Goal: Task Accomplishment & Management: Manage account settings

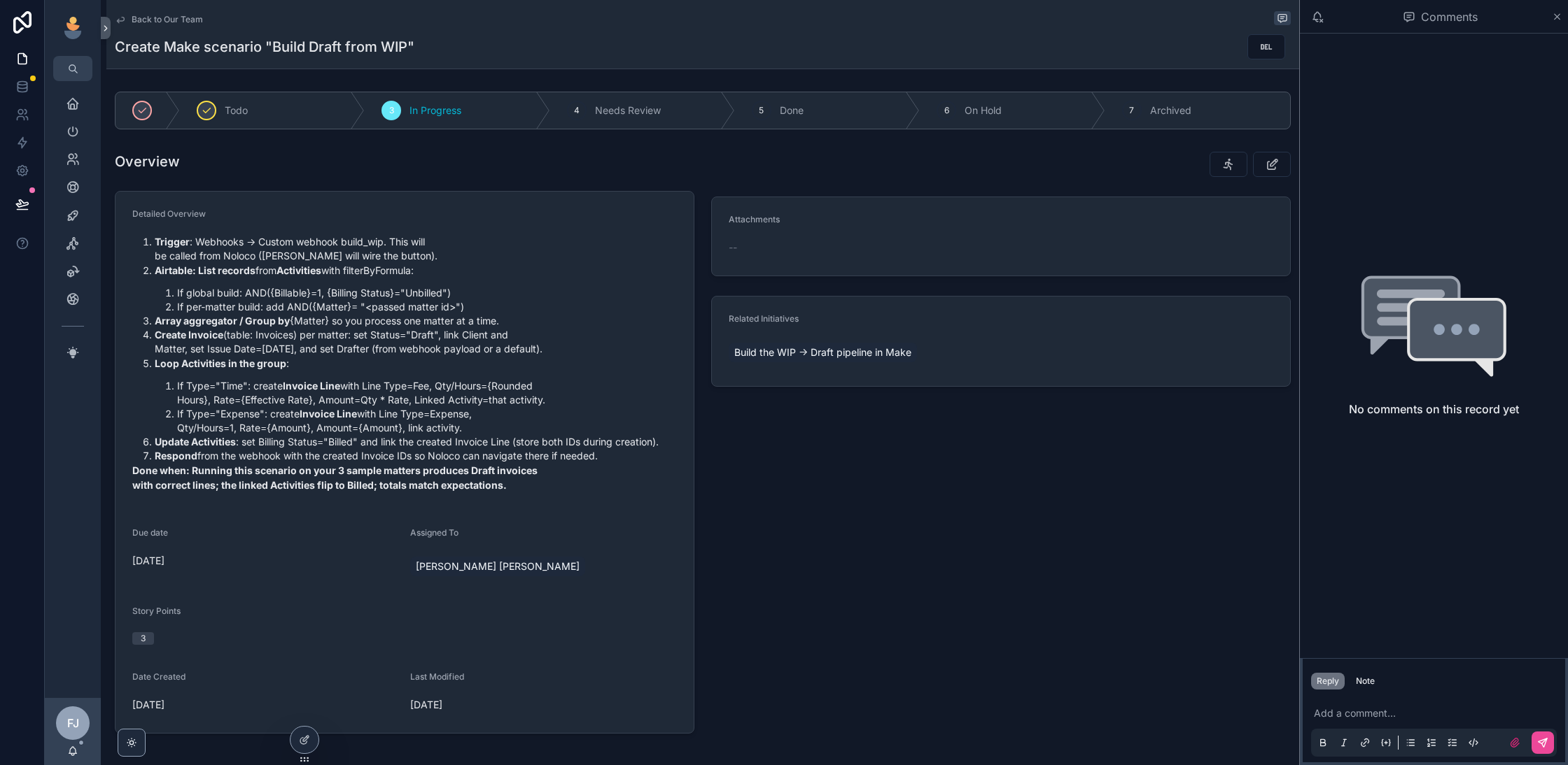
scroll to position [25, 0]
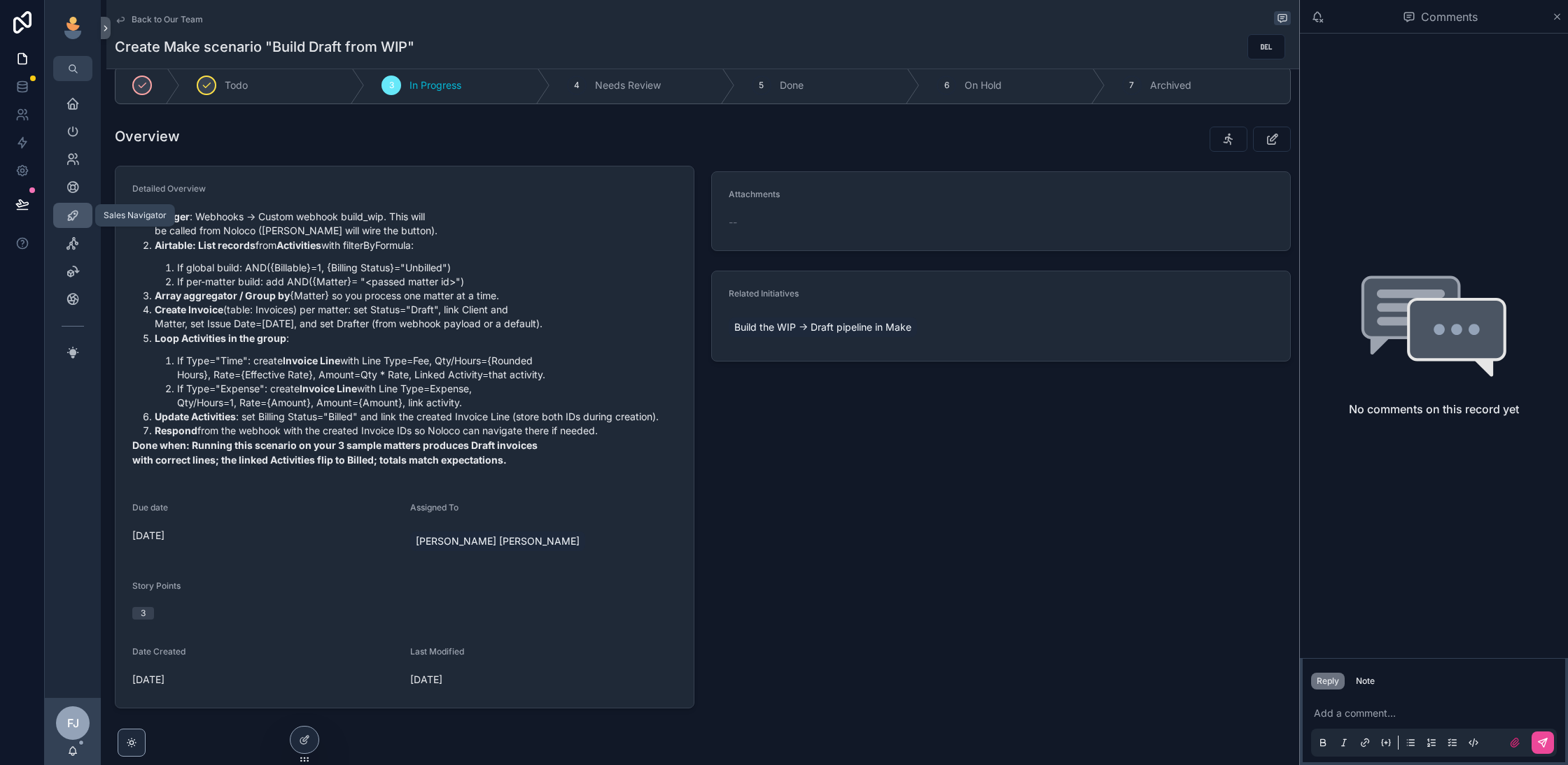
click at [68, 217] on icon "scrollable content" at bounding box center [73, 215] width 14 height 14
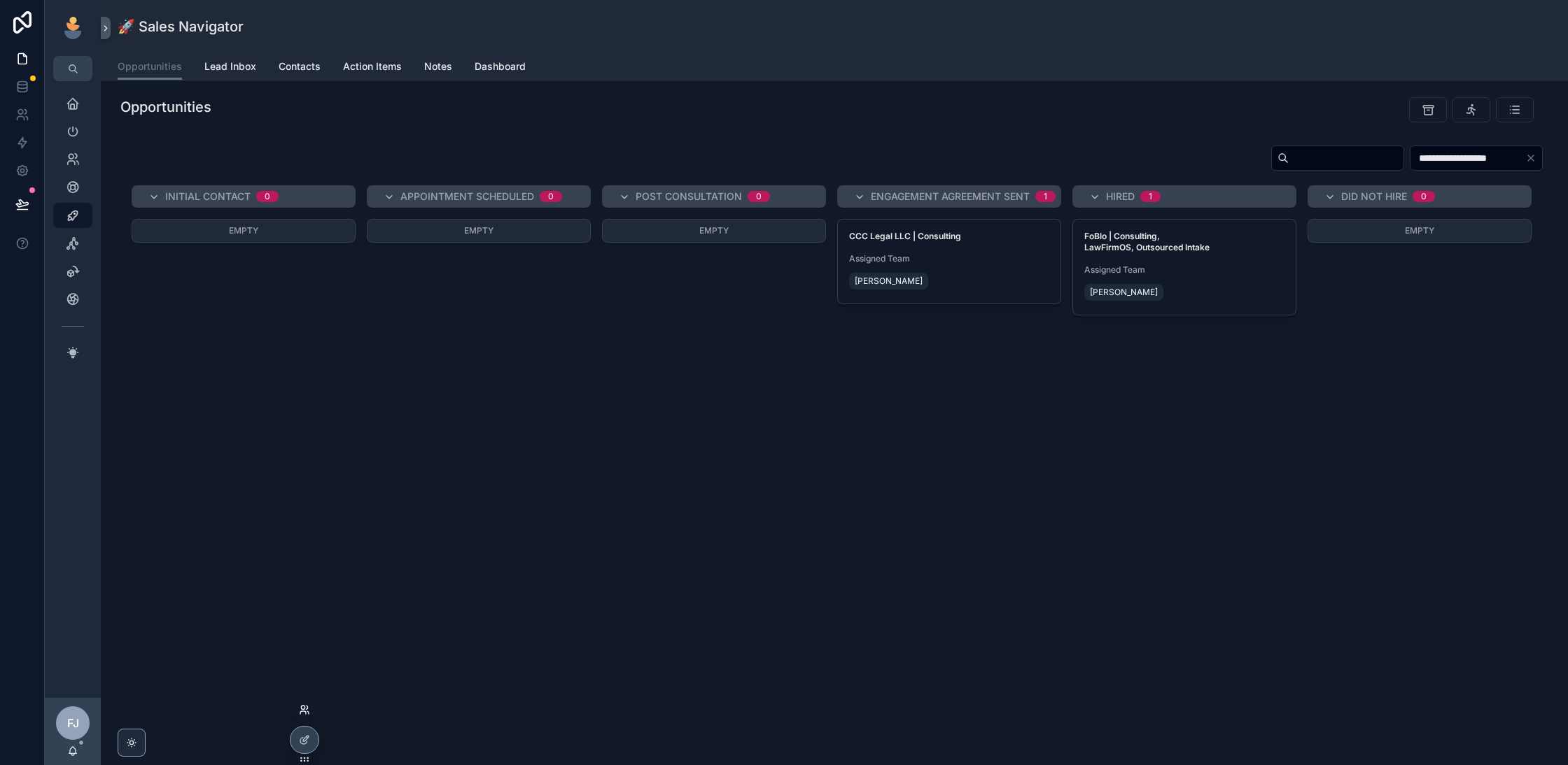
click at [308, 711] on icon at bounding box center [308, 712] width 1 height 3
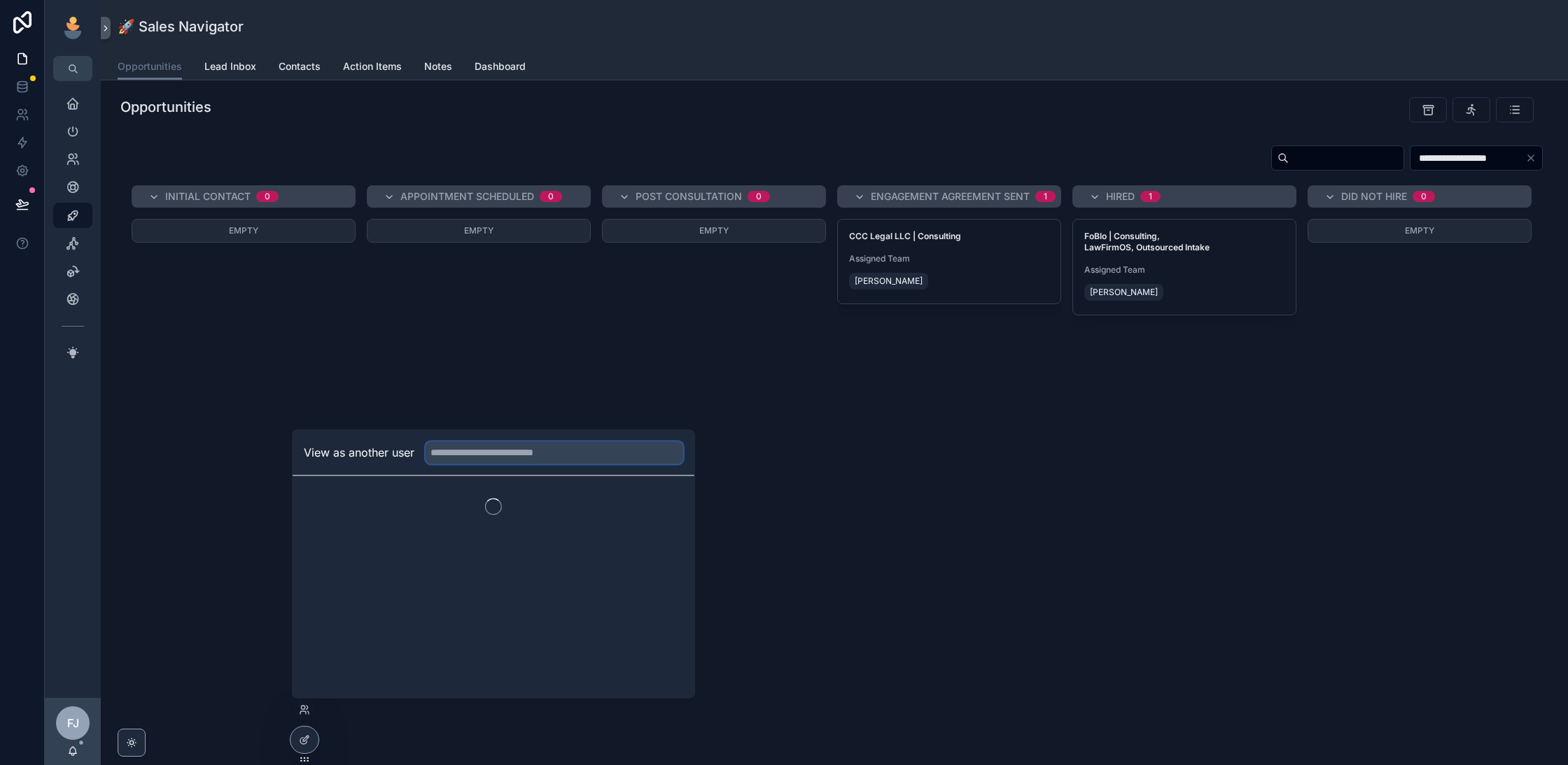
click at [496, 456] on input "text" at bounding box center [554, 453] width 258 height 23
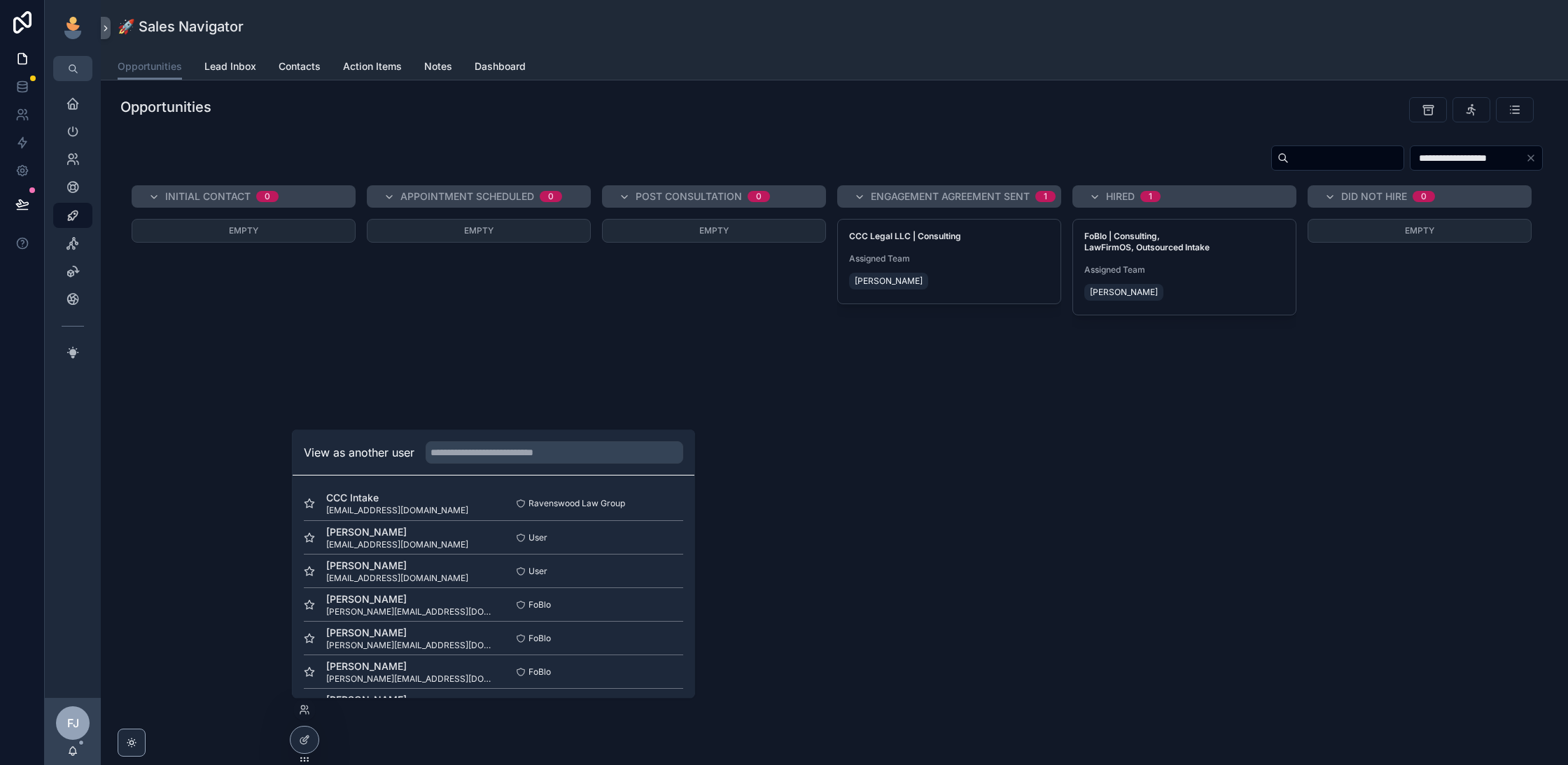
click at [317, 748] on div at bounding box center [305, 745] width 29 height 39
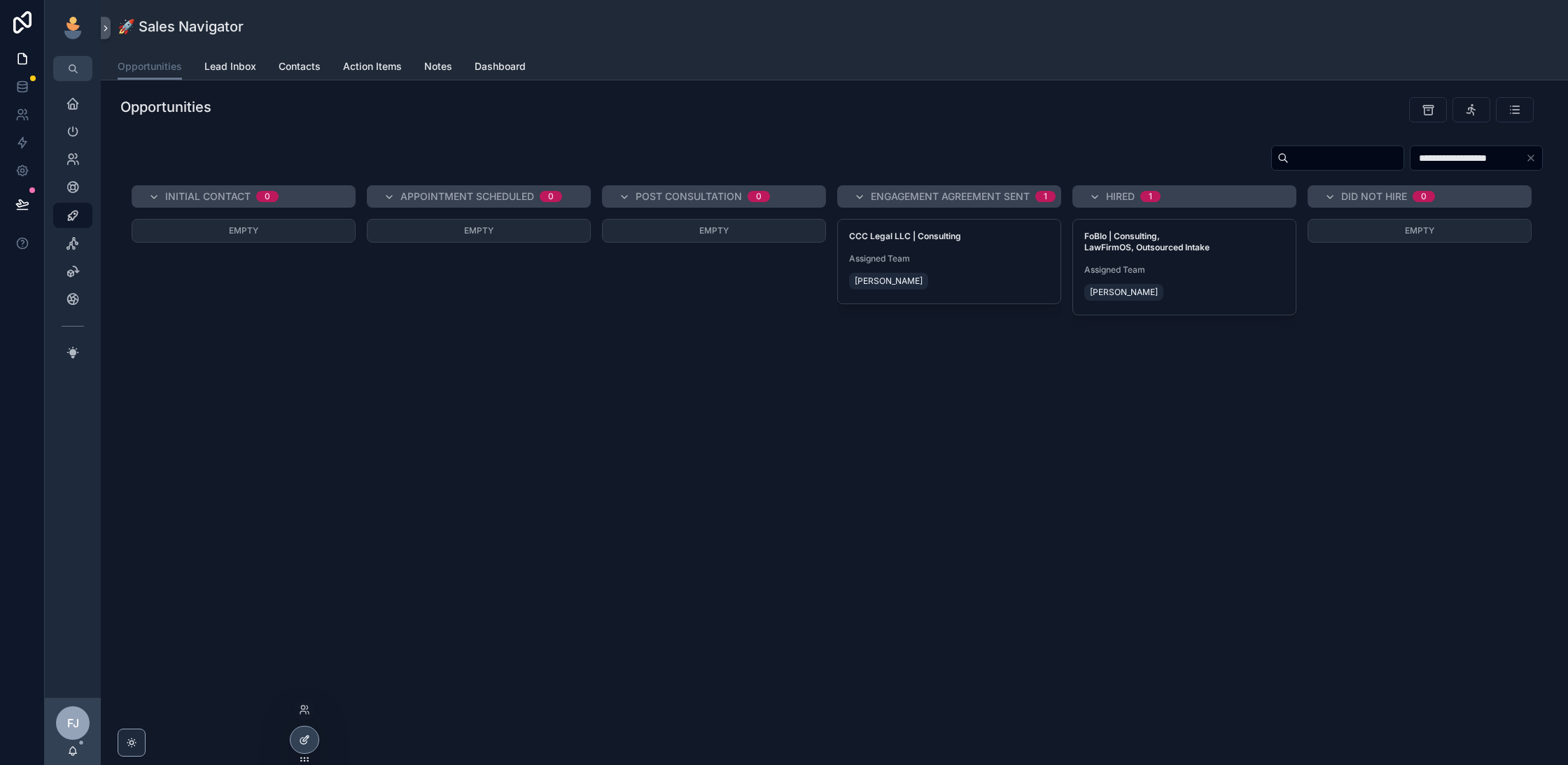
click at [310, 743] on icon at bounding box center [304, 740] width 11 height 11
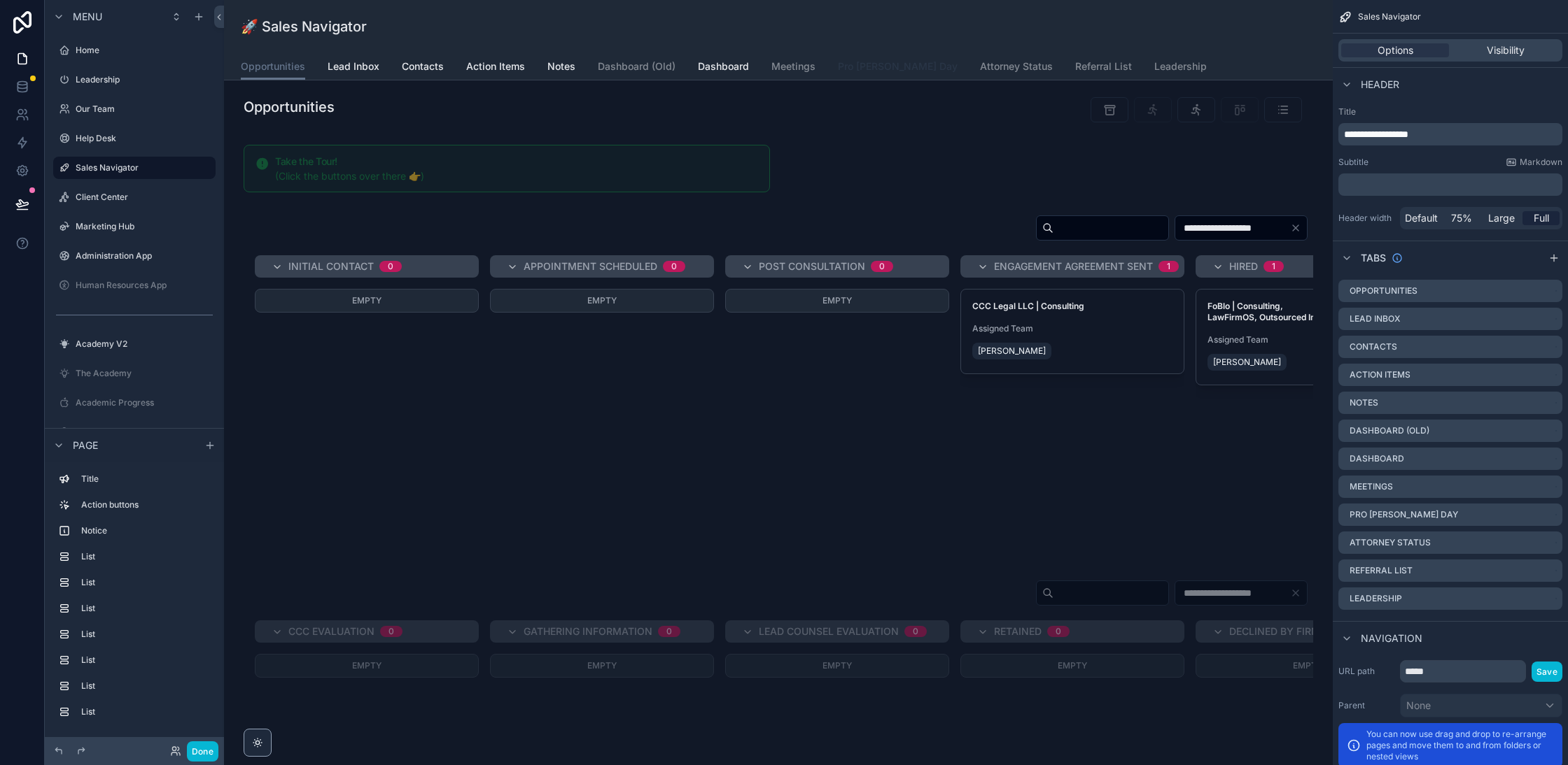
click at [870, 68] on span "Pro Bono Day" at bounding box center [898, 67] width 120 height 14
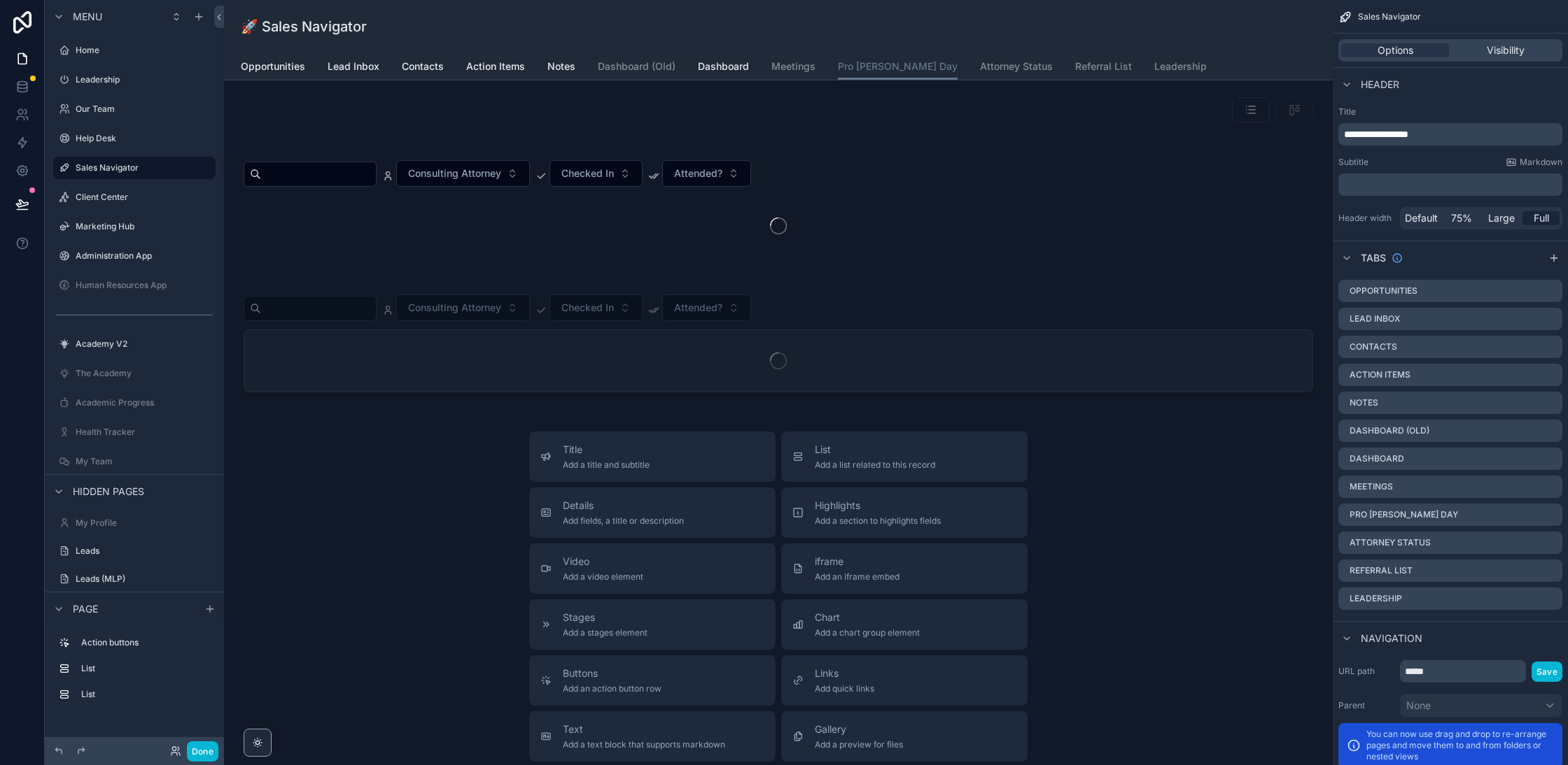
click at [723, 137] on div "Consulting Attorney Checked In Attended? Consulting Attorney Checked In Attende…" at bounding box center [778, 560] width 1108 height 961
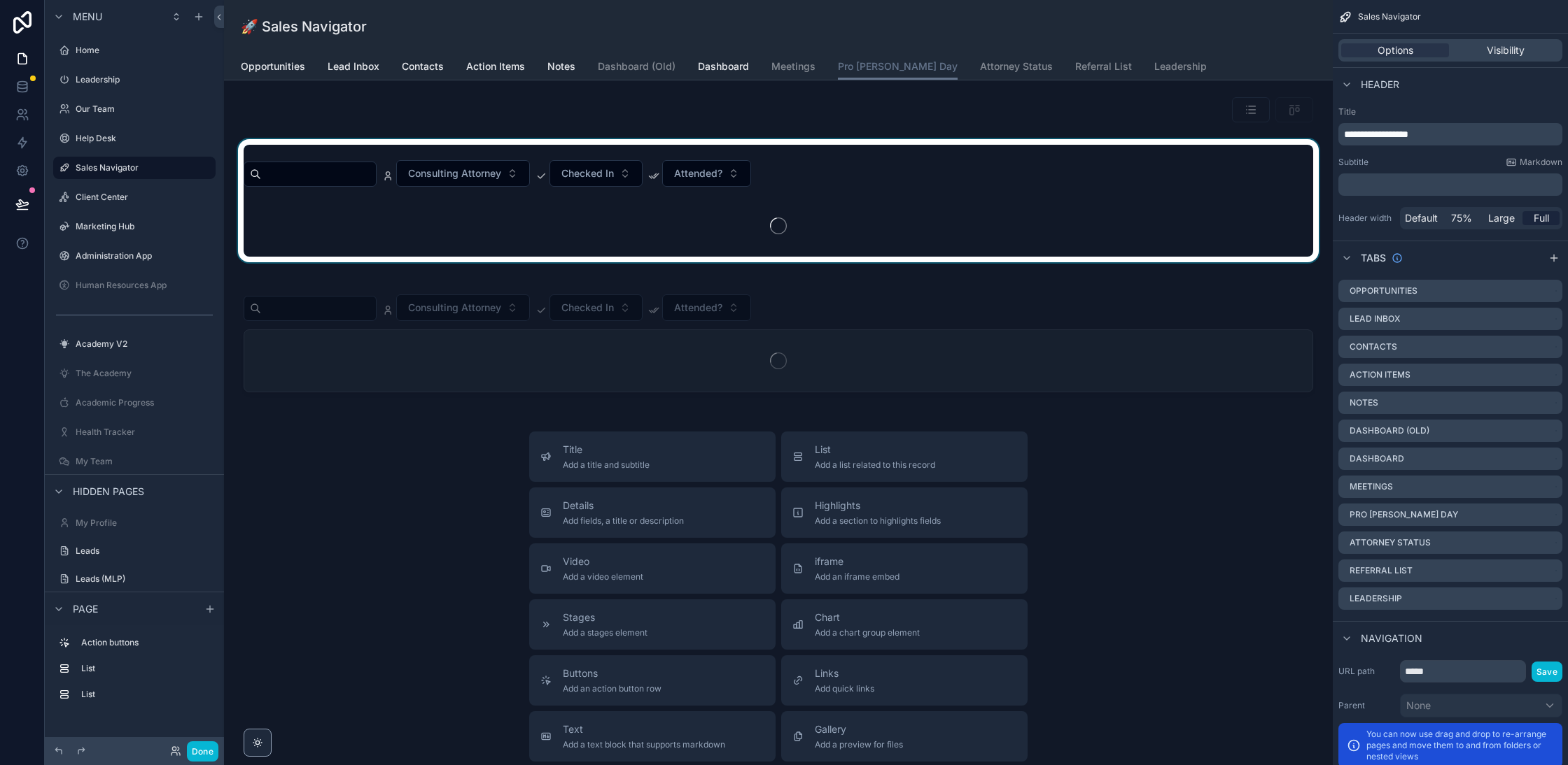
click at [732, 157] on div "scrollable content" at bounding box center [778, 201] width 1087 height 123
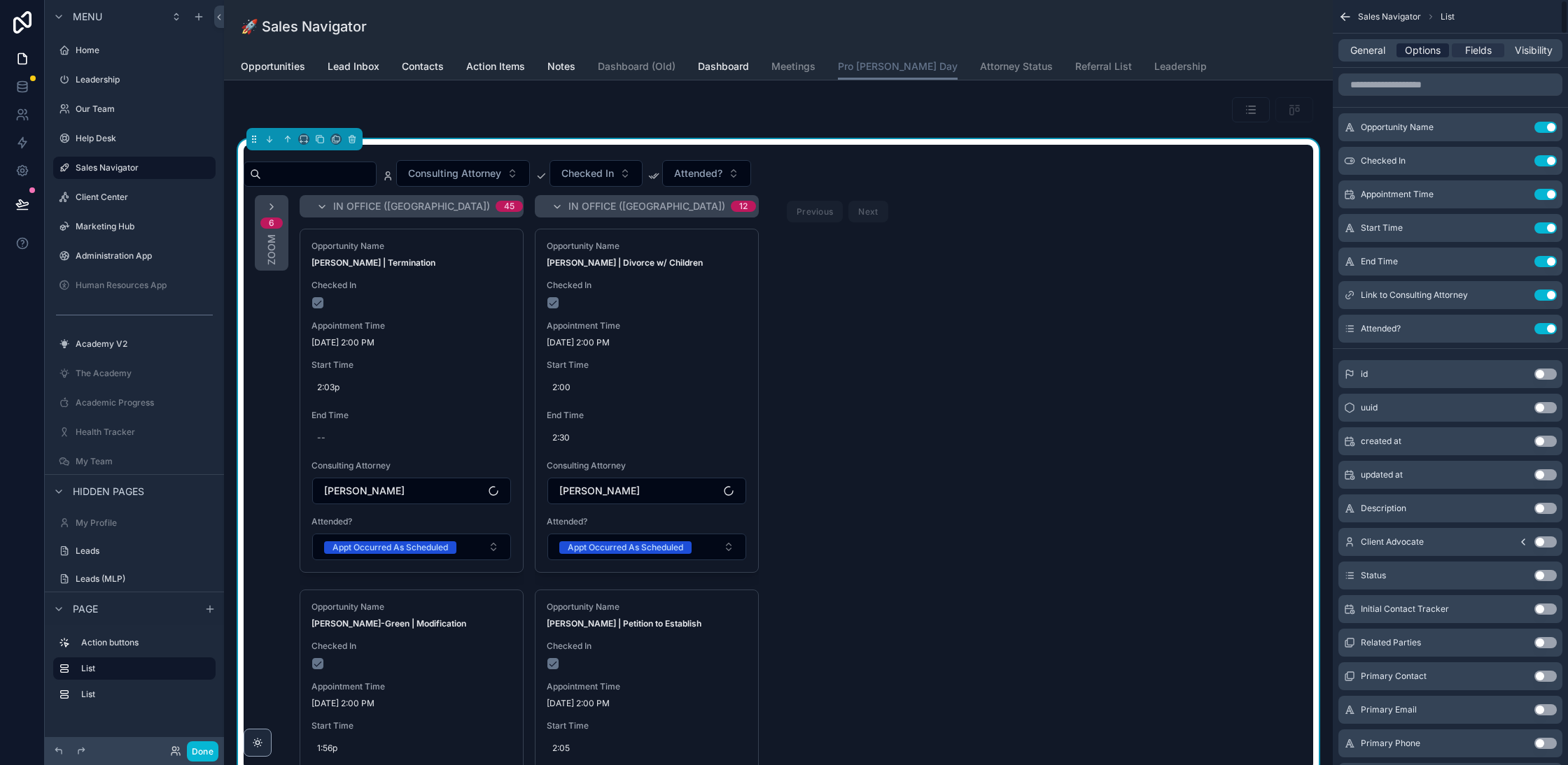
click at [1419, 49] on span "Options" at bounding box center [1423, 50] width 35 height 14
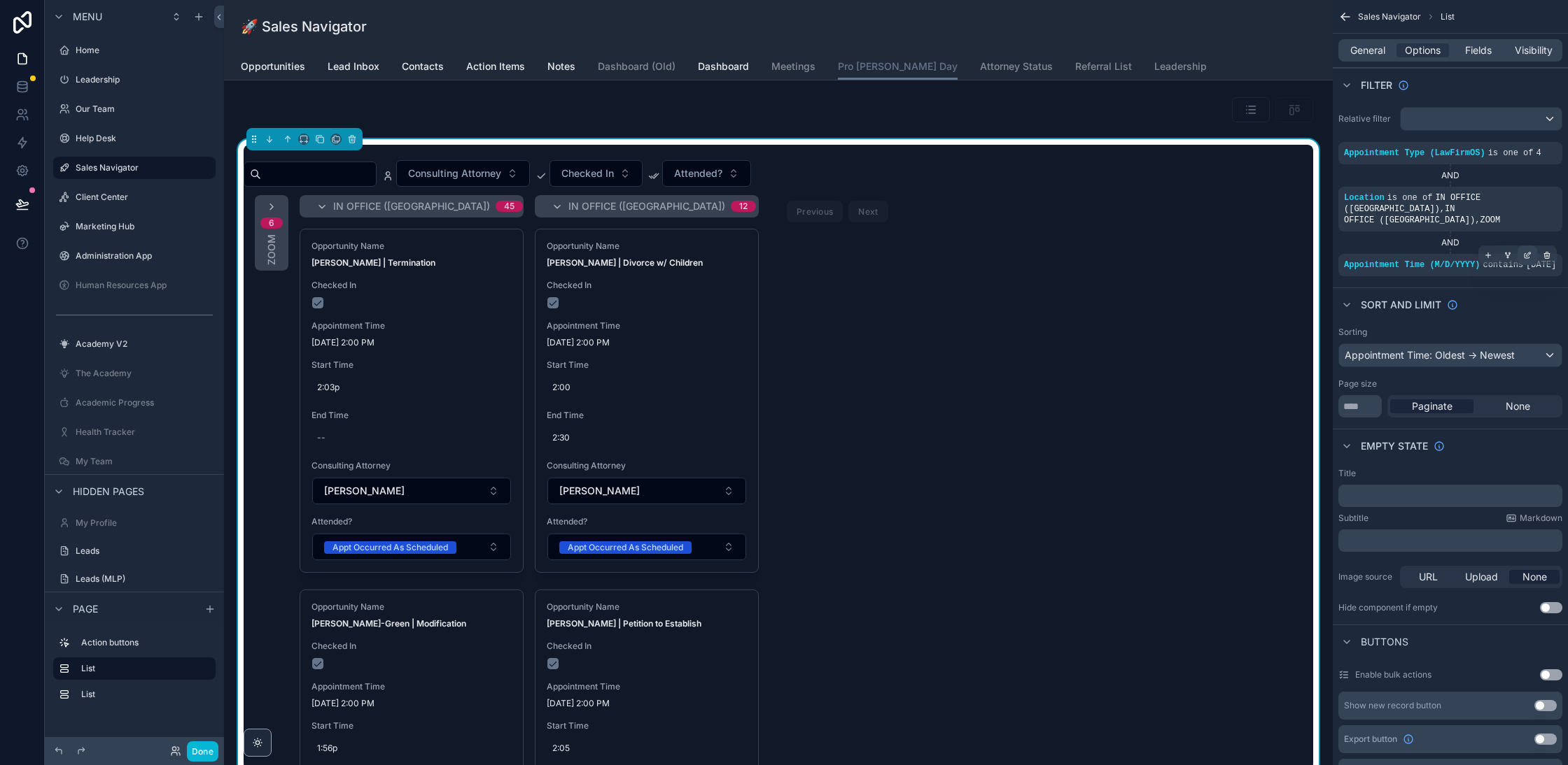
click at [1529, 251] on icon "scrollable content" at bounding box center [1527, 255] width 9 height 9
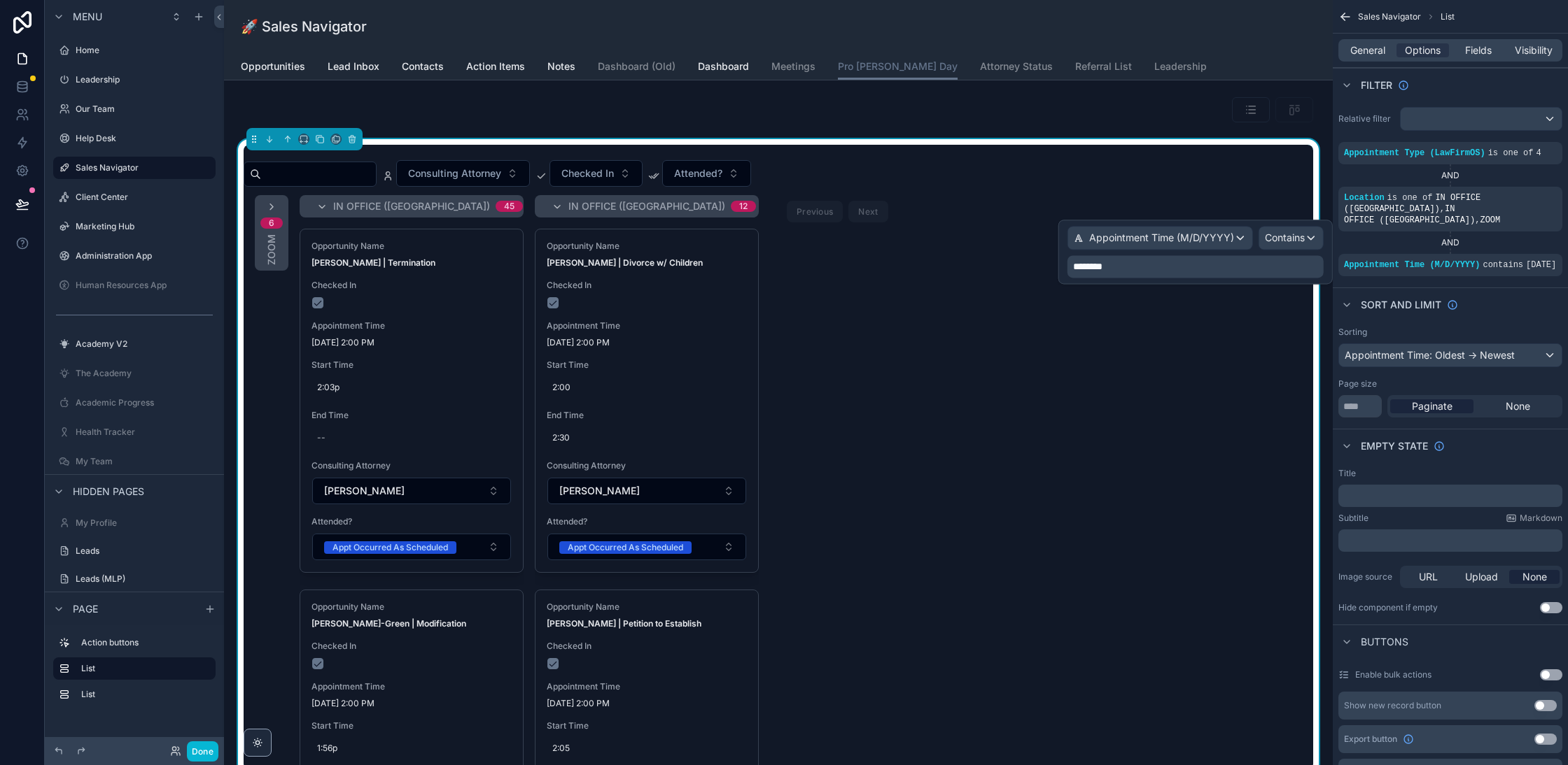
click at [1124, 266] on p "********" at bounding box center [1197, 266] width 248 height 14
click at [1090, 268] on span "********" at bounding box center [1088, 266] width 29 height 10
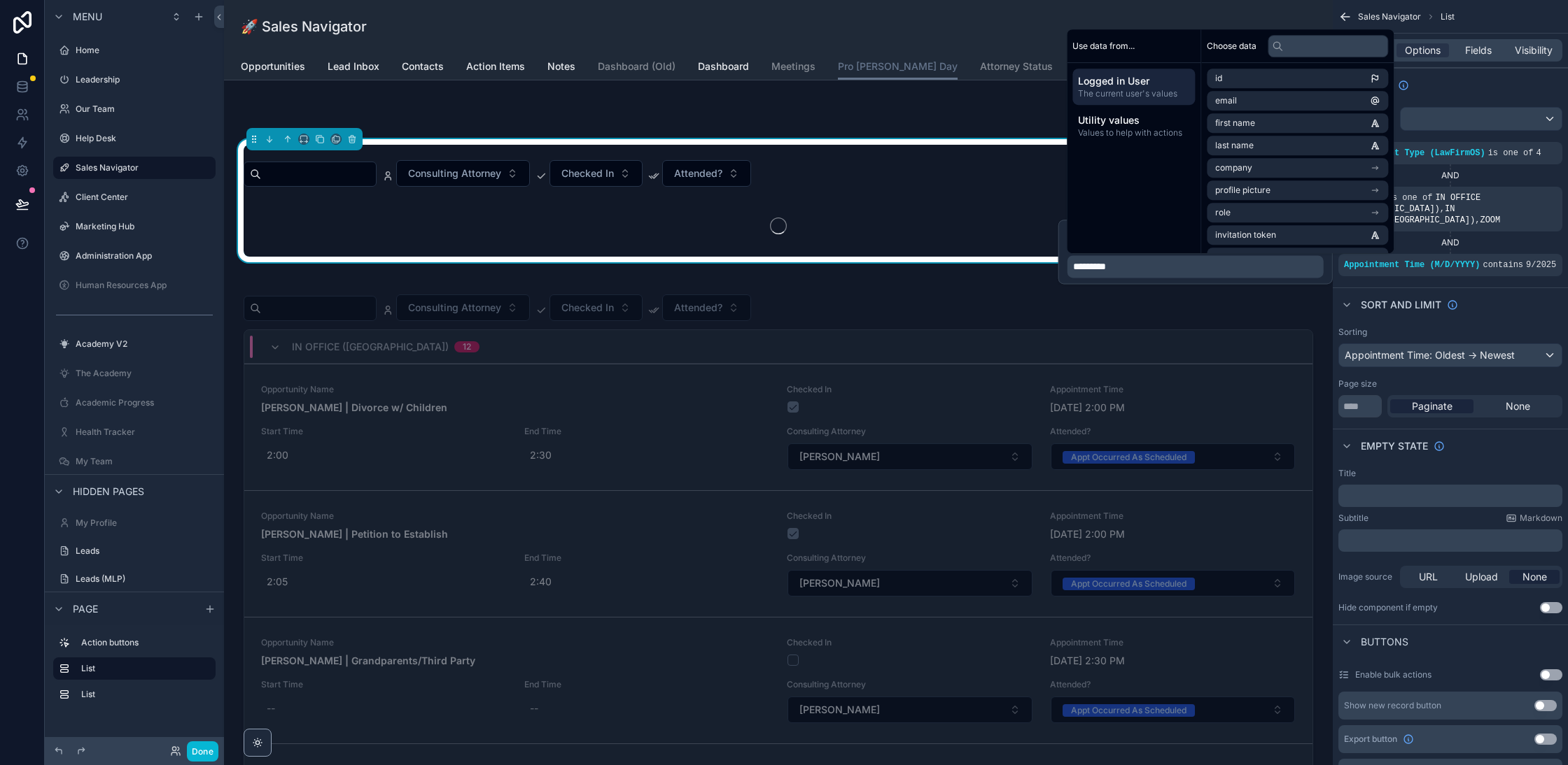
click at [1426, 293] on div "Sort And Limit" at bounding box center [1450, 305] width 235 height 33
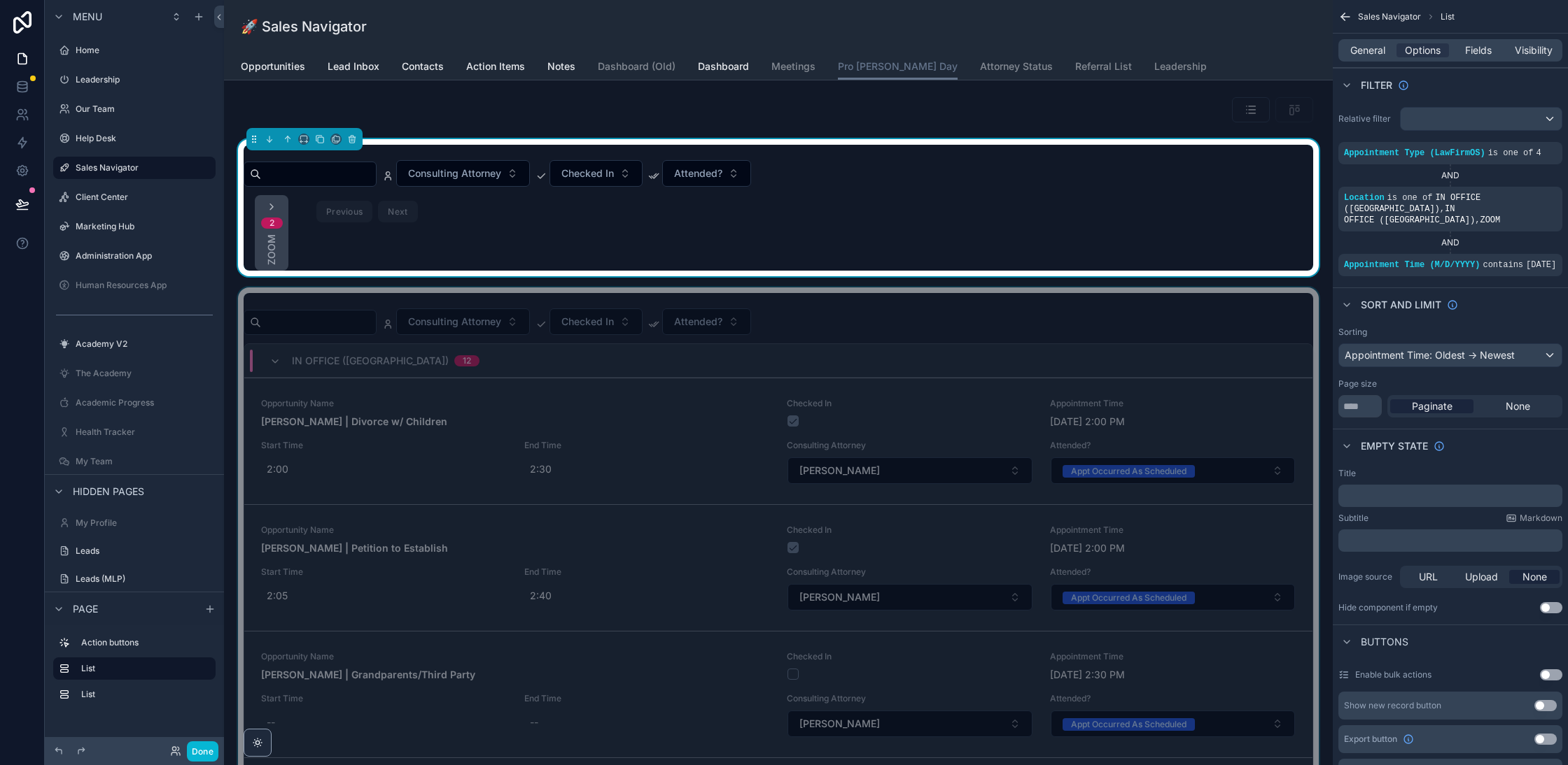
click at [916, 314] on div "scrollable content" at bounding box center [778, 605] width 1087 height 636
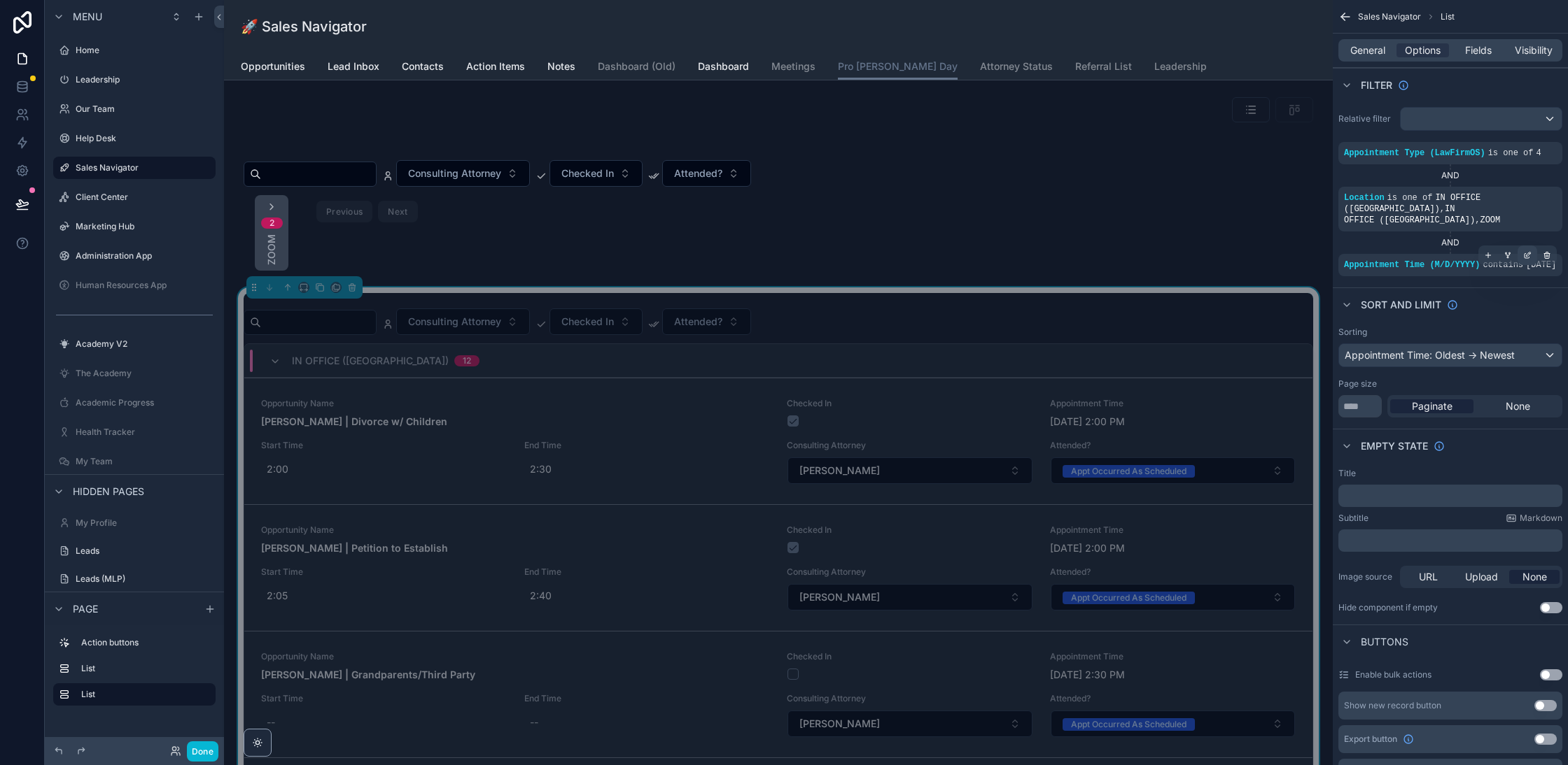
click at [1533, 246] on div "scrollable content" at bounding box center [1528, 256] width 20 height 20
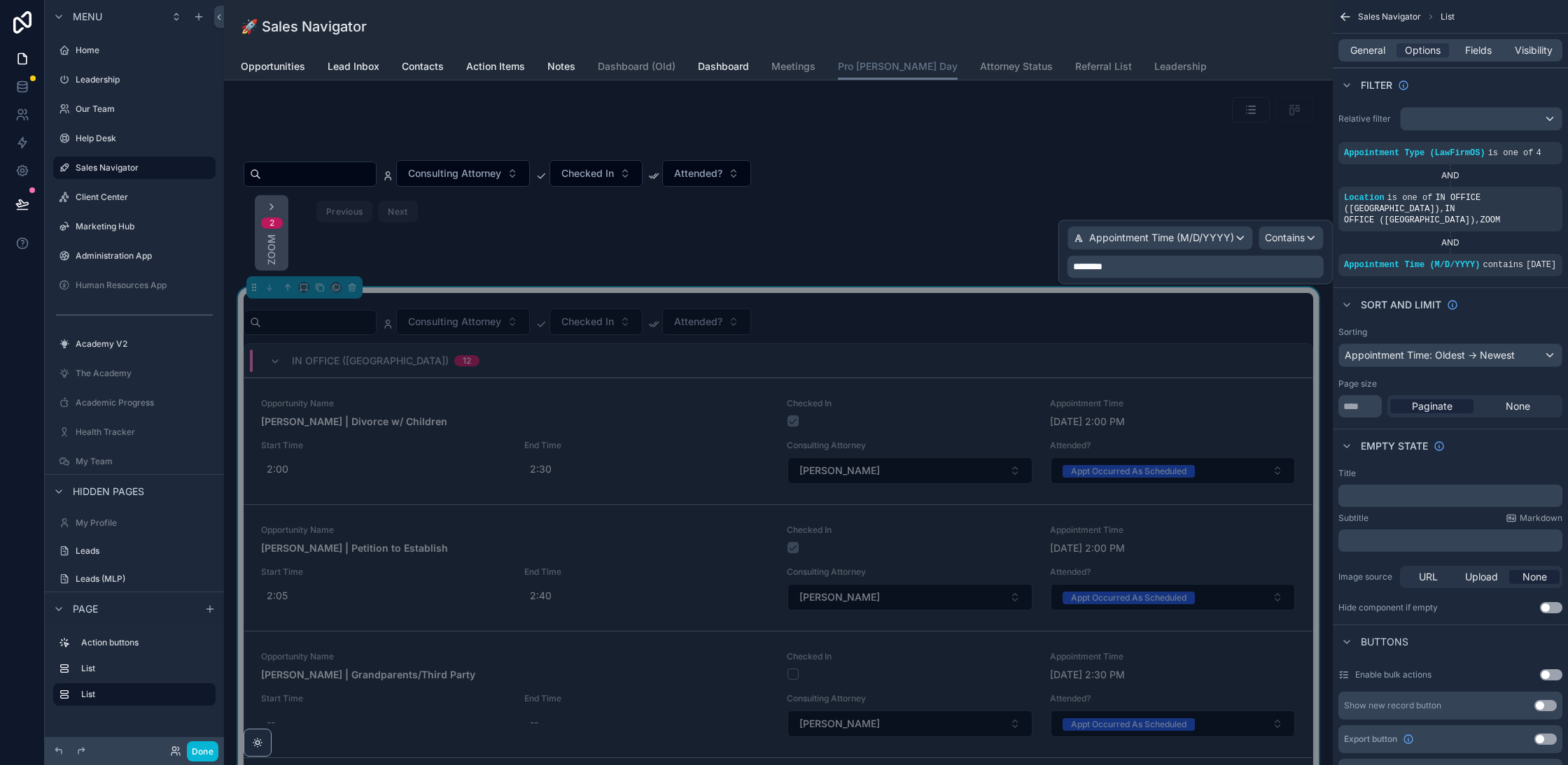
click at [1252, 268] on p "********" at bounding box center [1197, 266] width 248 height 14
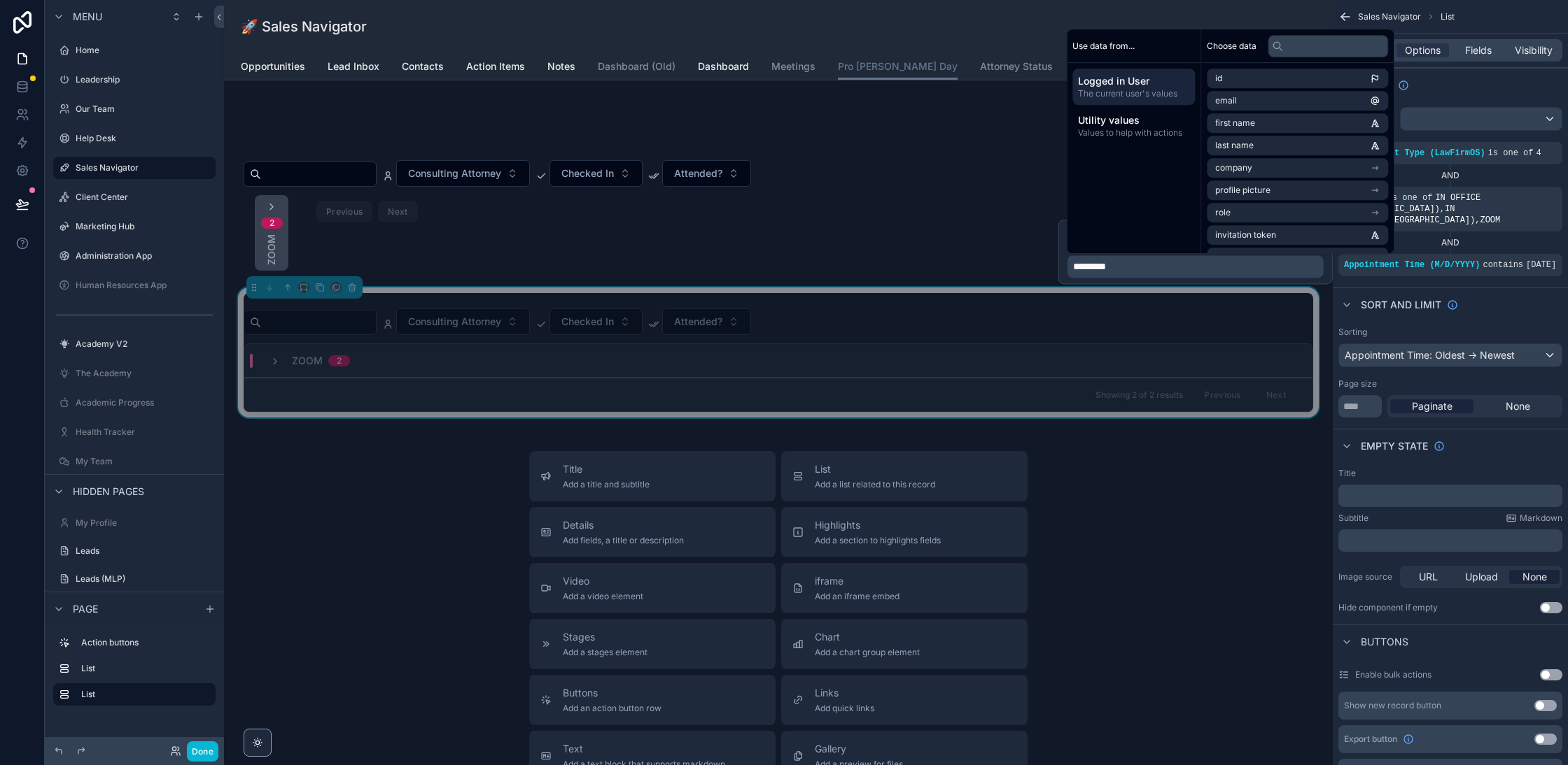
click at [1494, 237] on div "AND" at bounding box center [1450, 242] width 224 height 11
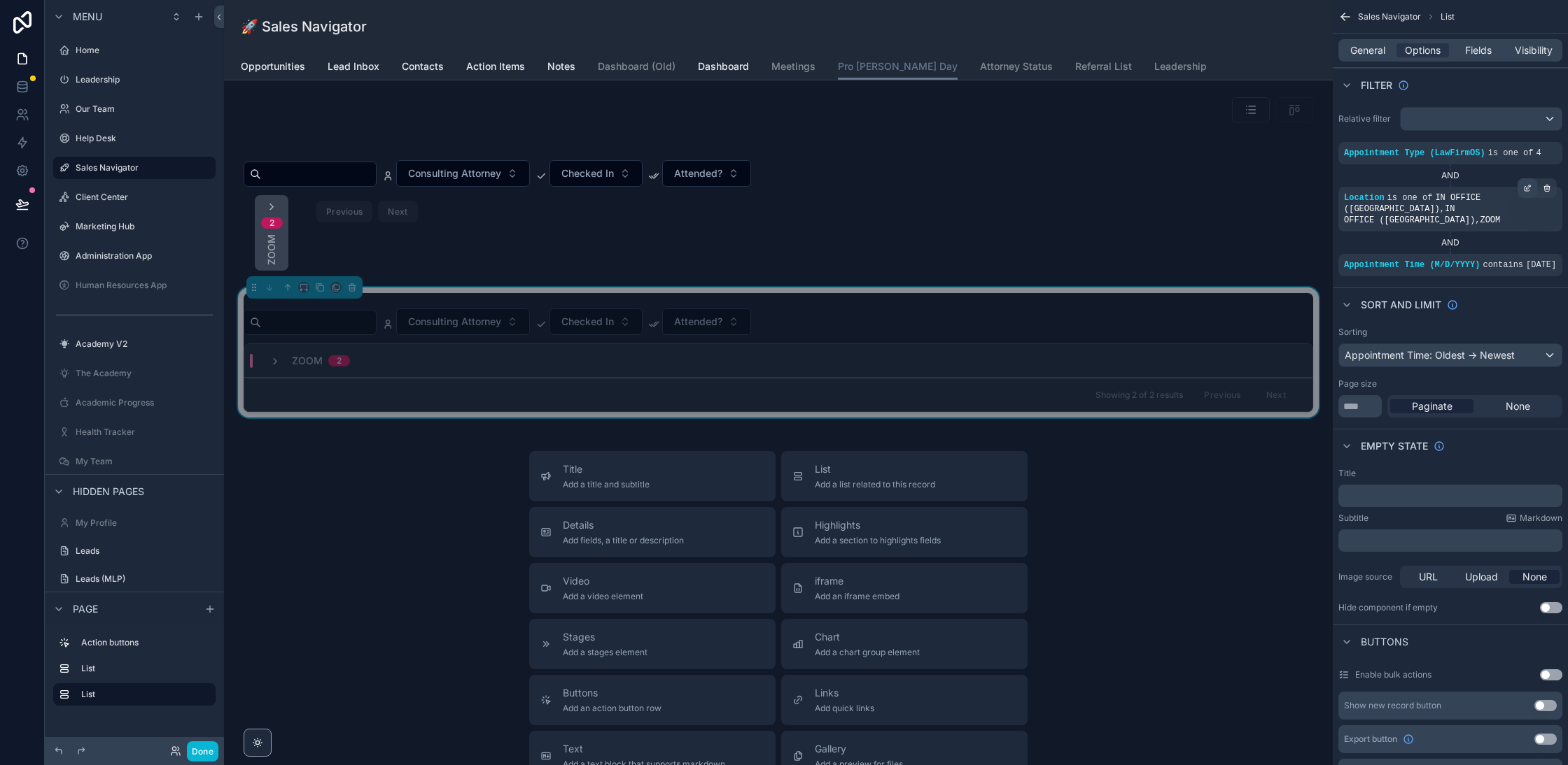
click at [1523, 184] on icon "scrollable content" at bounding box center [1527, 188] width 9 height 9
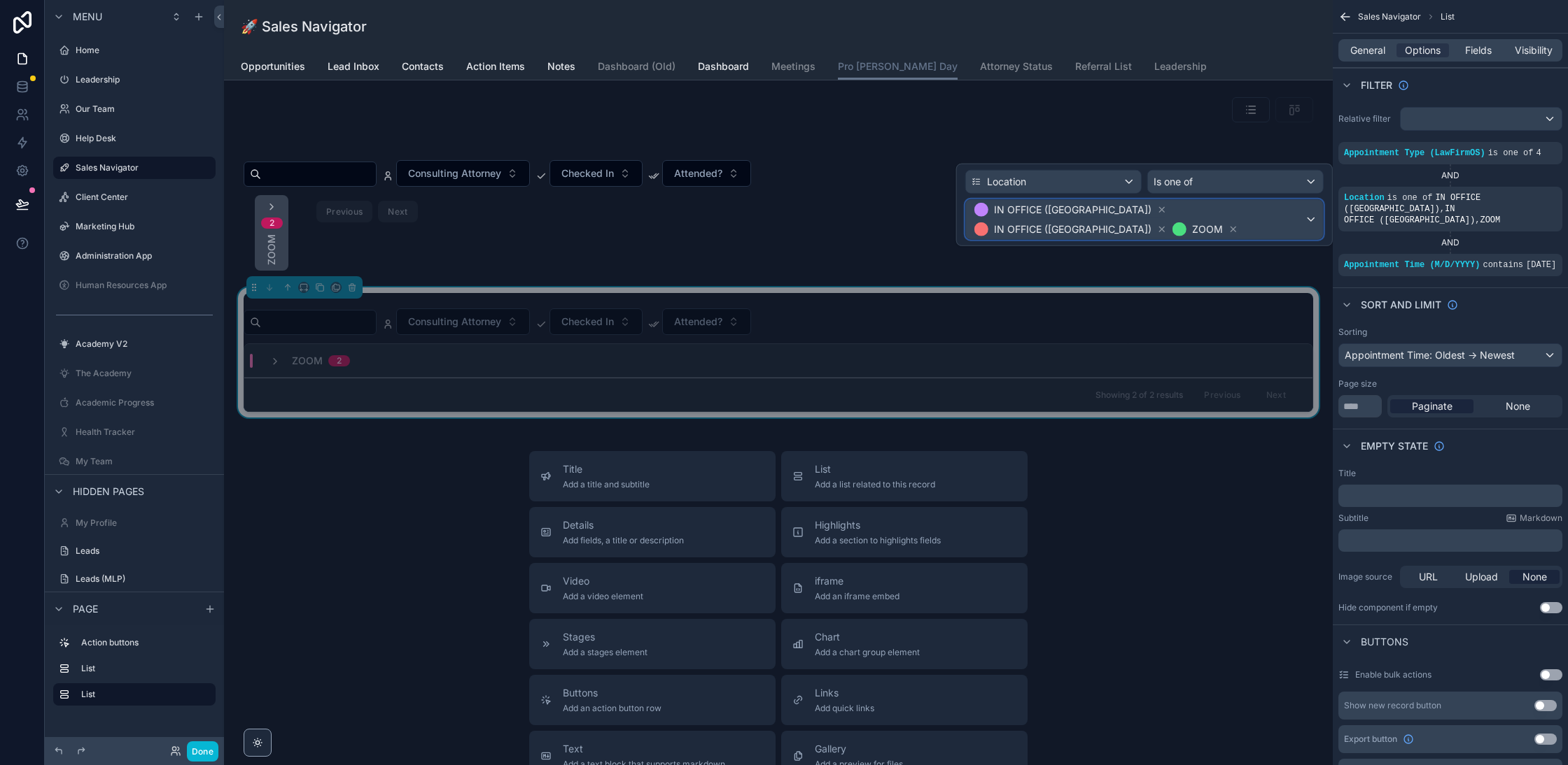
click at [1309, 205] on div "IN OFFICE (Mesa) IN OFFICE (Peoria) ZOOM" at bounding box center [1145, 219] width 357 height 39
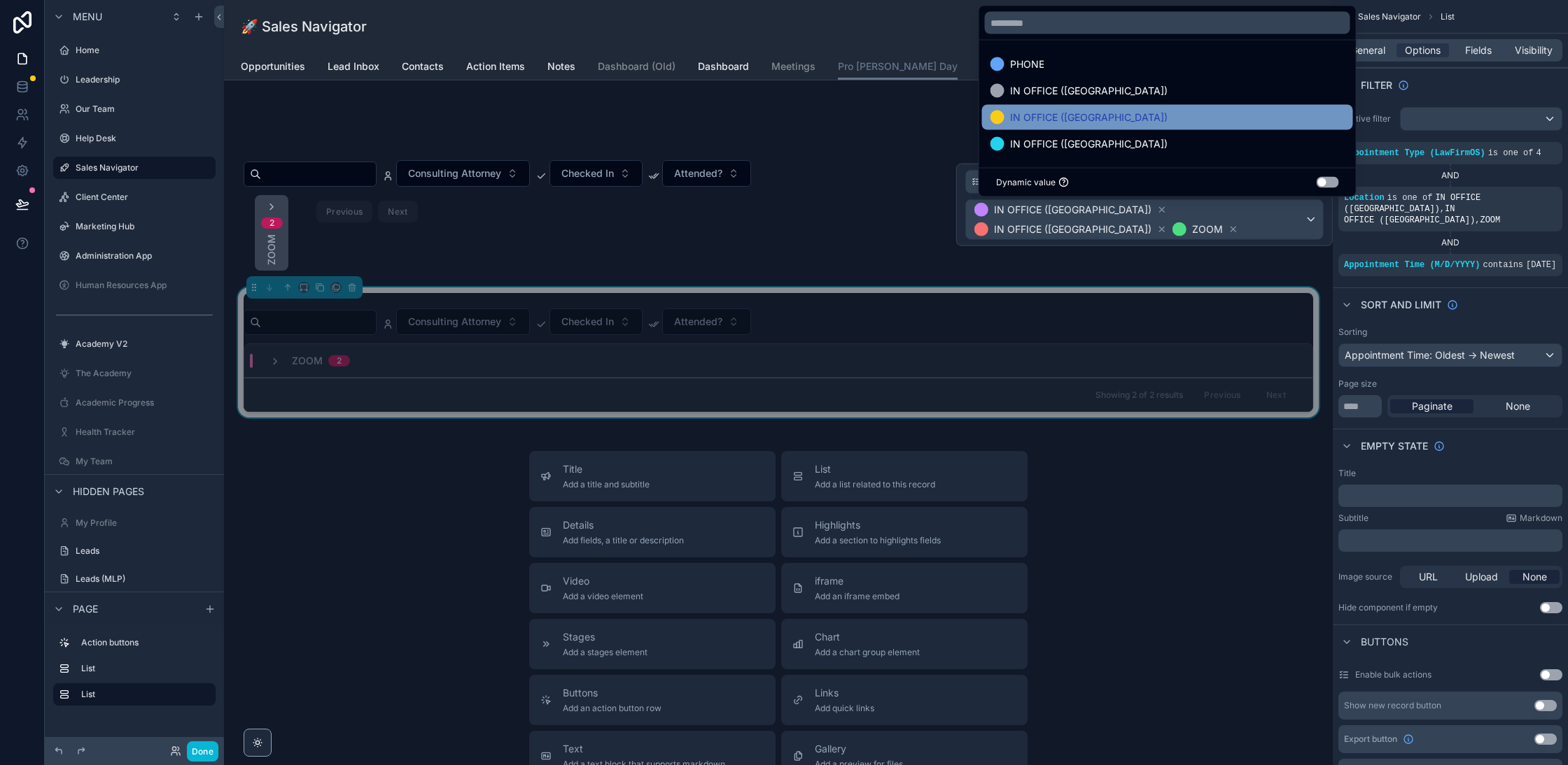
click at [1155, 118] on div "IN OFFICE (Scottsdale)" at bounding box center [1167, 117] width 354 height 17
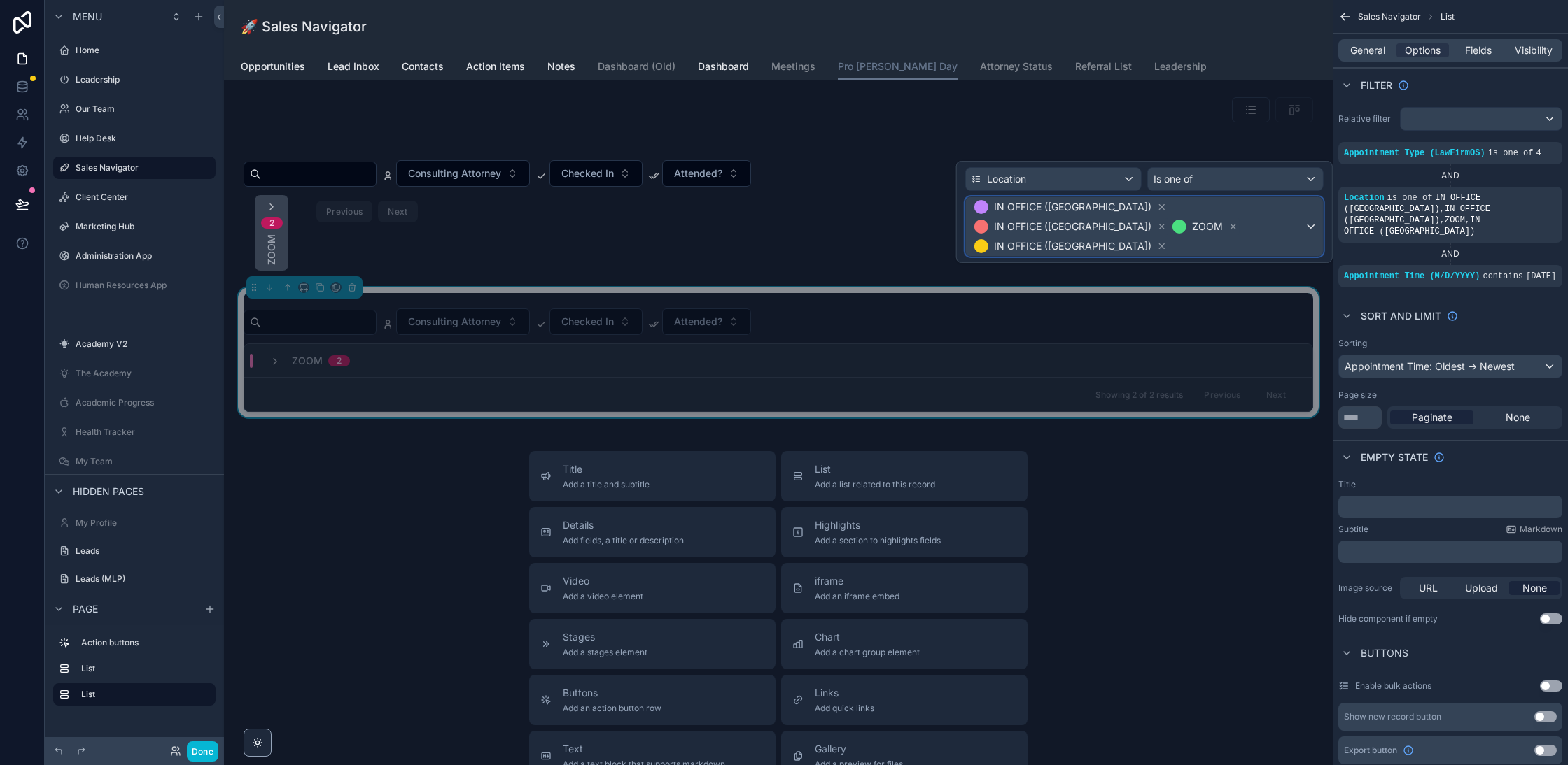
click at [1148, 231] on span "IN OFFICE (Mesa) IN OFFICE (Peoria) ZOOM IN OFFICE (Scottsdale)" at bounding box center [1138, 226] width 333 height 59
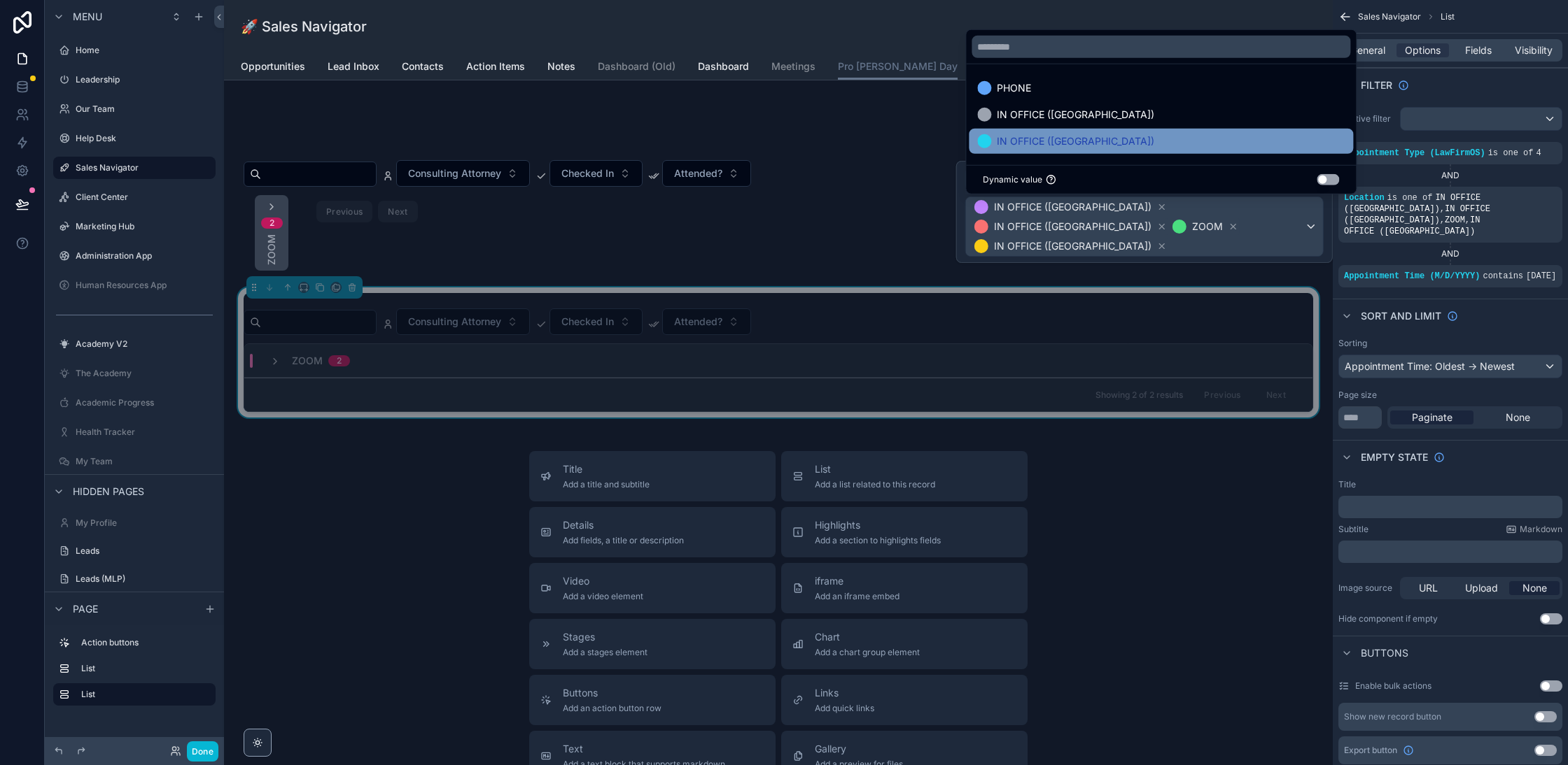
click at [1114, 141] on div "IN OFFICE (Tucson)" at bounding box center [1160, 141] width 368 height 17
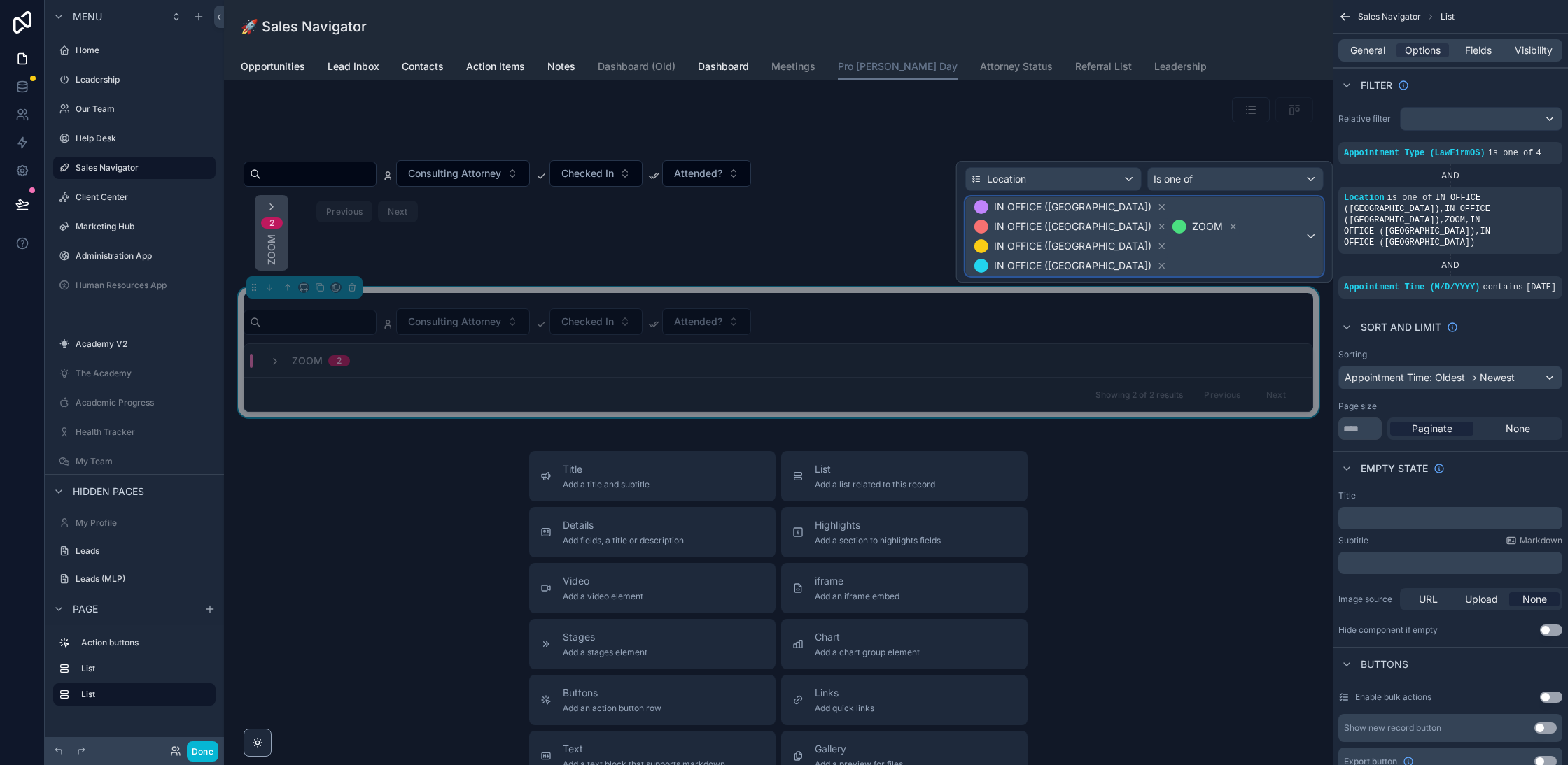
click at [1315, 221] on div "IN OFFICE (Mesa) IN OFFICE (Peoria) ZOOM IN OFFICE (Scottsdale) IN OFFICE (Tucs…" at bounding box center [1145, 236] width 357 height 78
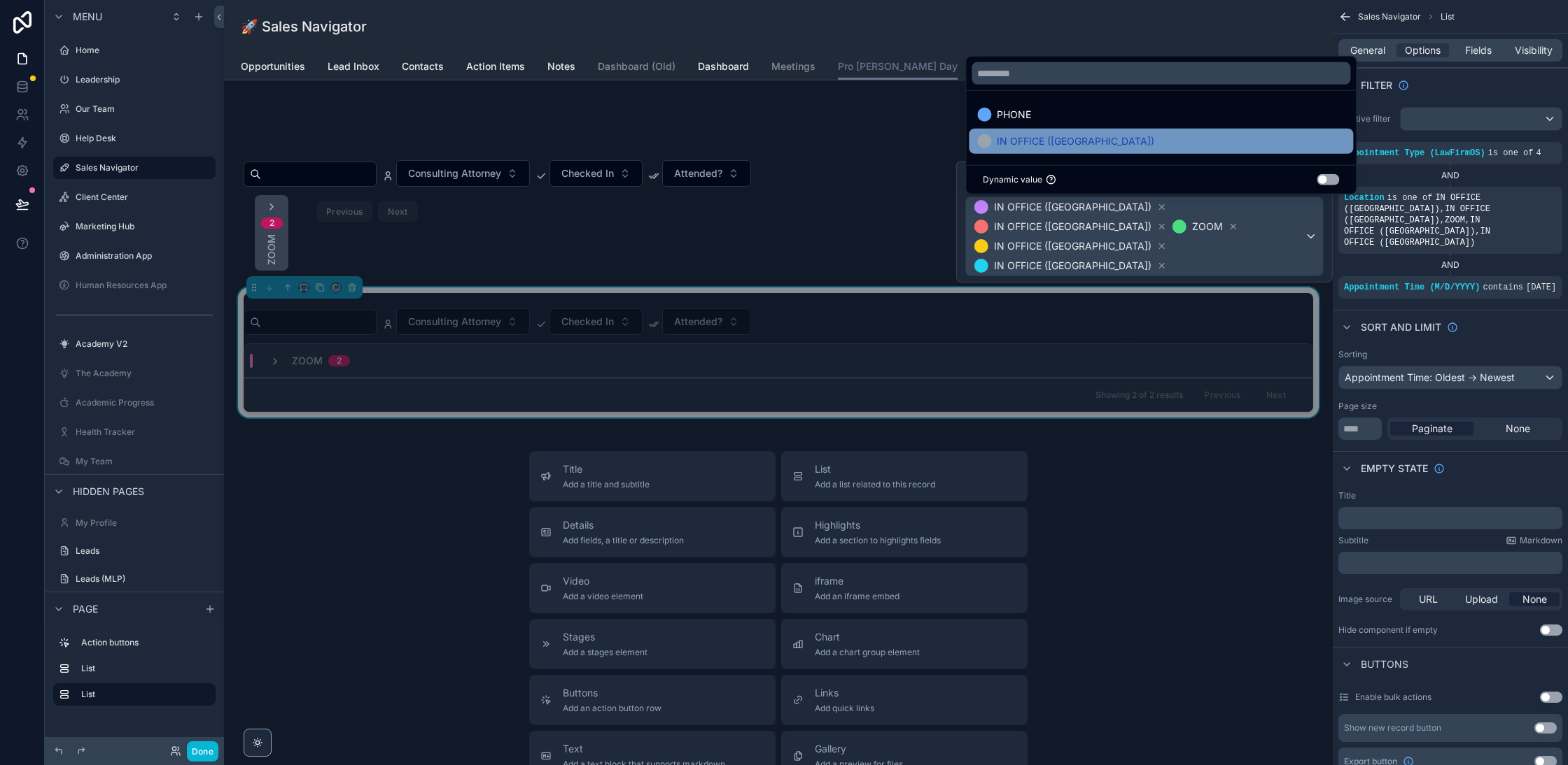
click at [1076, 133] on span "IN OFFICE (Phoenix)" at bounding box center [1075, 141] width 158 height 17
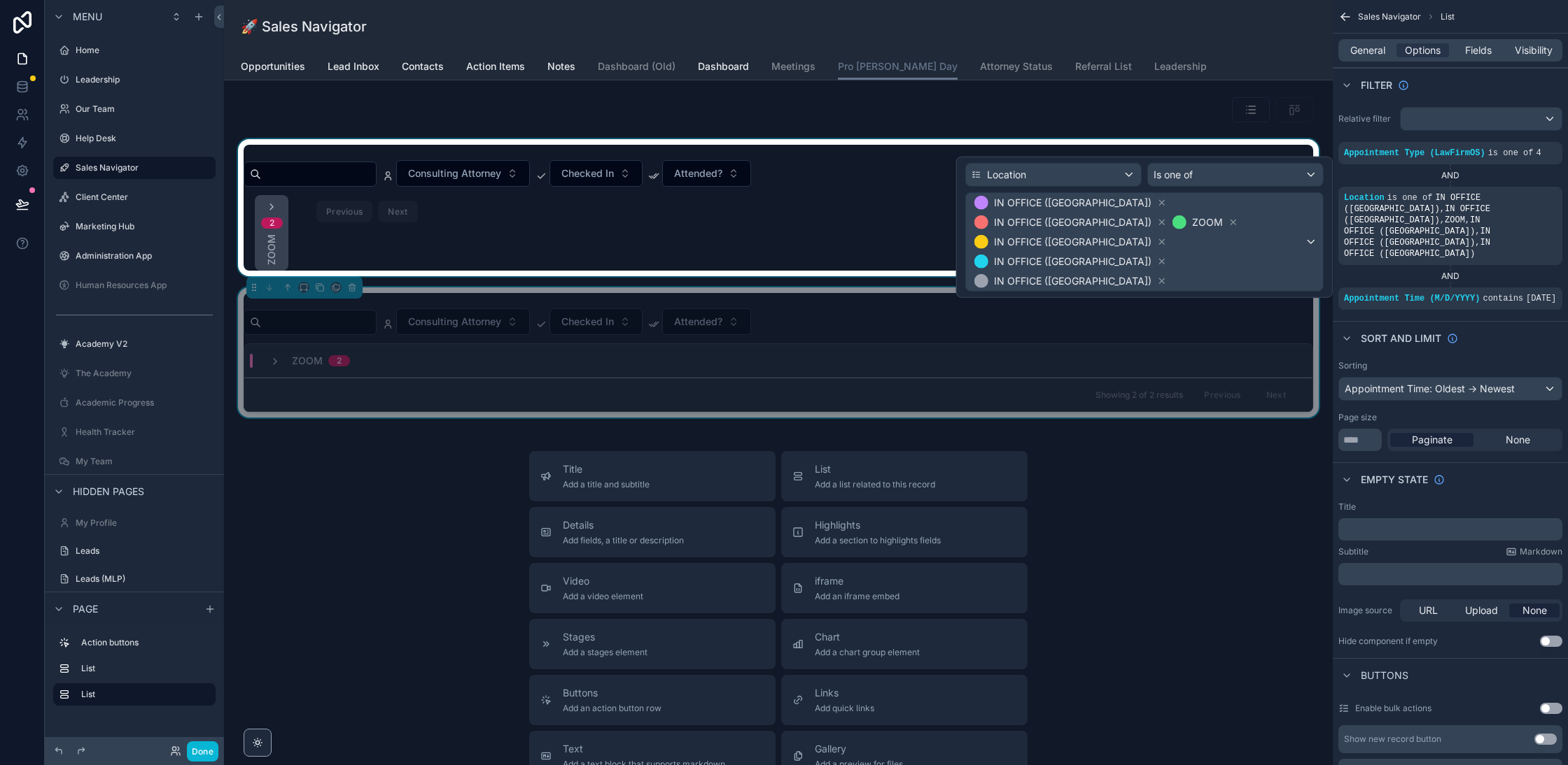
click at [792, 220] on div "scrollable content" at bounding box center [778, 208] width 1087 height 137
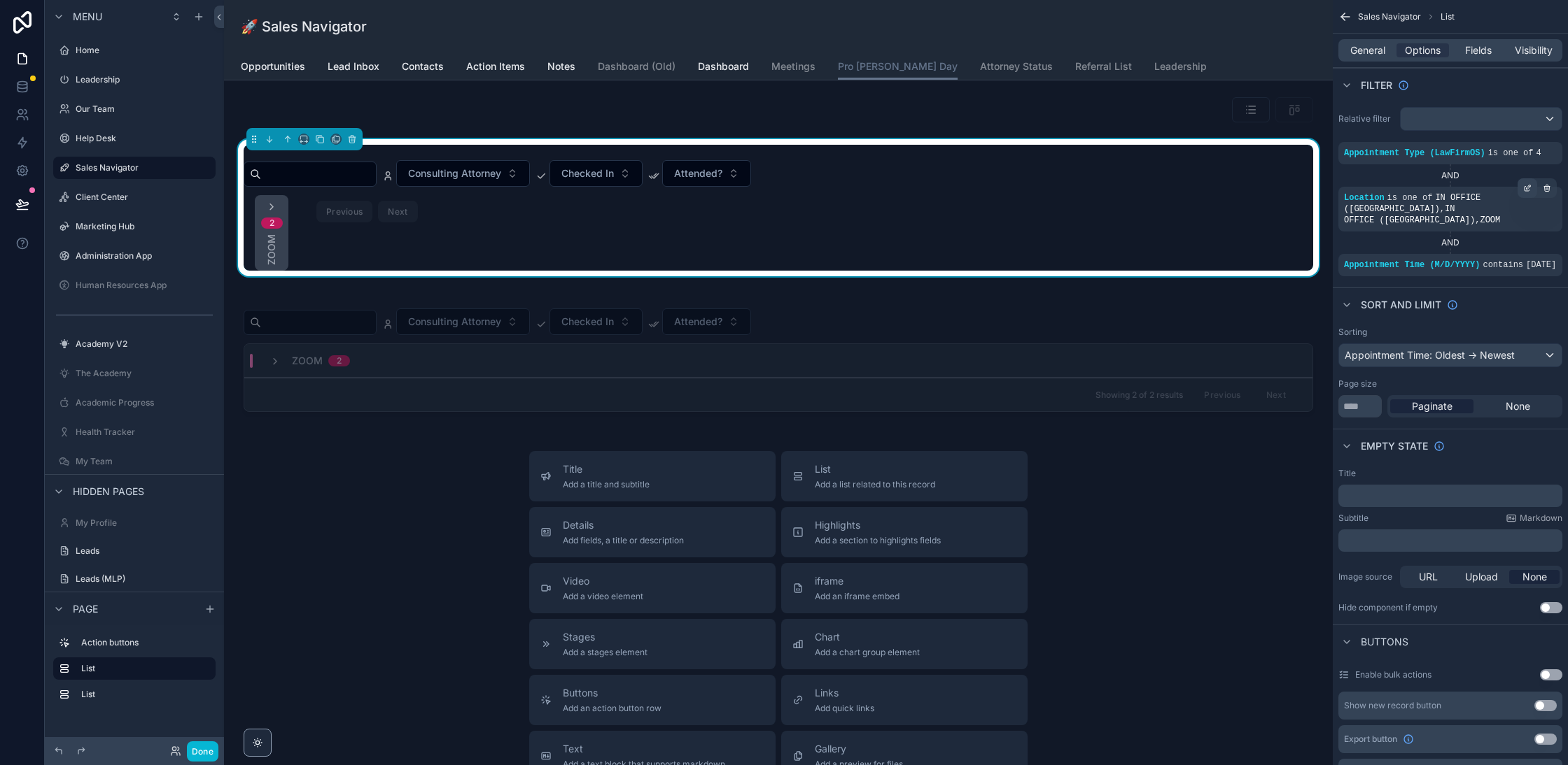
click at [1522, 192] on div "scrollable content" at bounding box center [1528, 188] width 20 height 20
click at [1545, 186] on icon "scrollable content" at bounding box center [1546, 188] width 9 height 9
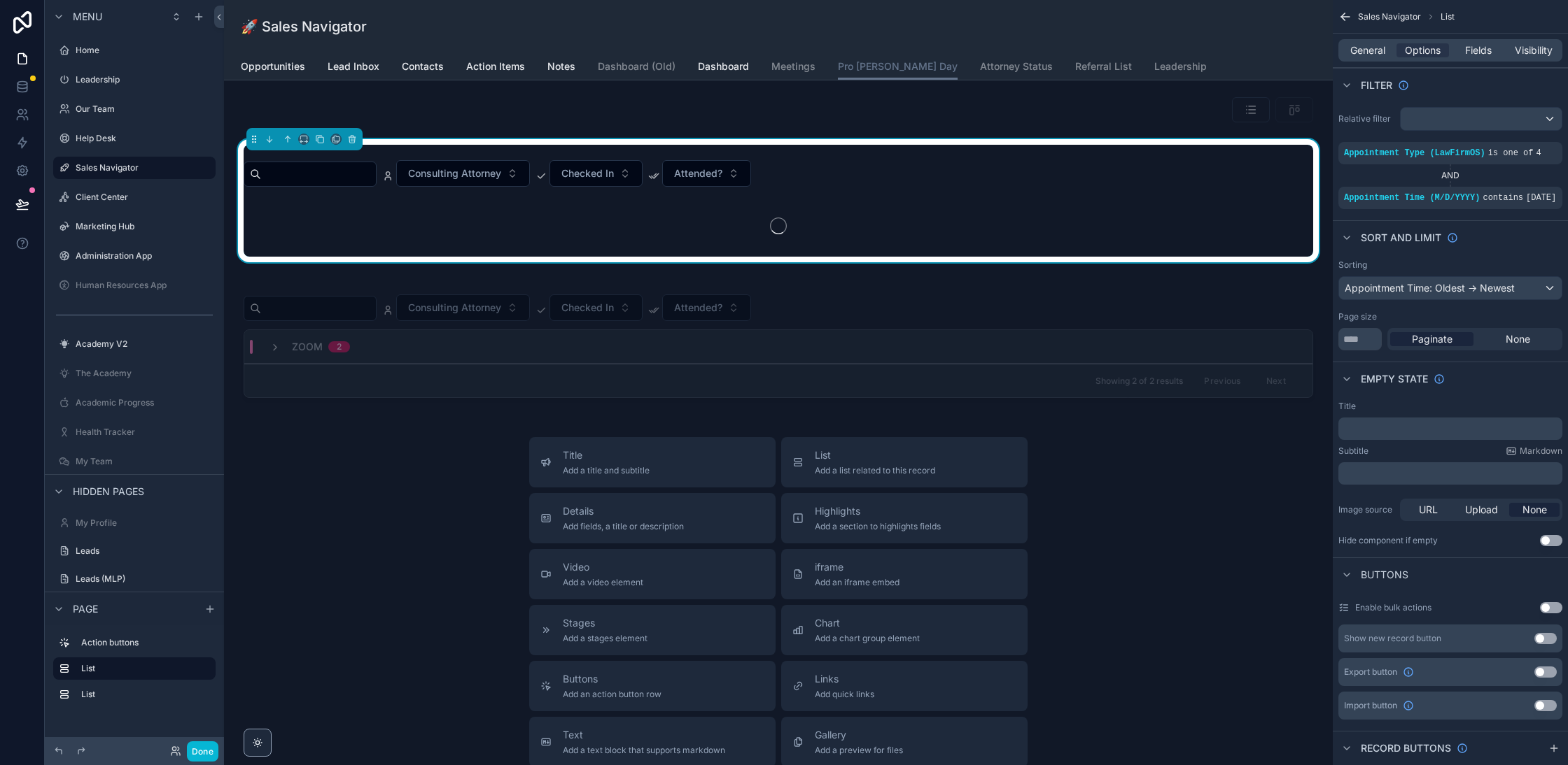
click at [946, 303] on div "scrollable content" at bounding box center [778, 338] width 1087 height 130
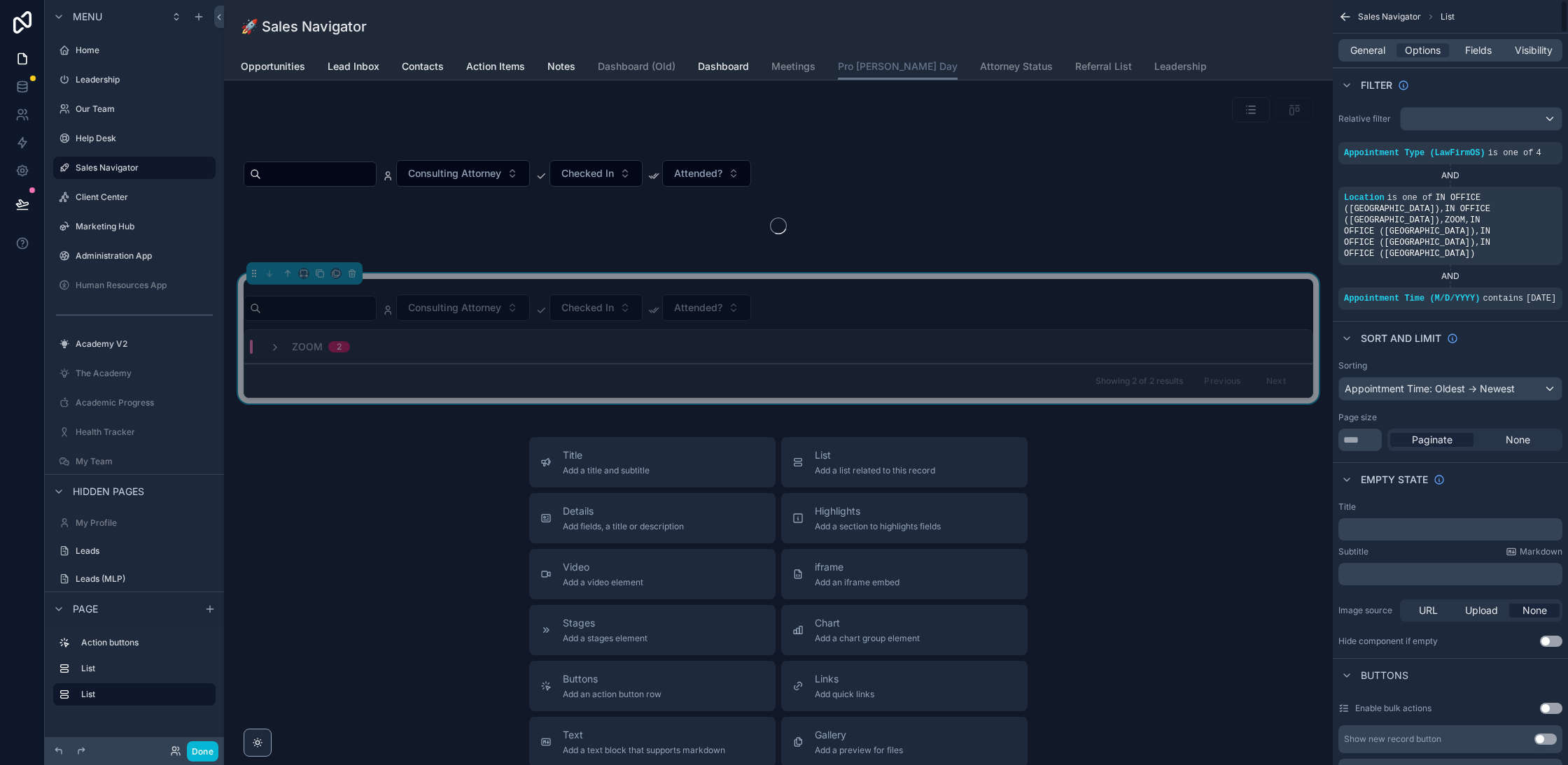
click at [0, 0] on div "scrollable content" at bounding box center [0, 0] width 0 height 0
click at [1401, 174] on div "AND" at bounding box center [1450, 175] width 224 height 11
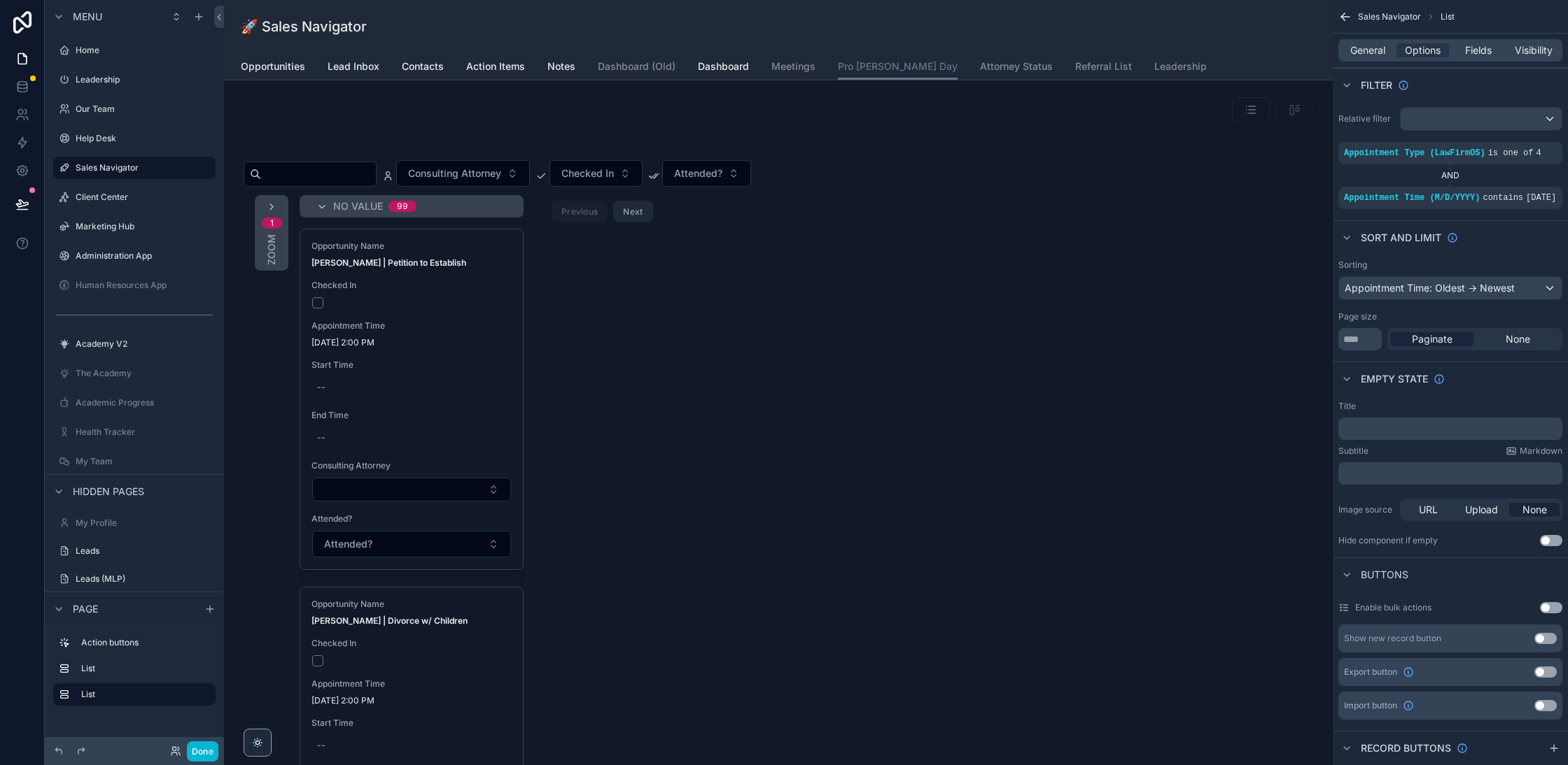
scroll to position [36, 0]
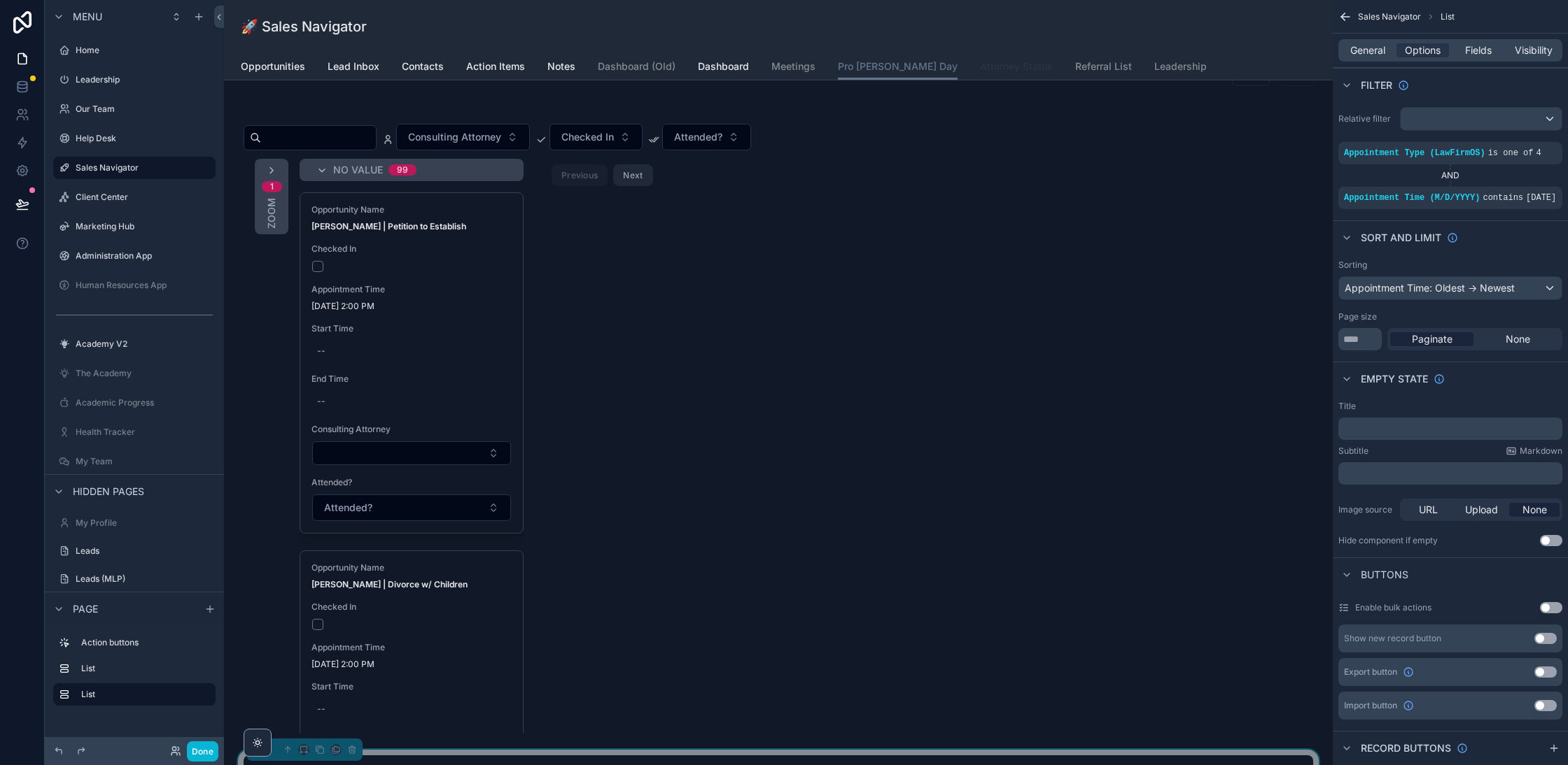
click at [713, 347] on div "scrollable content" at bounding box center [778, 420] width 1087 height 636
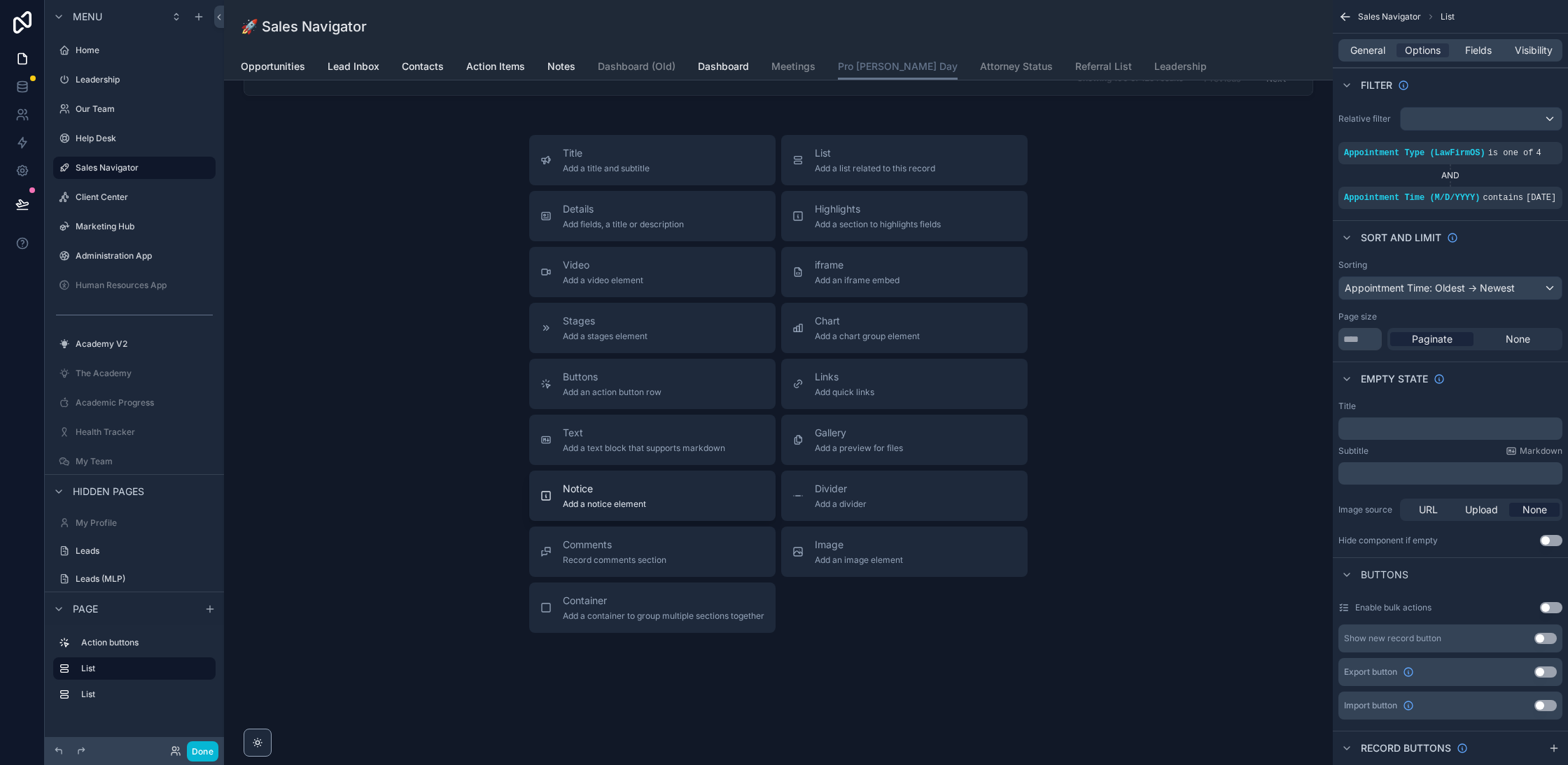
scroll to position [0, 0]
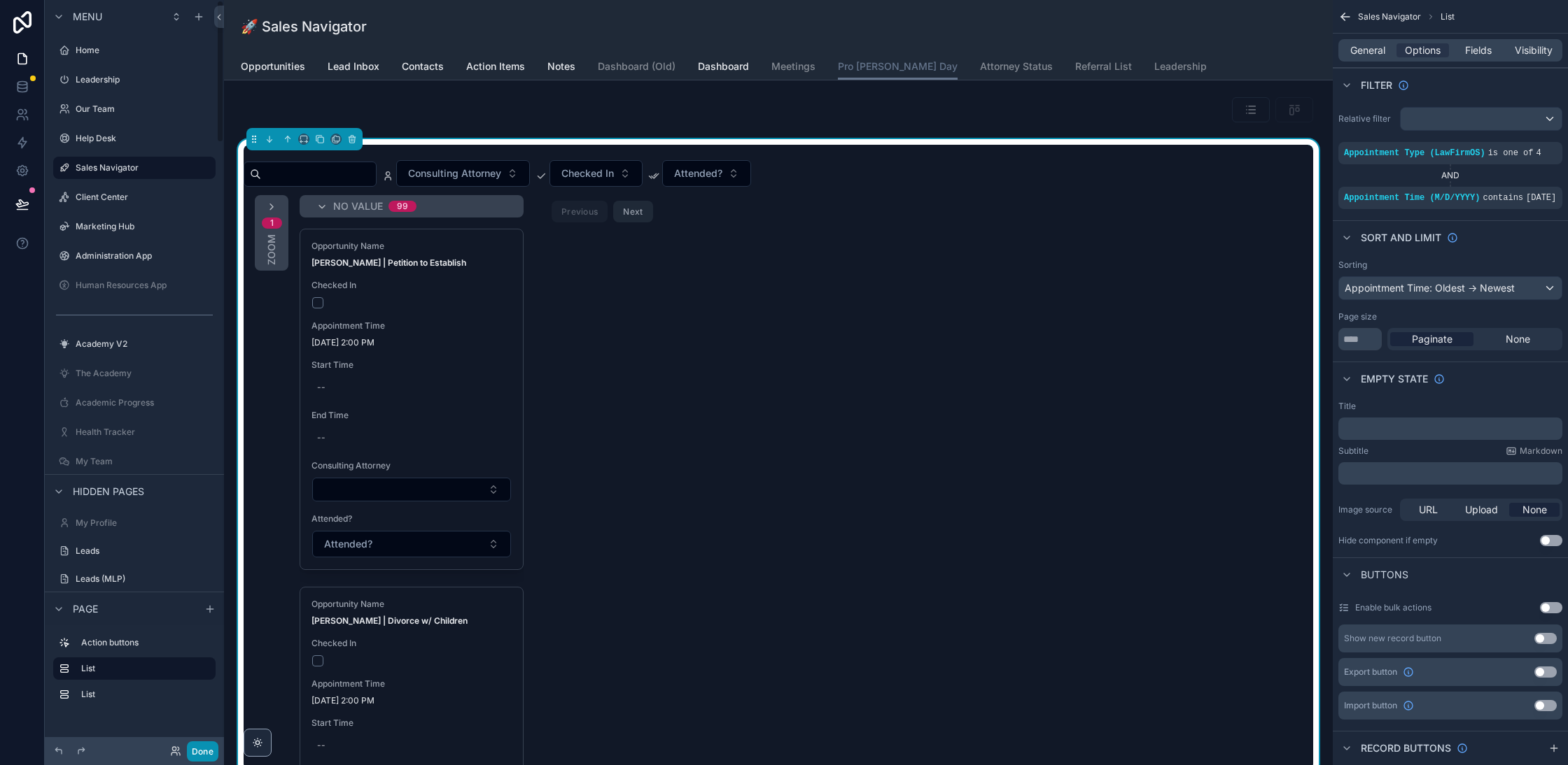
click at [209, 755] on button "Done" at bounding box center [203, 751] width 31 height 21
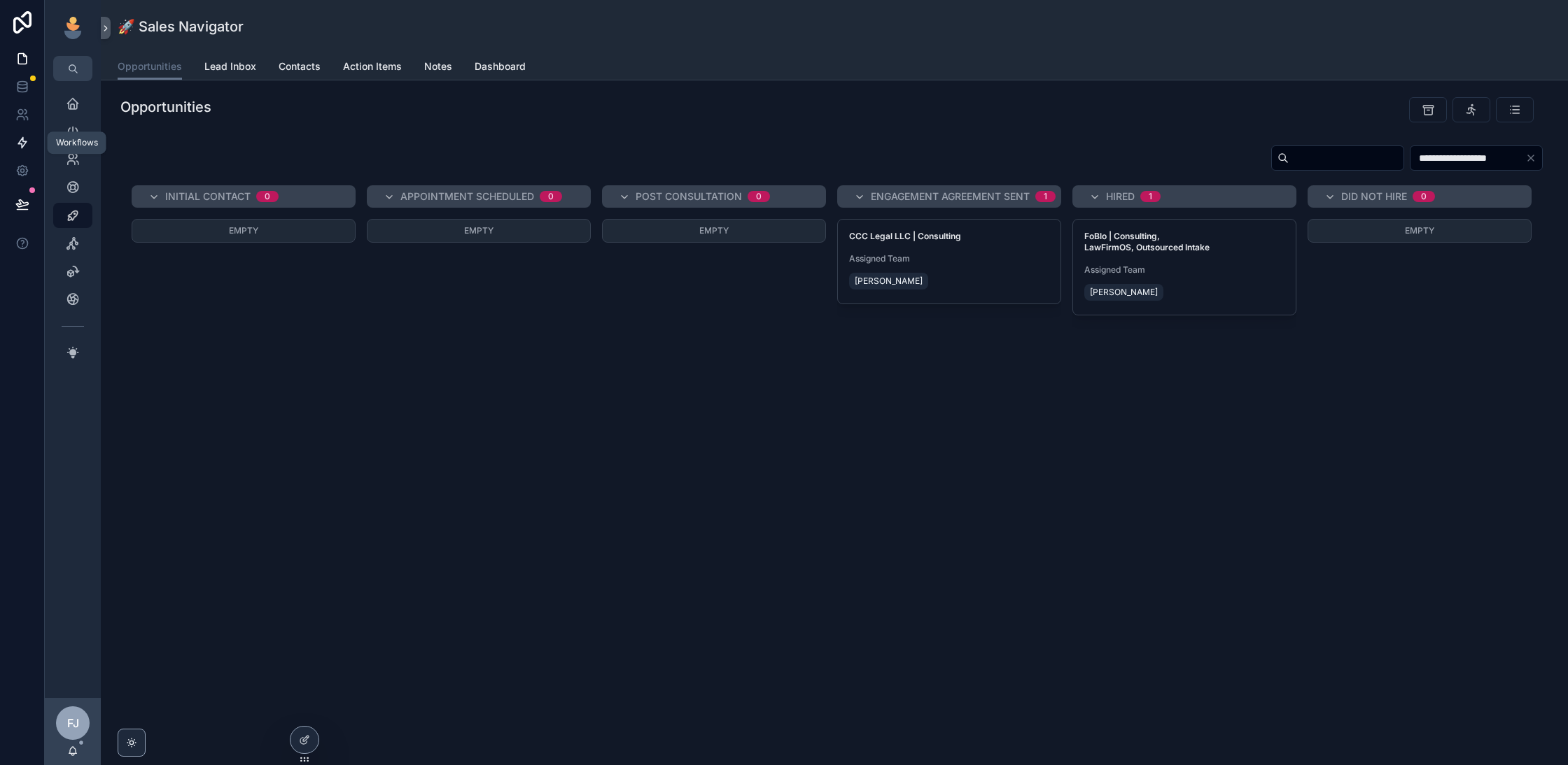
click at [24, 147] on icon at bounding box center [23, 143] width 14 height 14
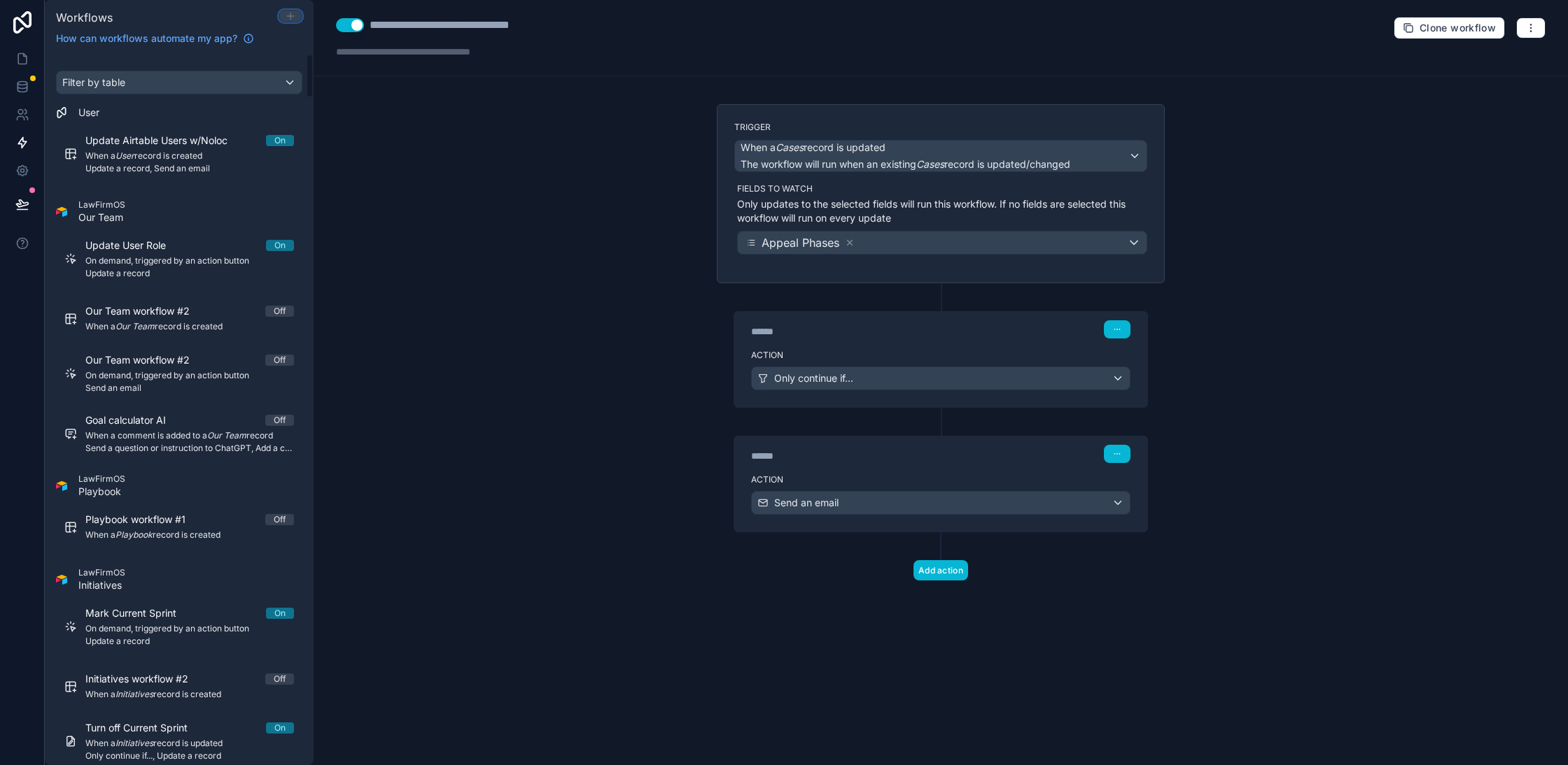
click at [288, 17] on icon at bounding box center [290, 16] width 11 height 11
click at [1427, 233] on div "**********" at bounding box center [941, 382] width 1254 height 765
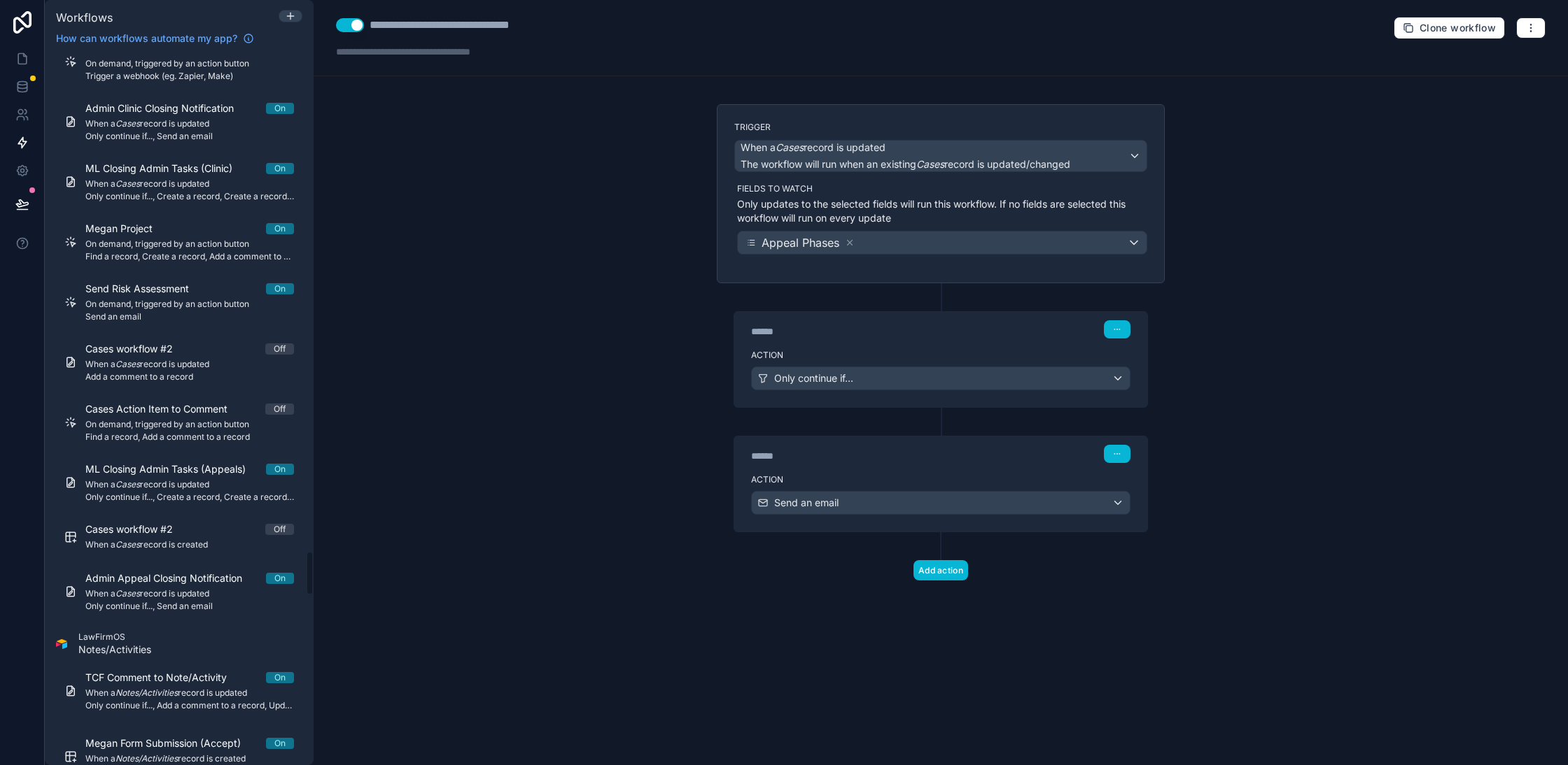
scroll to position [7943, 0]
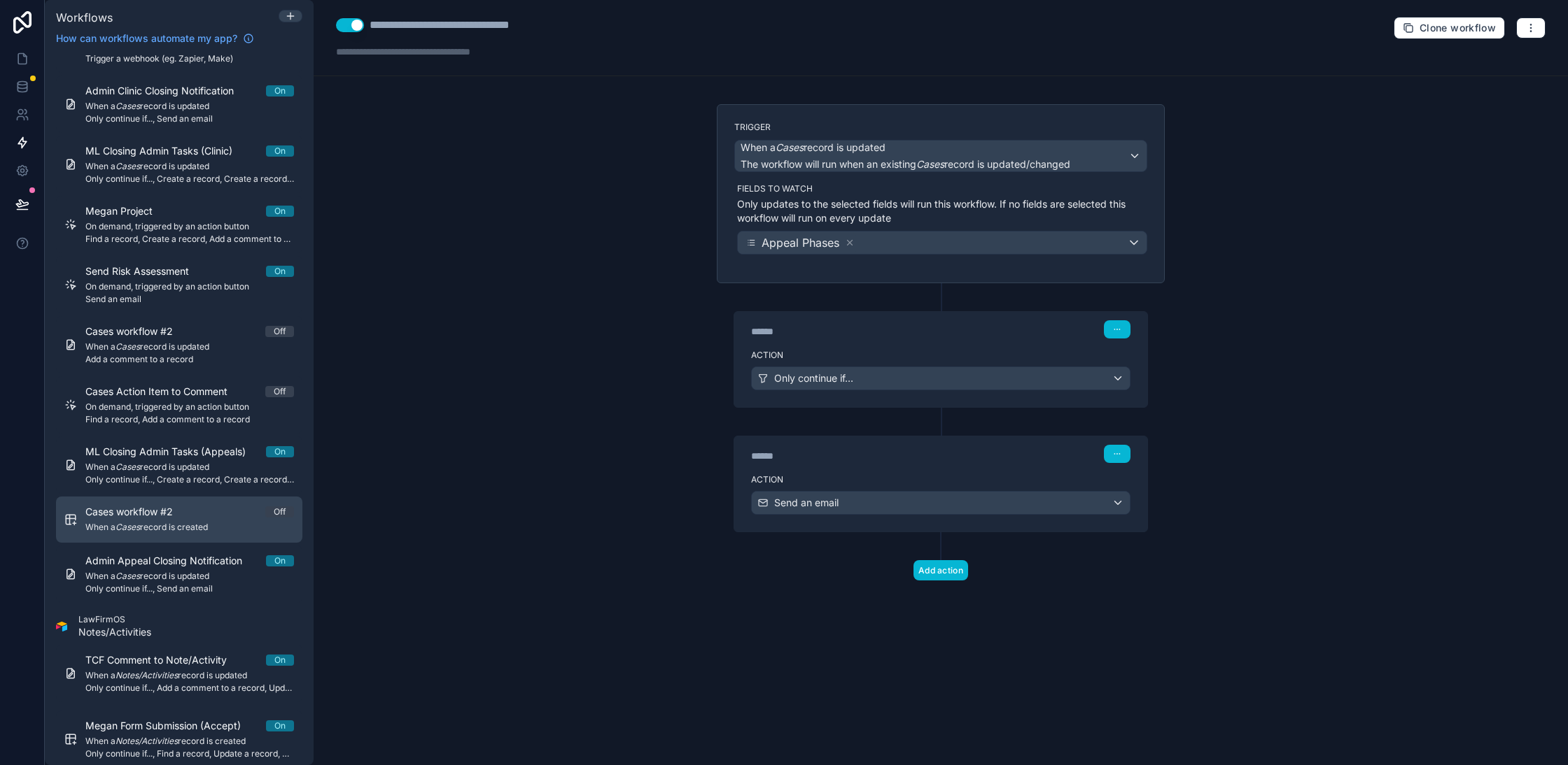
click at [222, 514] on div "Cases workflow #2 Off When a Cases record is created" at bounding box center [189, 520] width 209 height 29
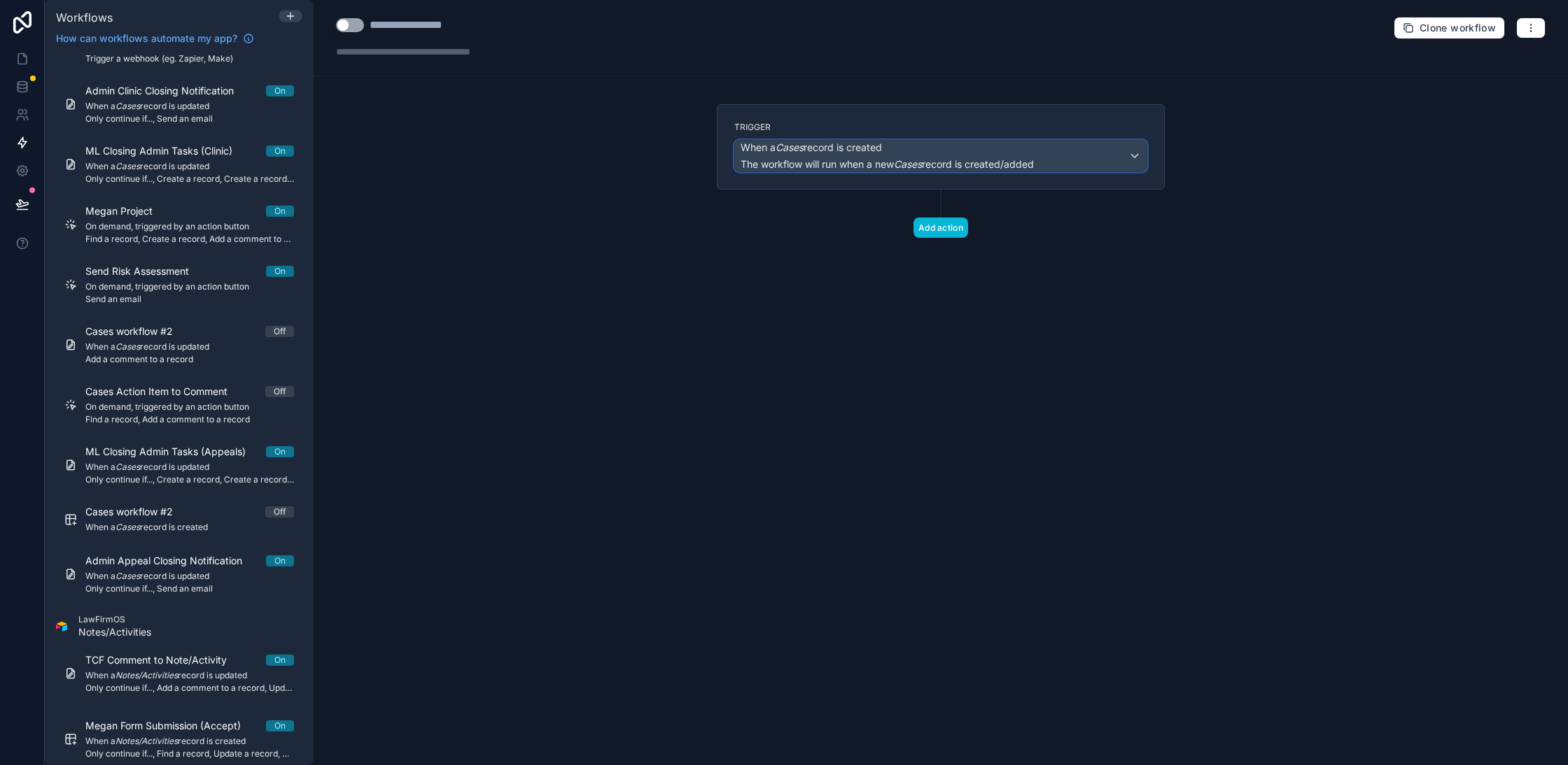
click at [1047, 159] on div "When a Cases record is created The workflow will run when a new Cases record is…" at bounding box center [941, 156] width 412 height 30
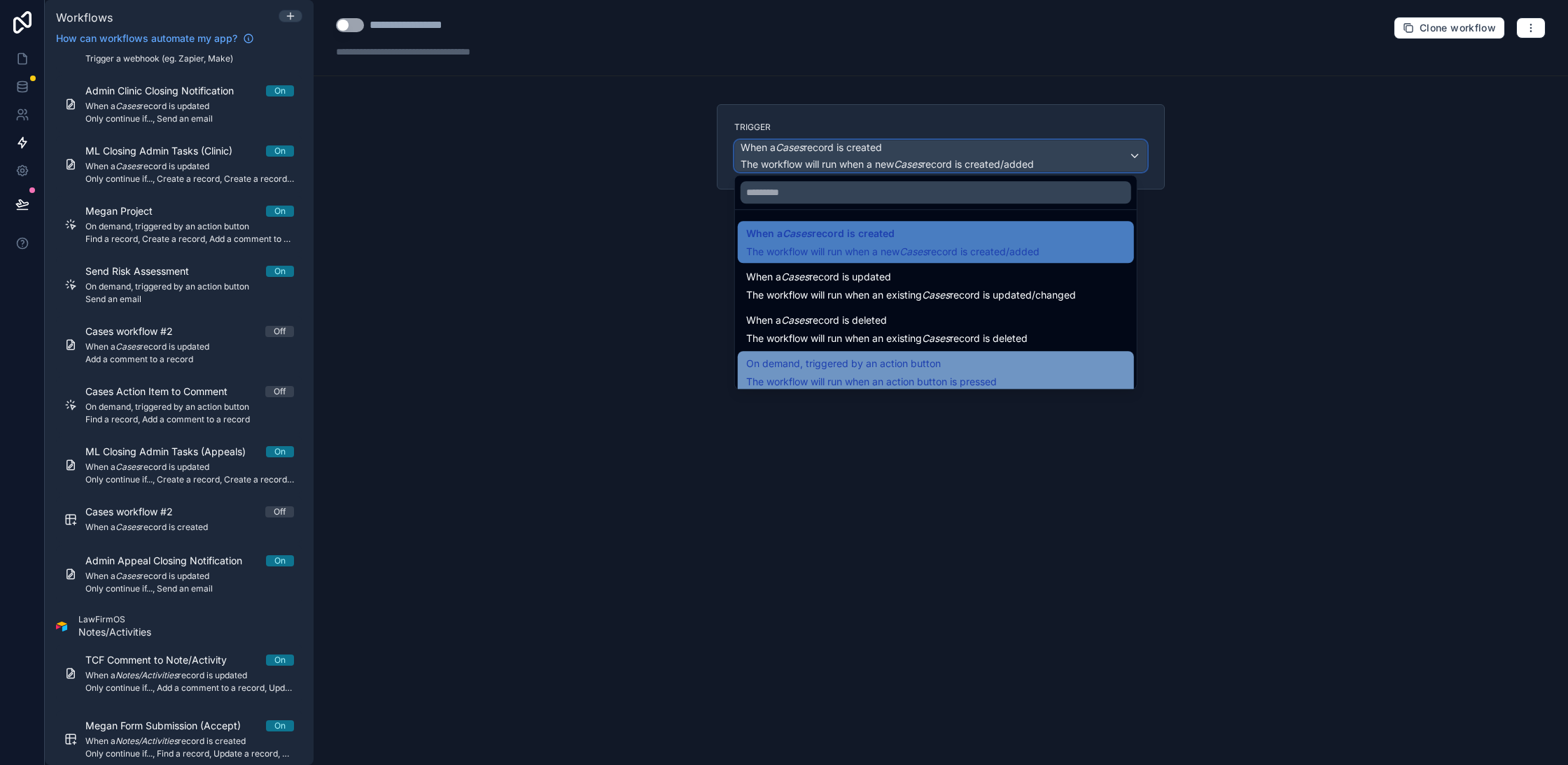
scroll to position [50, 0]
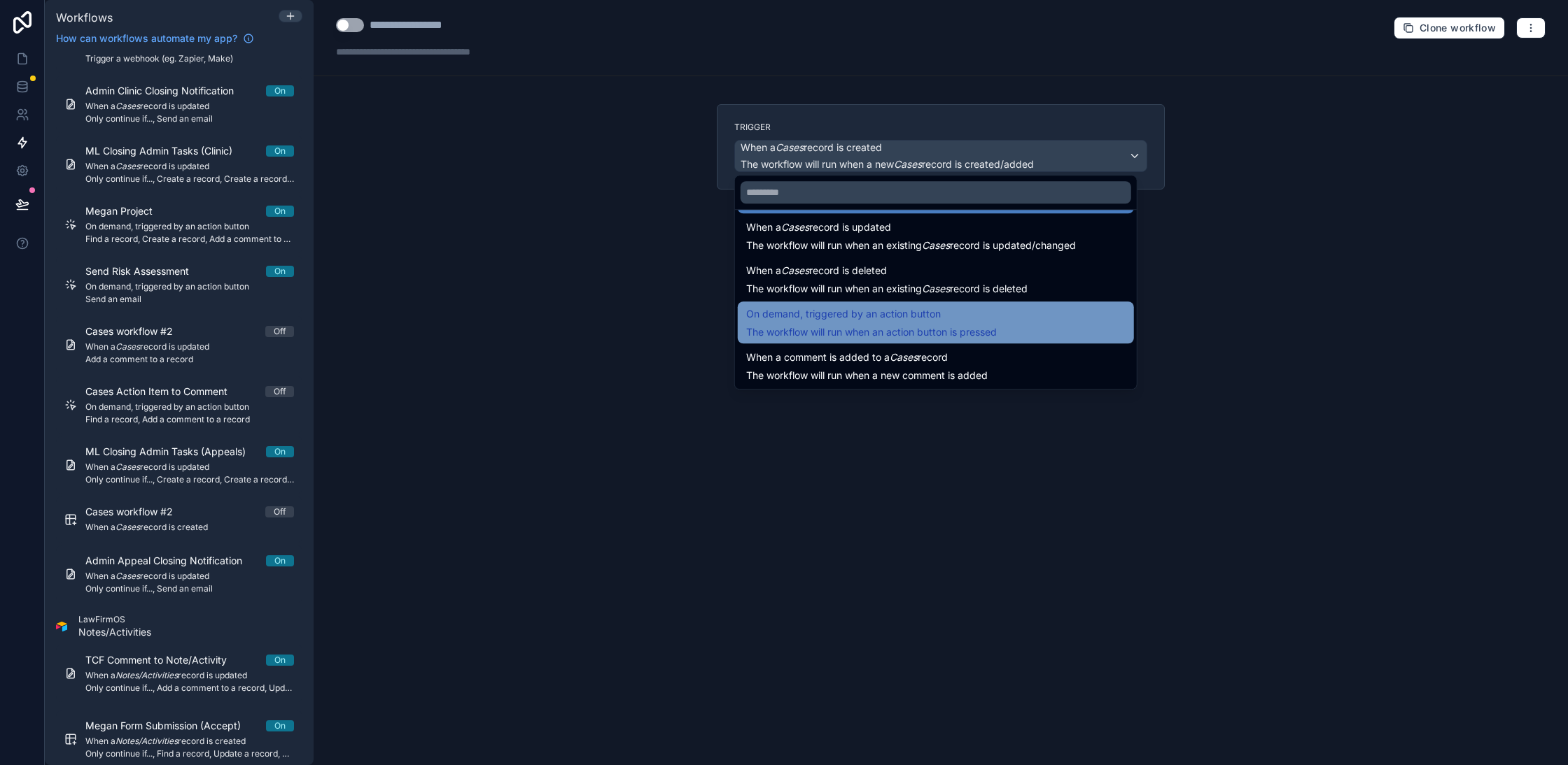
click at [928, 329] on span "The workflow will run when an action button is pressed" at bounding box center [871, 332] width 251 height 12
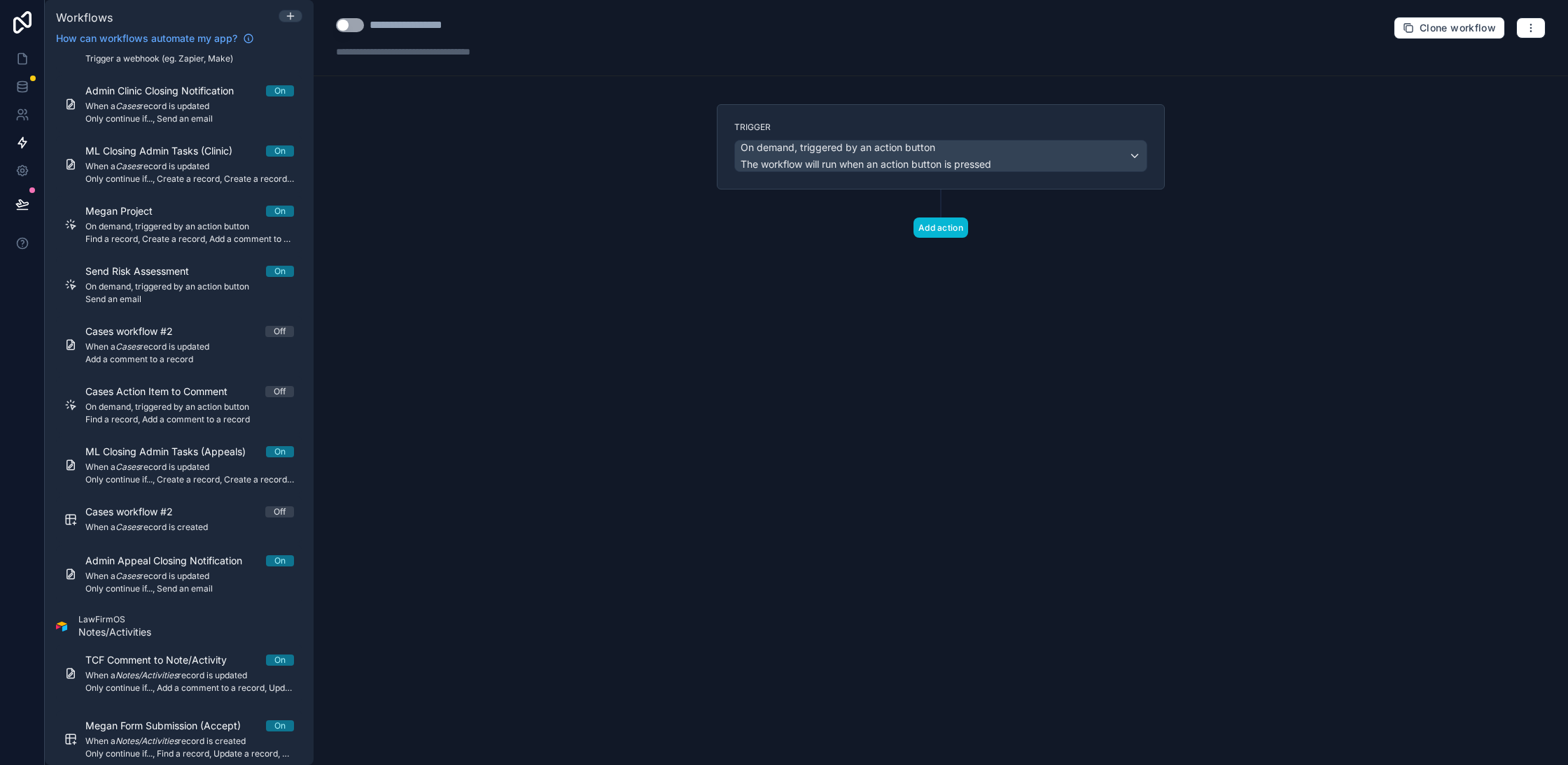
click at [431, 25] on div "**********" at bounding box center [425, 24] width 113 height 17
type div "**********"
click at [481, 21] on div "**********" at bounding box center [445, 24] width 151 height 17
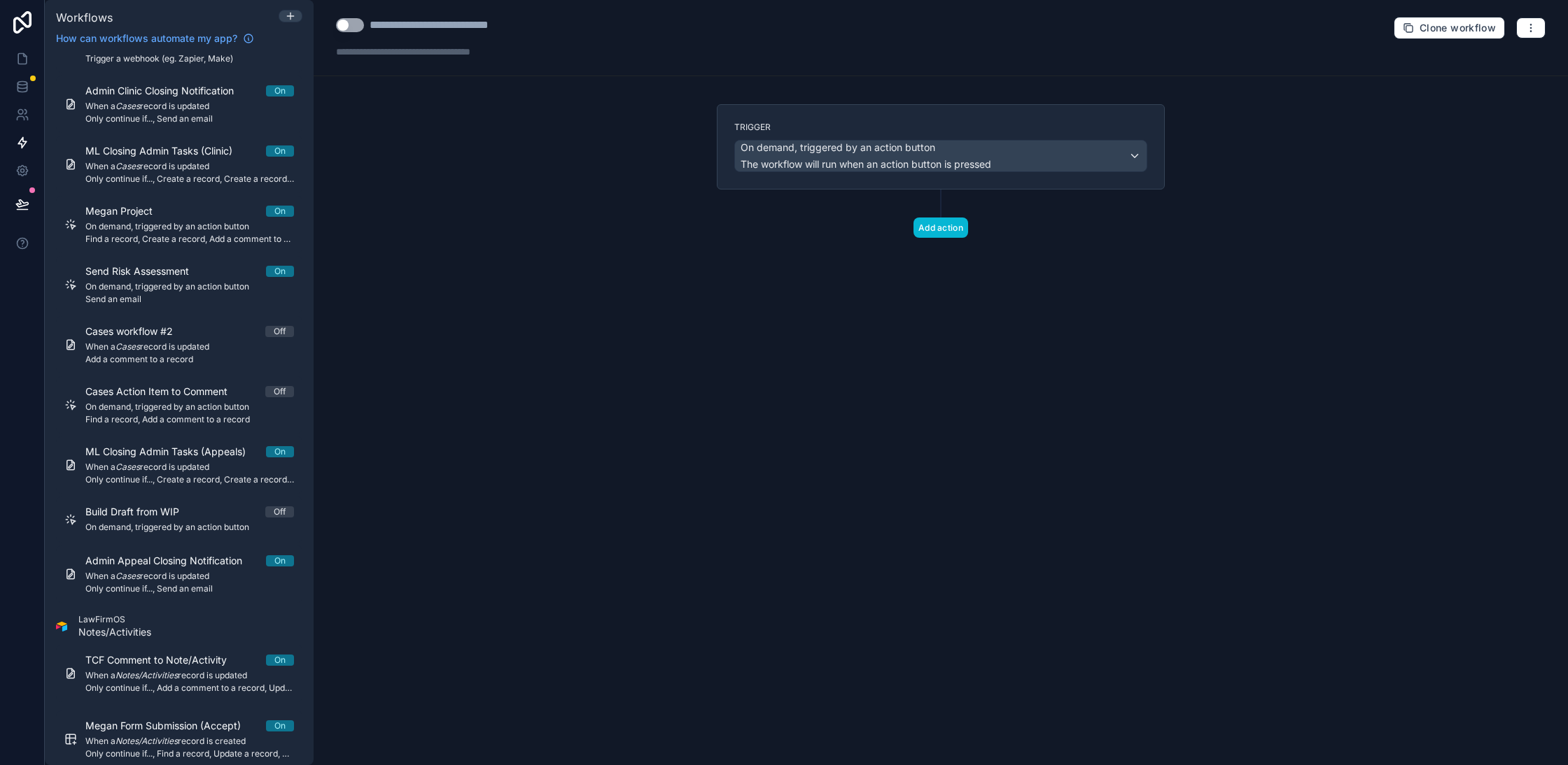
click at [623, 287] on div "**********" at bounding box center [941, 382] width 1254 height 765
click at [943, 233] on button "Add action" at bounding box center [941, 227] width 55 height 21
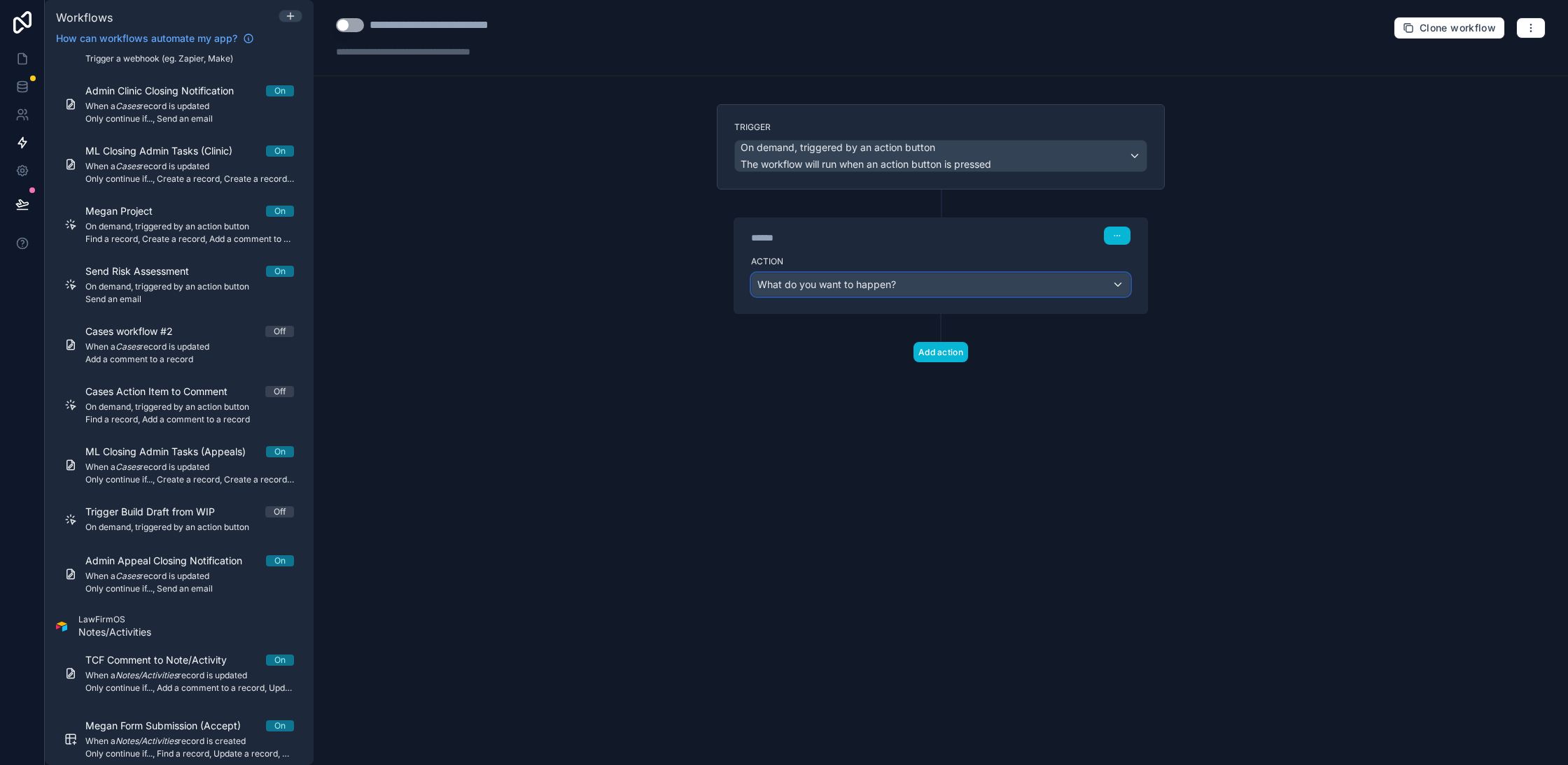
click at [873, 279] on span "What do you want to happen?" at bounding box center [826, 284] width 138 height 12
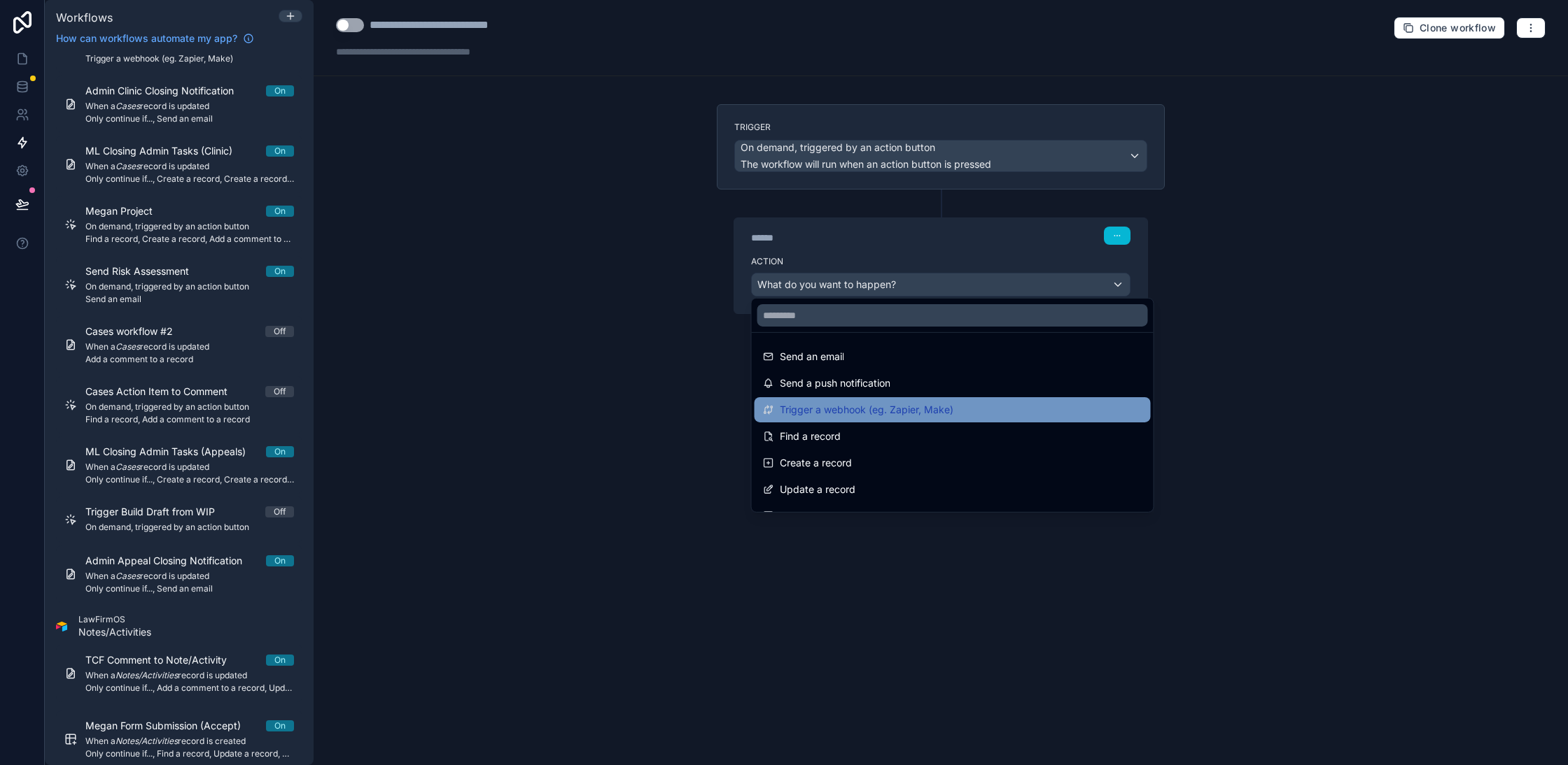
click at [906, 415] on span "Trigger a webhook (eg. Zapier, Make)" at bounding box center [866, 409] width 173 height 17
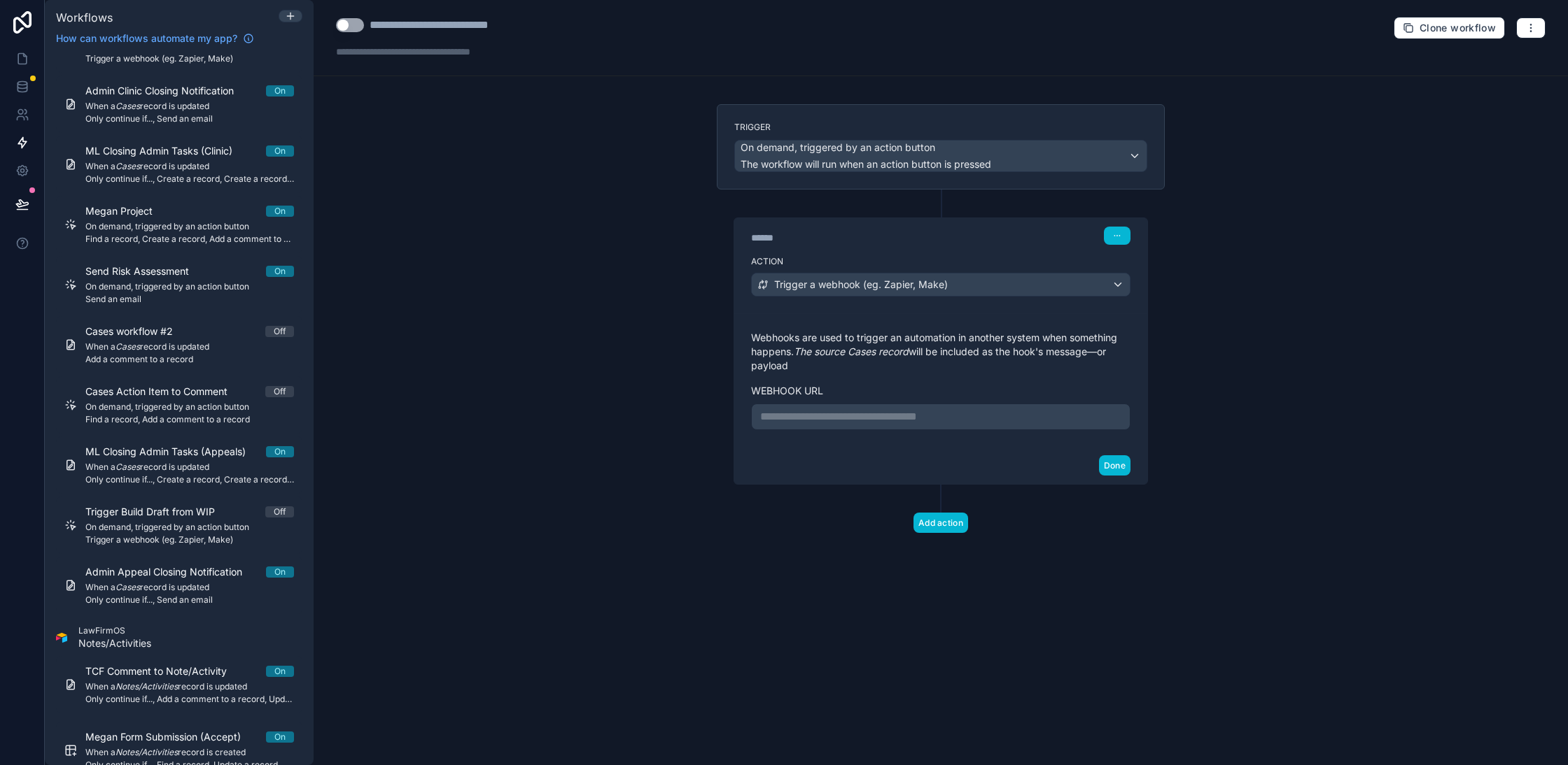
click at [913, 411] on p "**********" at bounding box center [941, 416] width 362 height 17
click at [847, 412] on p "**********" at bounding box center [941, 416] width 362 height 17
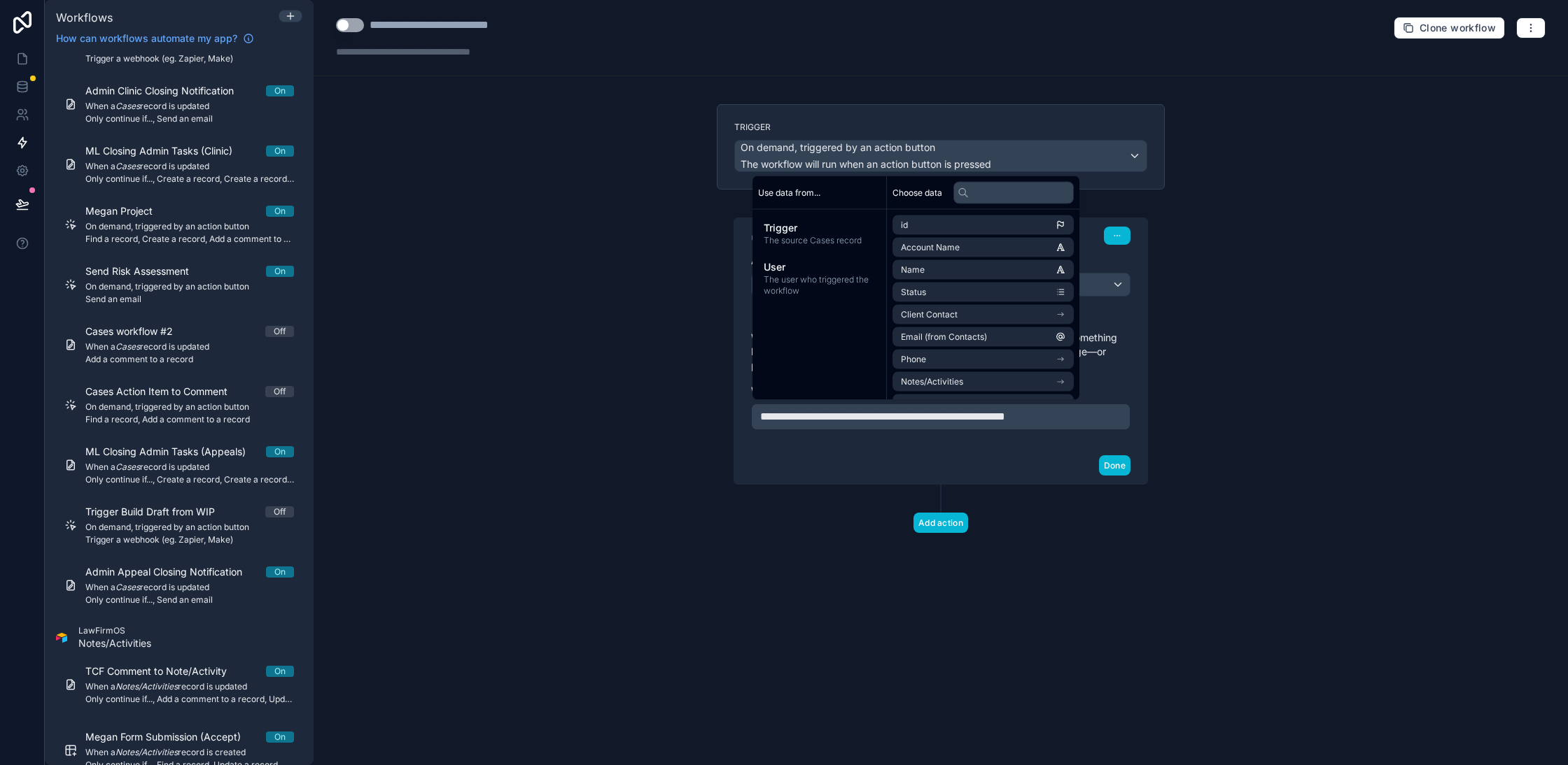
click at [1384, 394] on div "**********" at bounding box center [941, 382] width 1254 height 765
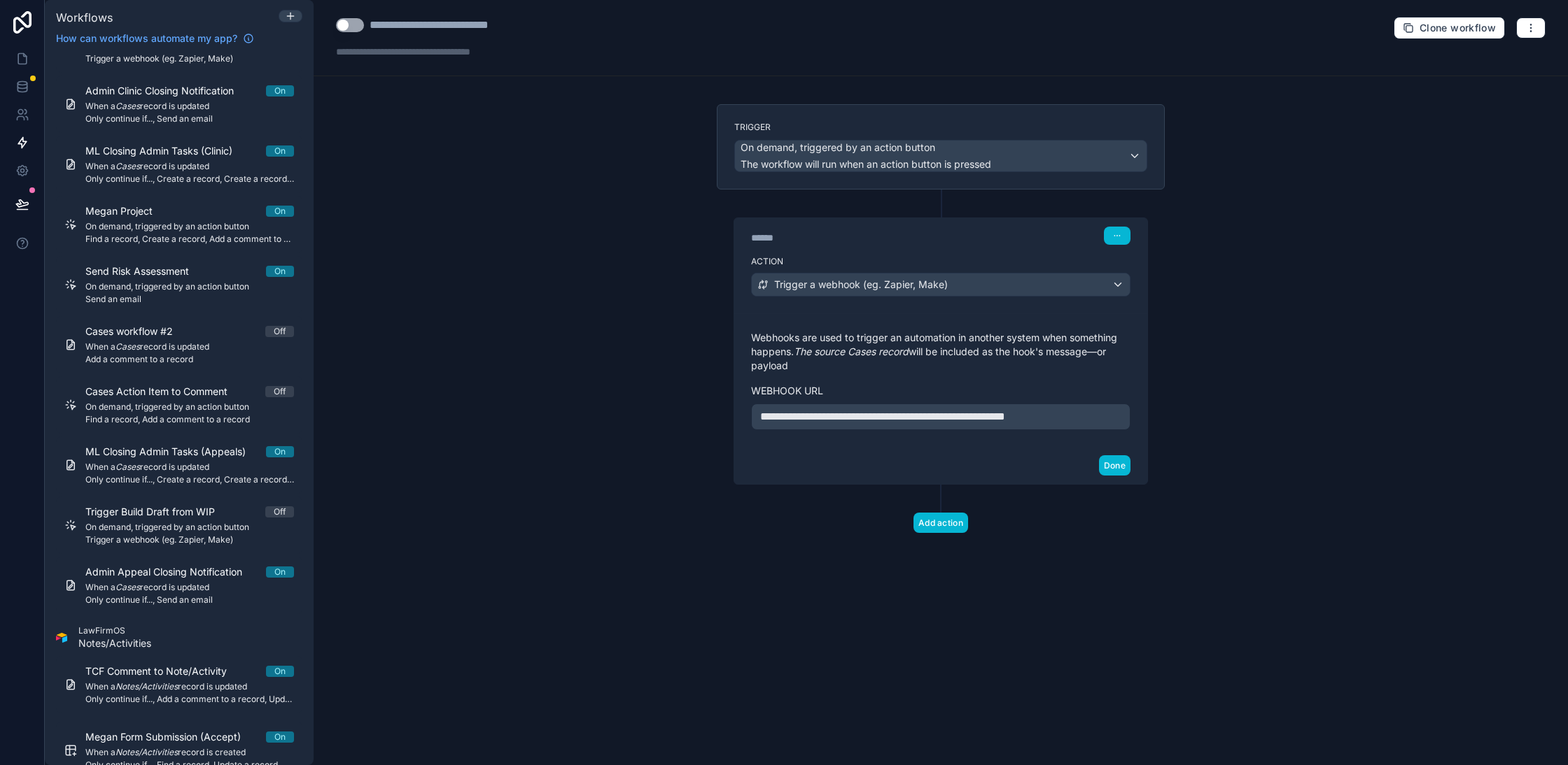
click at [1123, 410] on div "**********" at bounding box center [940, 416] width 379 height 26
click at [1091, 422] on div "**********" at bounding box center [940, 416] width 379 height 26
click at [1005, 411] on span "**********" at bounding box center [883, 416] width 245 height 11
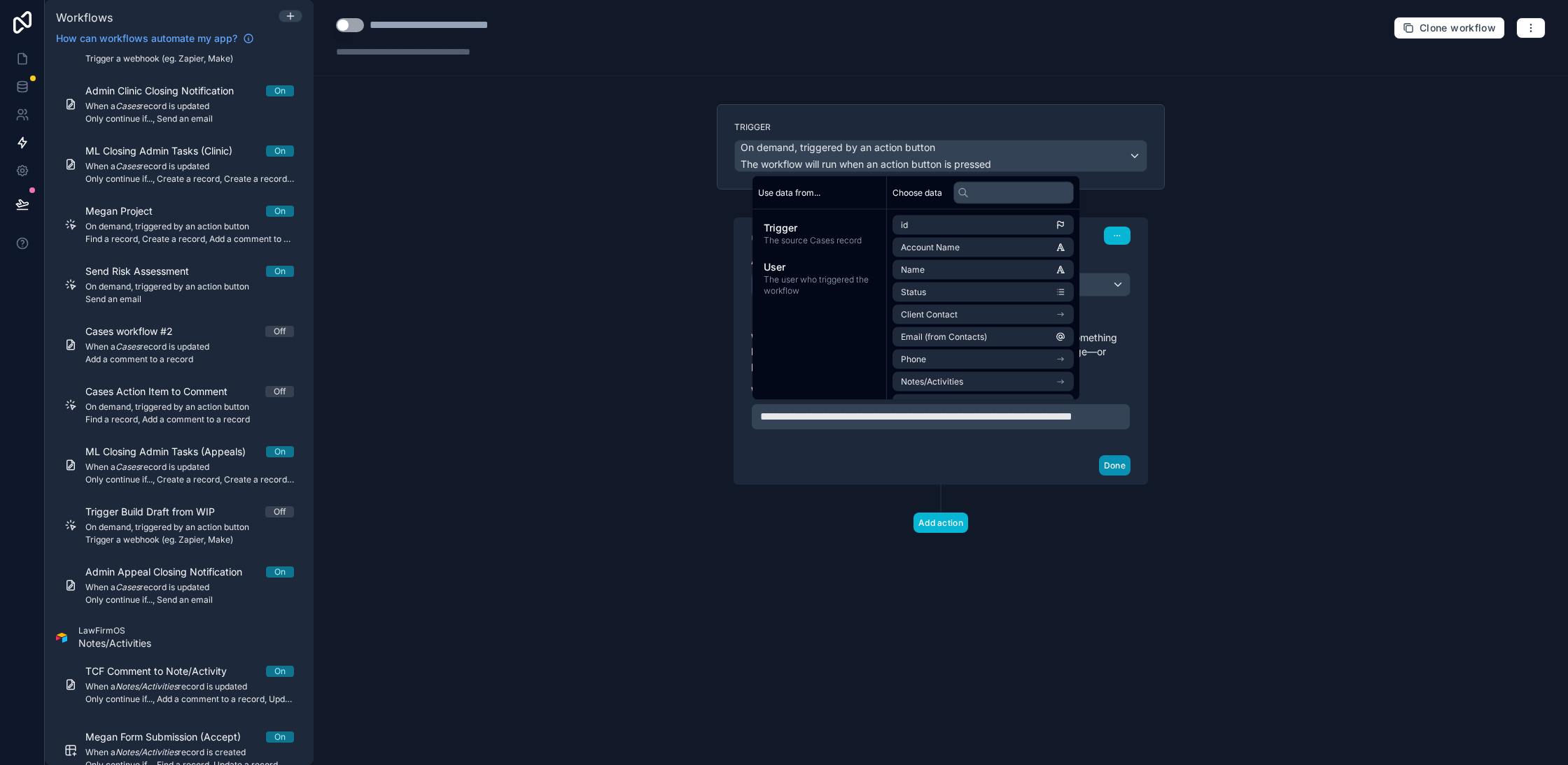
click at [1114, 476] on button "Done" at bounding box center [1114, 465] width 31 height 21
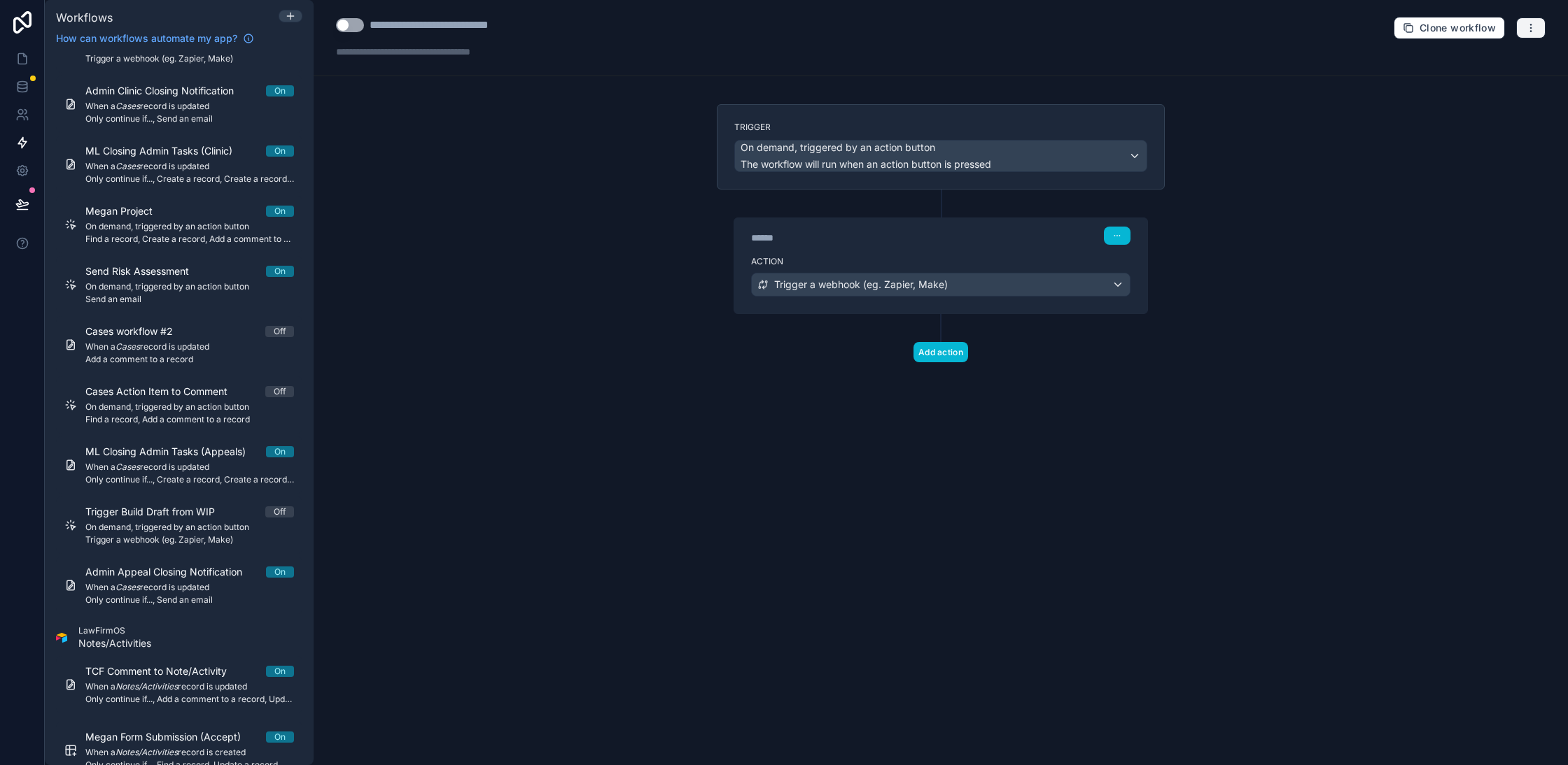
click at [1533, 19] on button "button" at bounding box center [1531, 27] width 29 height 21
click at [1482, 63] on span "Test workflow" at bounding box center [1494, 60] width 68 height 11
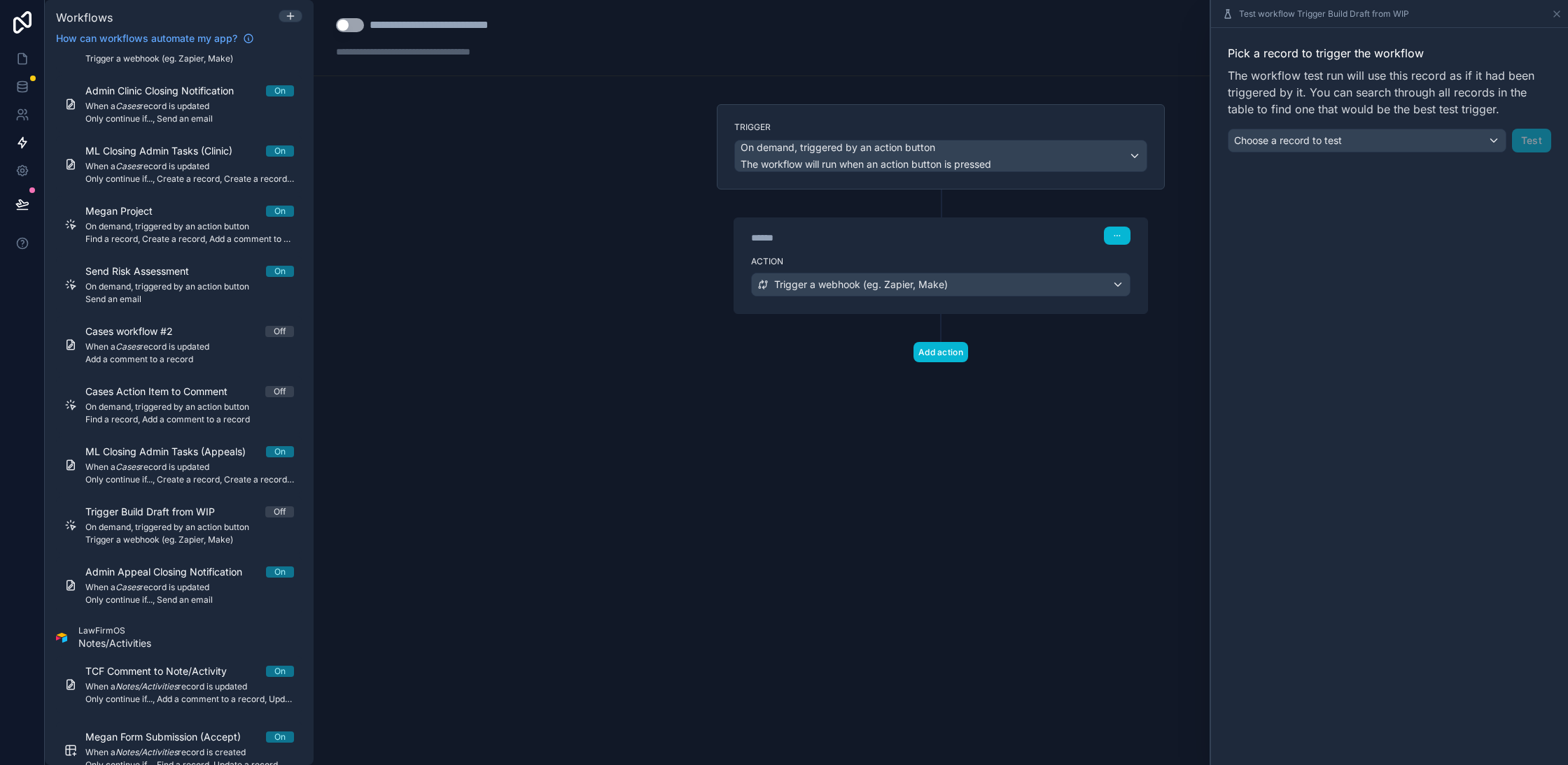
click at [1403, 156] on div "Pick a record to trigger the workflow The workflow test run will use this recor…" at bounding box center [1390, 99] width 357 height 141
click at [1406, 143] on div "Choose a record to test" at bounding box center [1367, 140] width 277 height 23
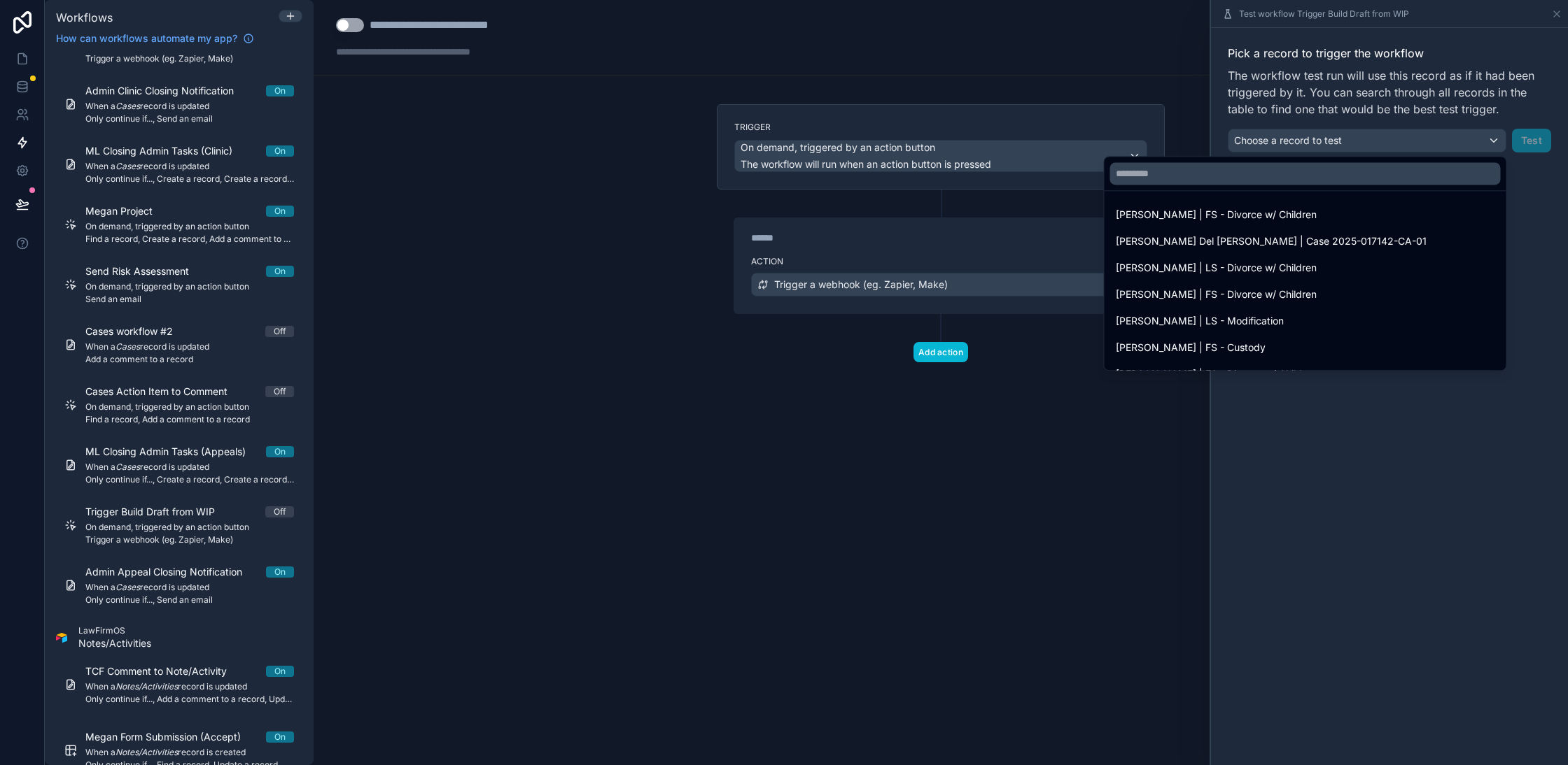
click at [1259, 161] on div at bounding box center [1305, 173] width 402 height 33
click at [1248, 175] on input "text" at bounding box center [1305, 173] width 391 height 23
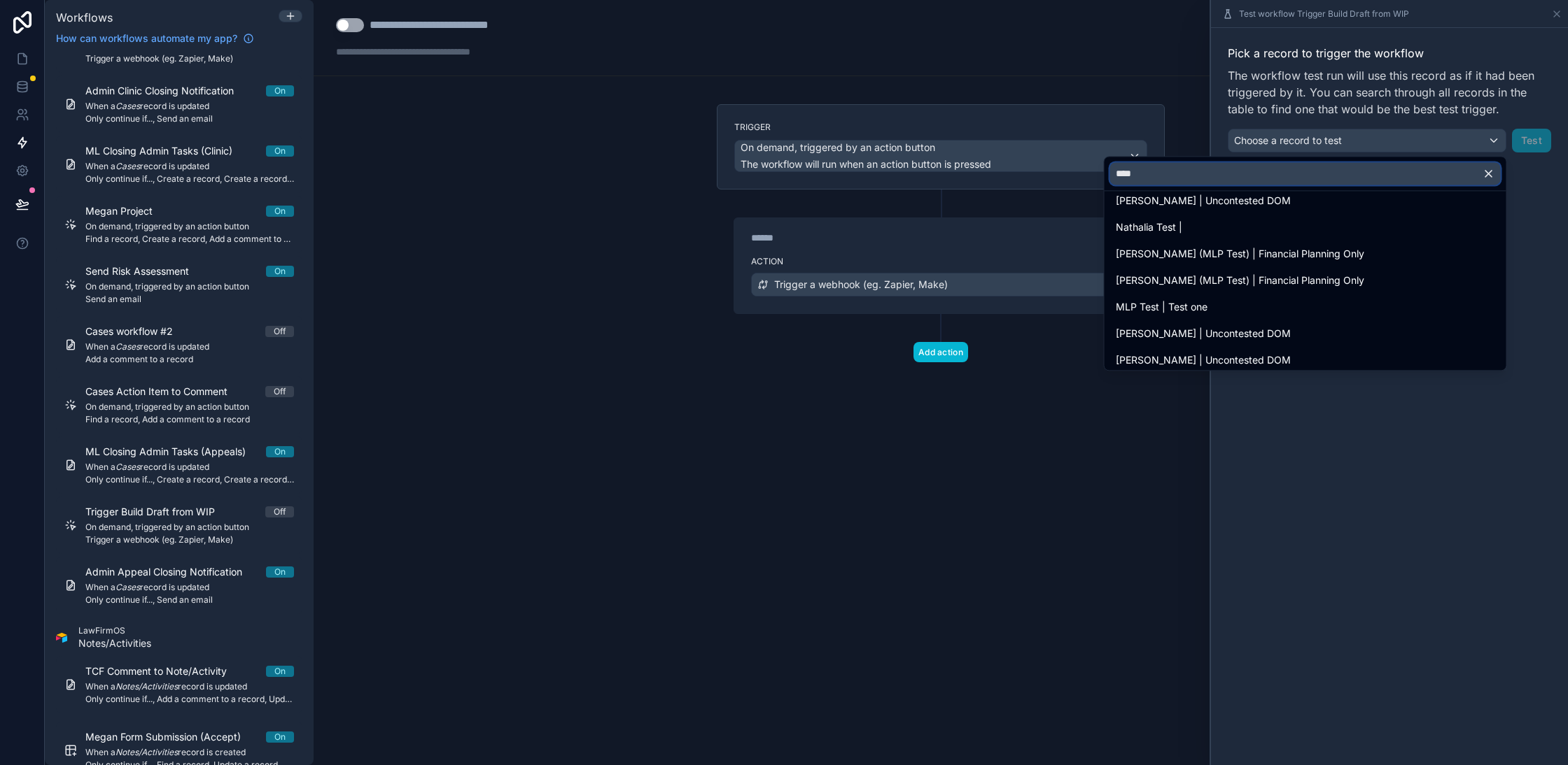
scroll to position [205, 0]
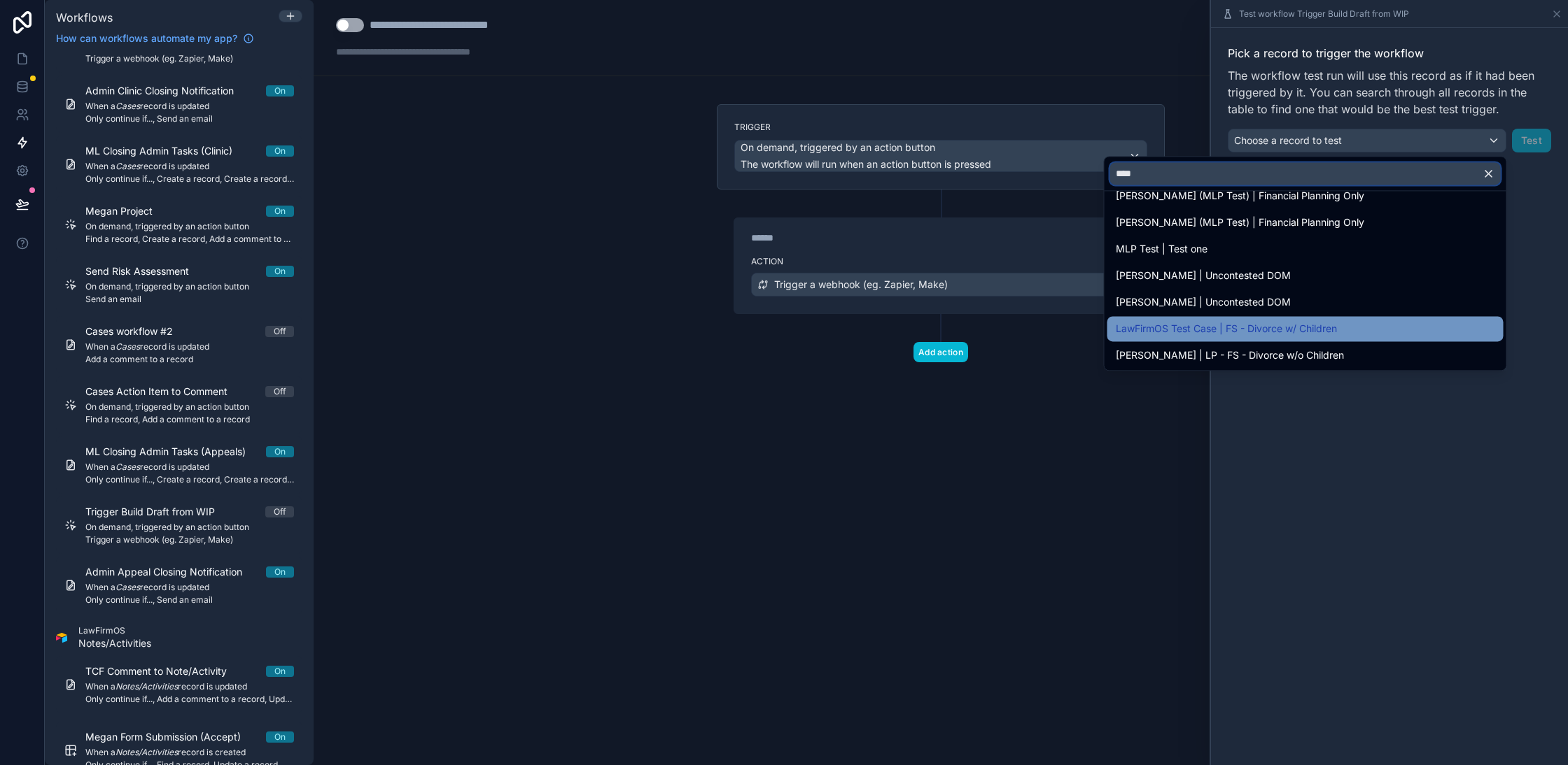
type input "****"
click at [1348, 332] on div "LawFirmOS Test Case | FS - Divorce w/ Children" at bounding box center [1305, 328] width 379 height 17
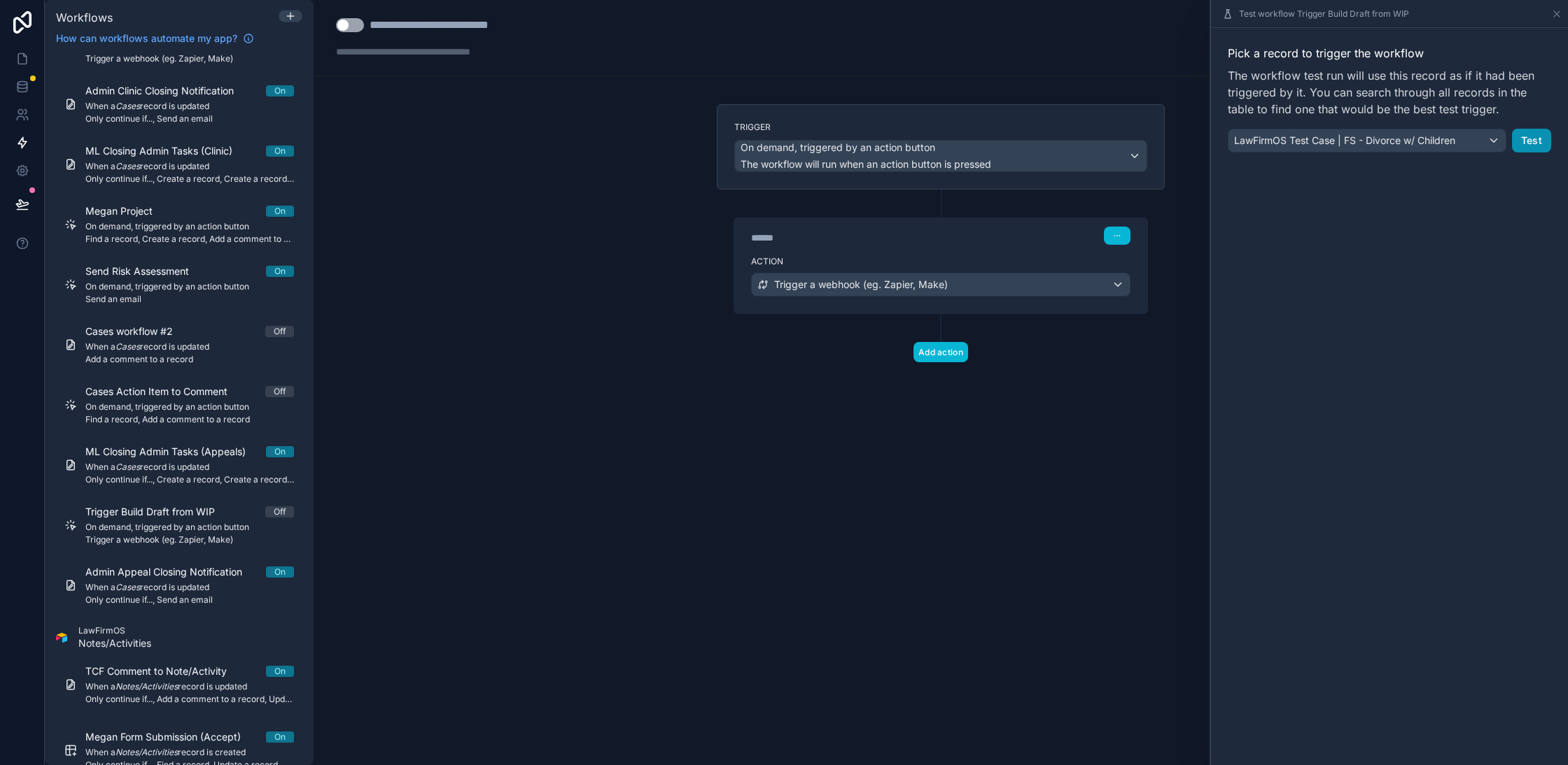
click at [1528, 139] on button "Test" at bounding box center [1532, 140] width 39 height 24
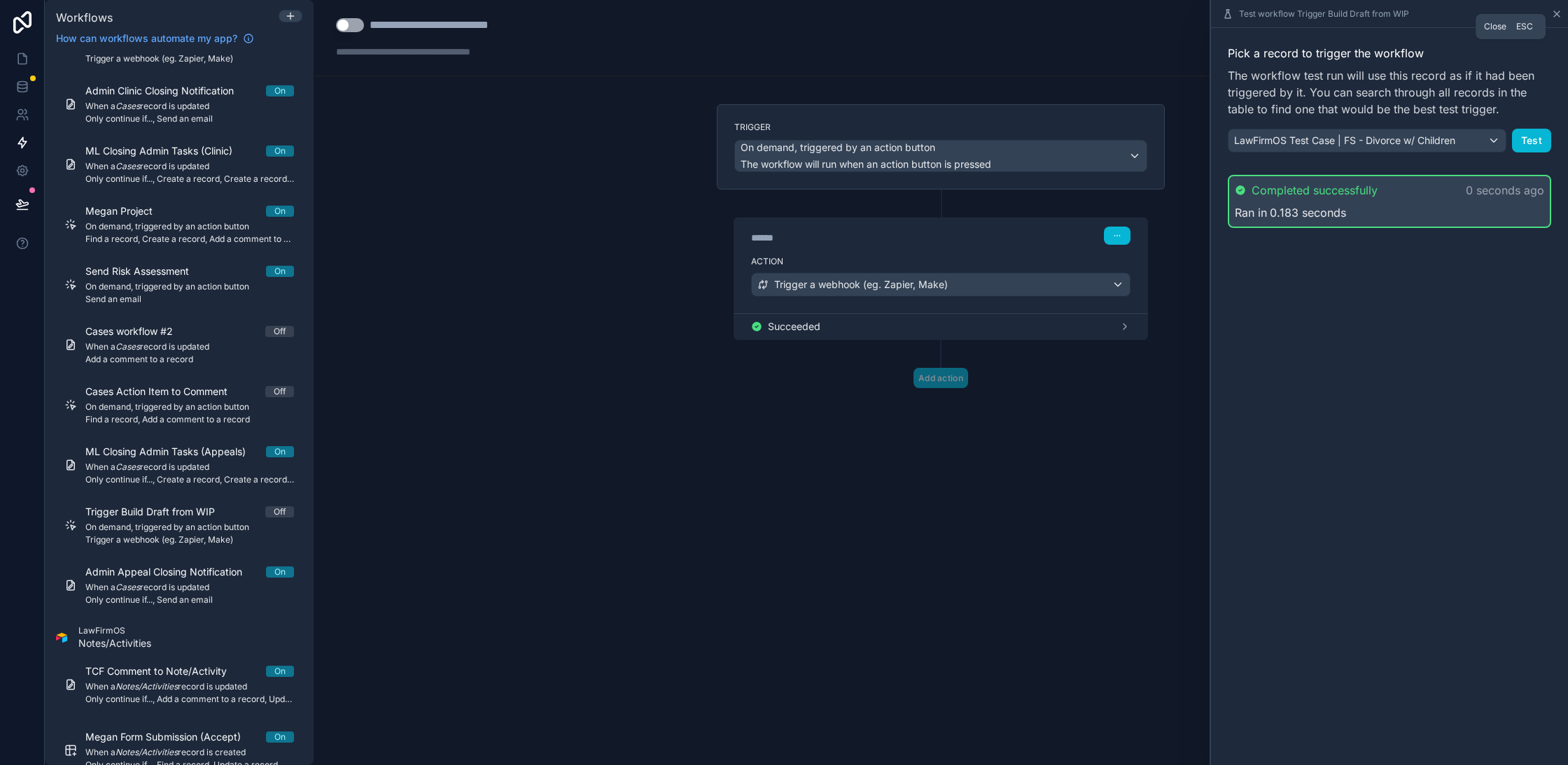
click at [1557, 19] on icon at bounding box center [1556, 14] width 11 height 11
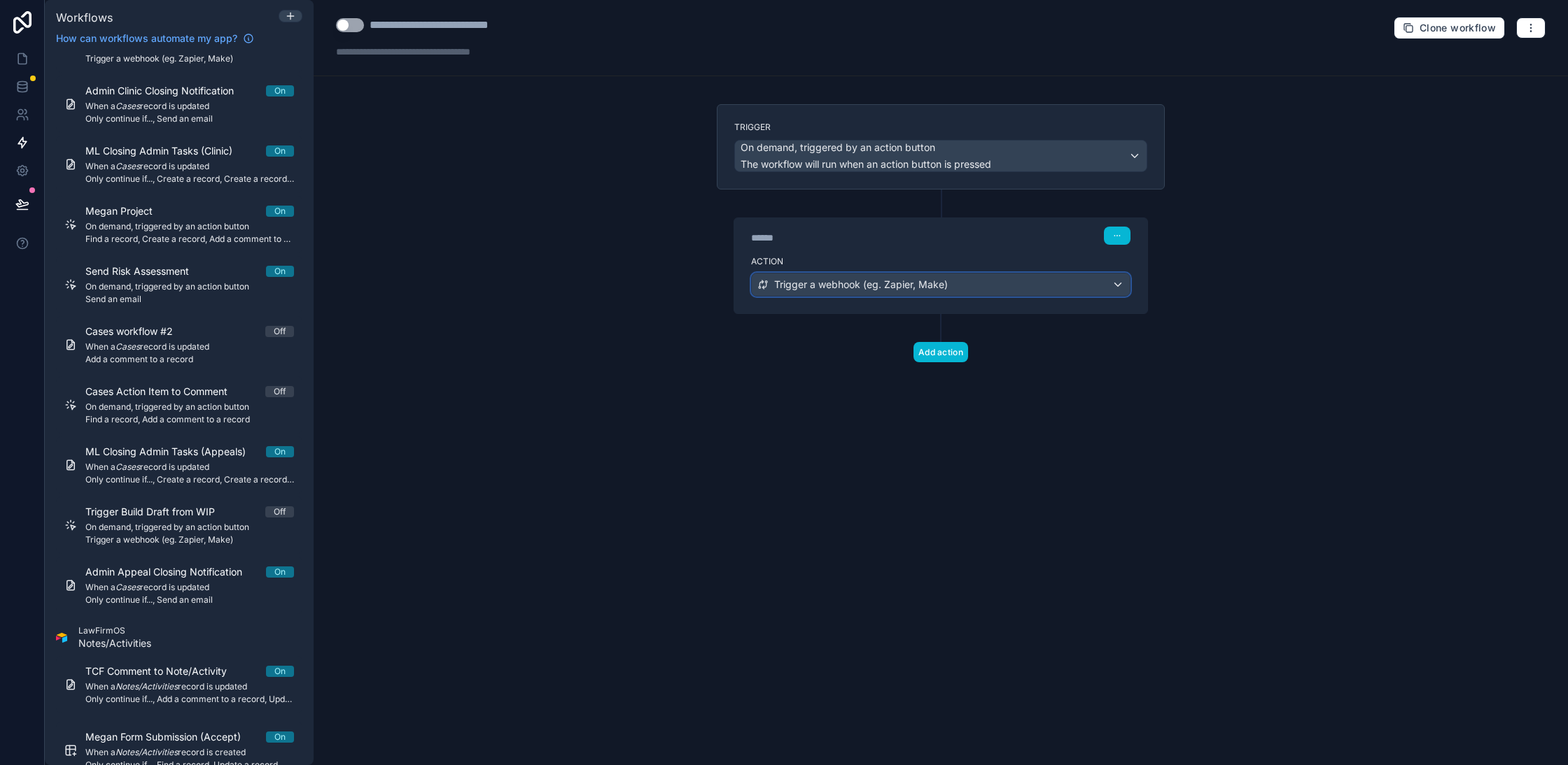
click at [847, 291] on div "Trigger a webhook (eg. Zapier, Make)" at bounding box center [941, 284] width 378 height 23
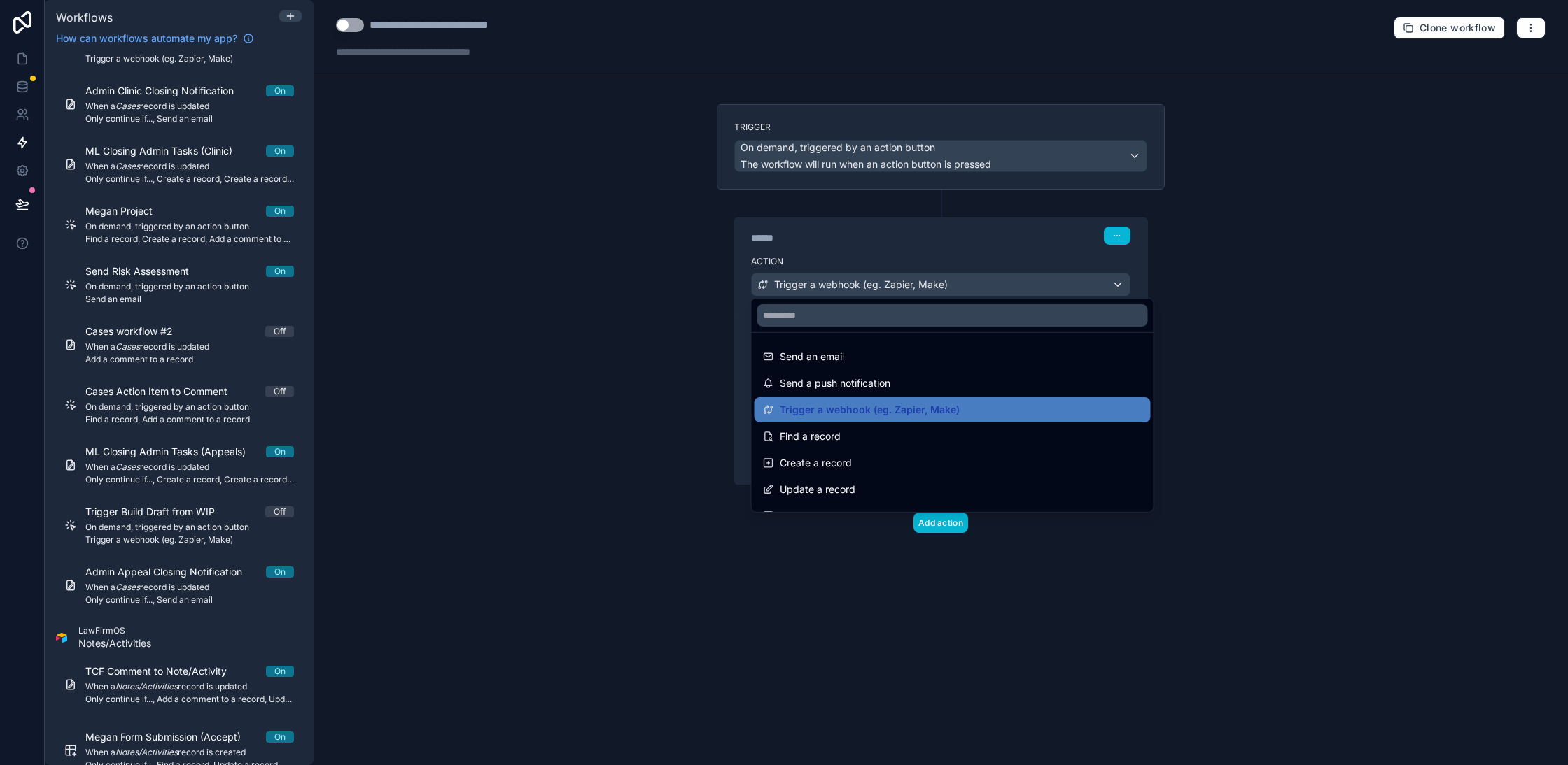
click at [552, 398] on div at bounding box center [784, 382] width 1568 height 765
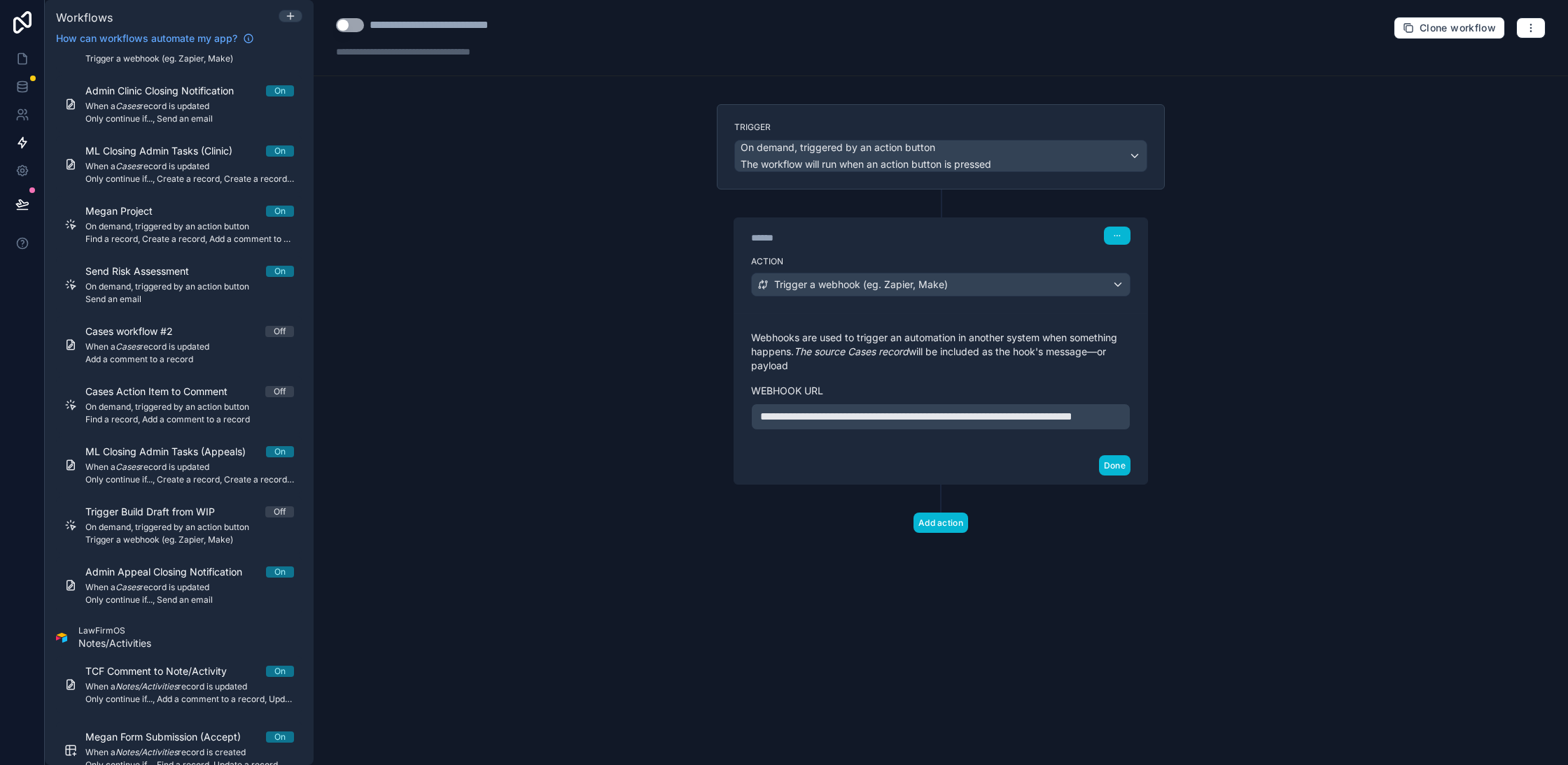
click at [829, 422] on span "**********" at bounding box center [916, 416] width 313 height 11
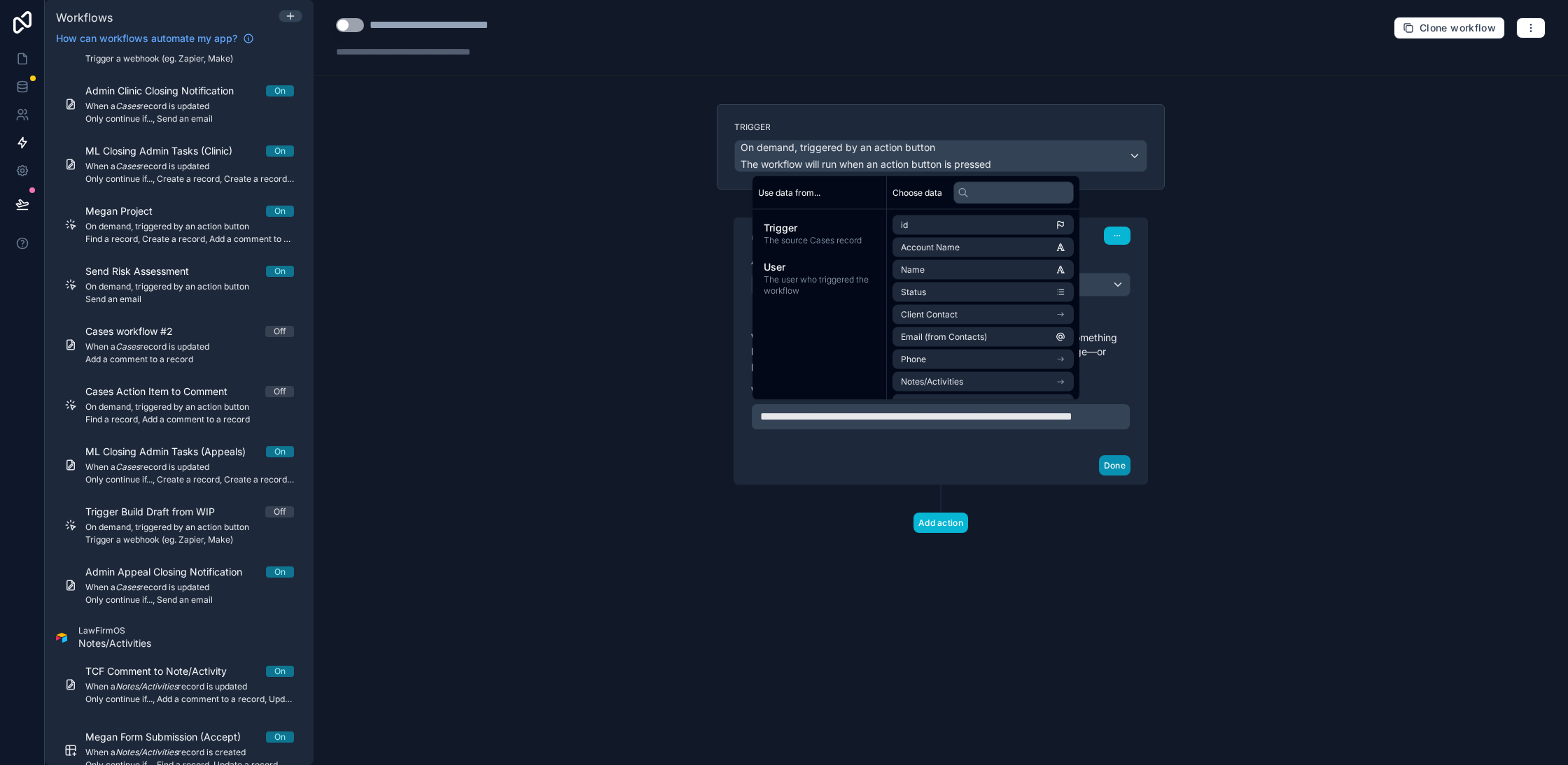
click at [1121, 476] on button "Done" at bounding box center [1114, 465] width 31 height 21
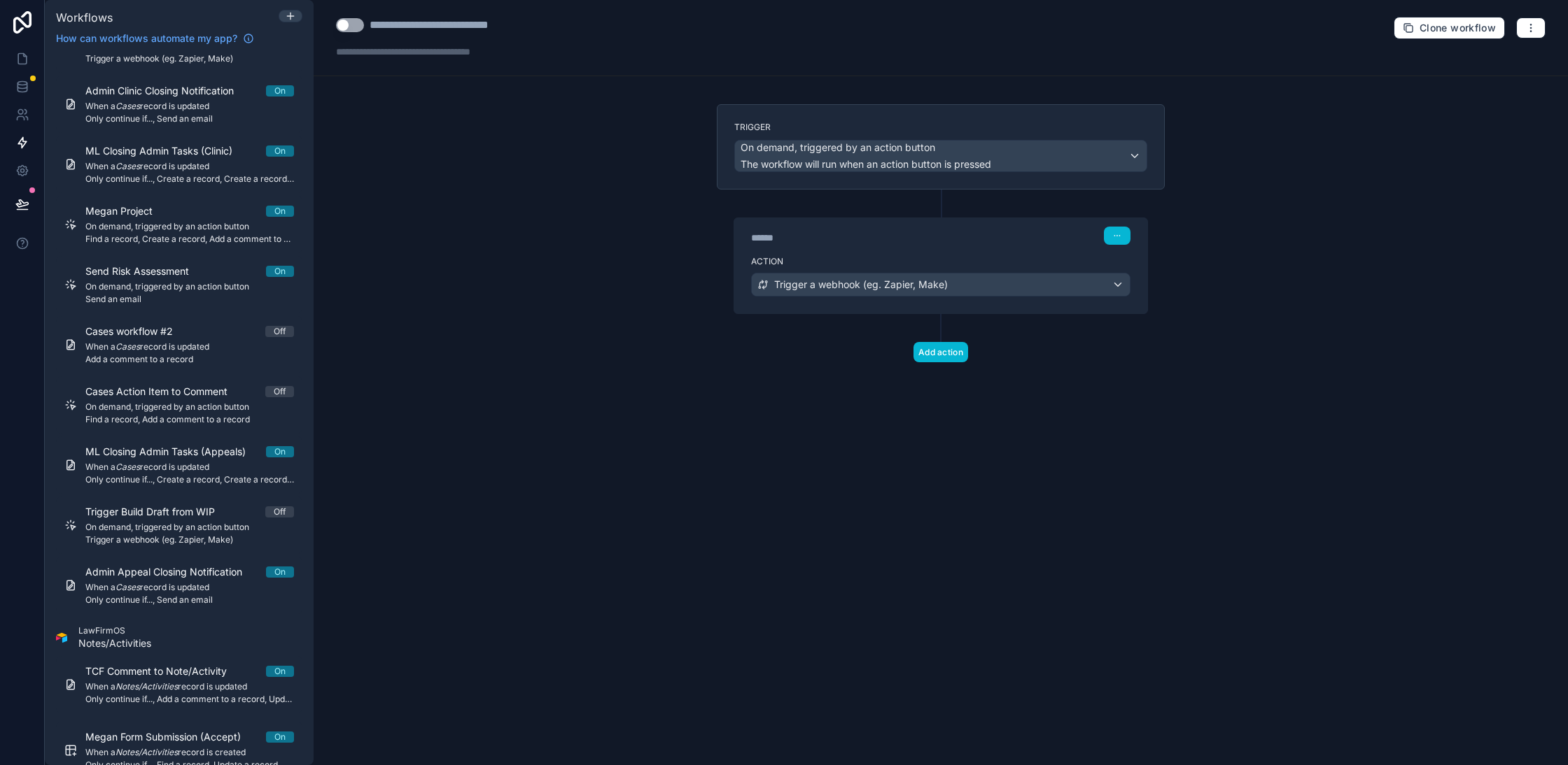
click at [1529, 37] on div "Clone workflow" at bounding box center [1469, 27] width 152 height 23
click at [1529, 30] on icon "button" at bounding box center [1530, 27] width 11 height 11
click at [1490, 58] on span "Test workflow" at bounding box center [1494, 60] width 68 height 11
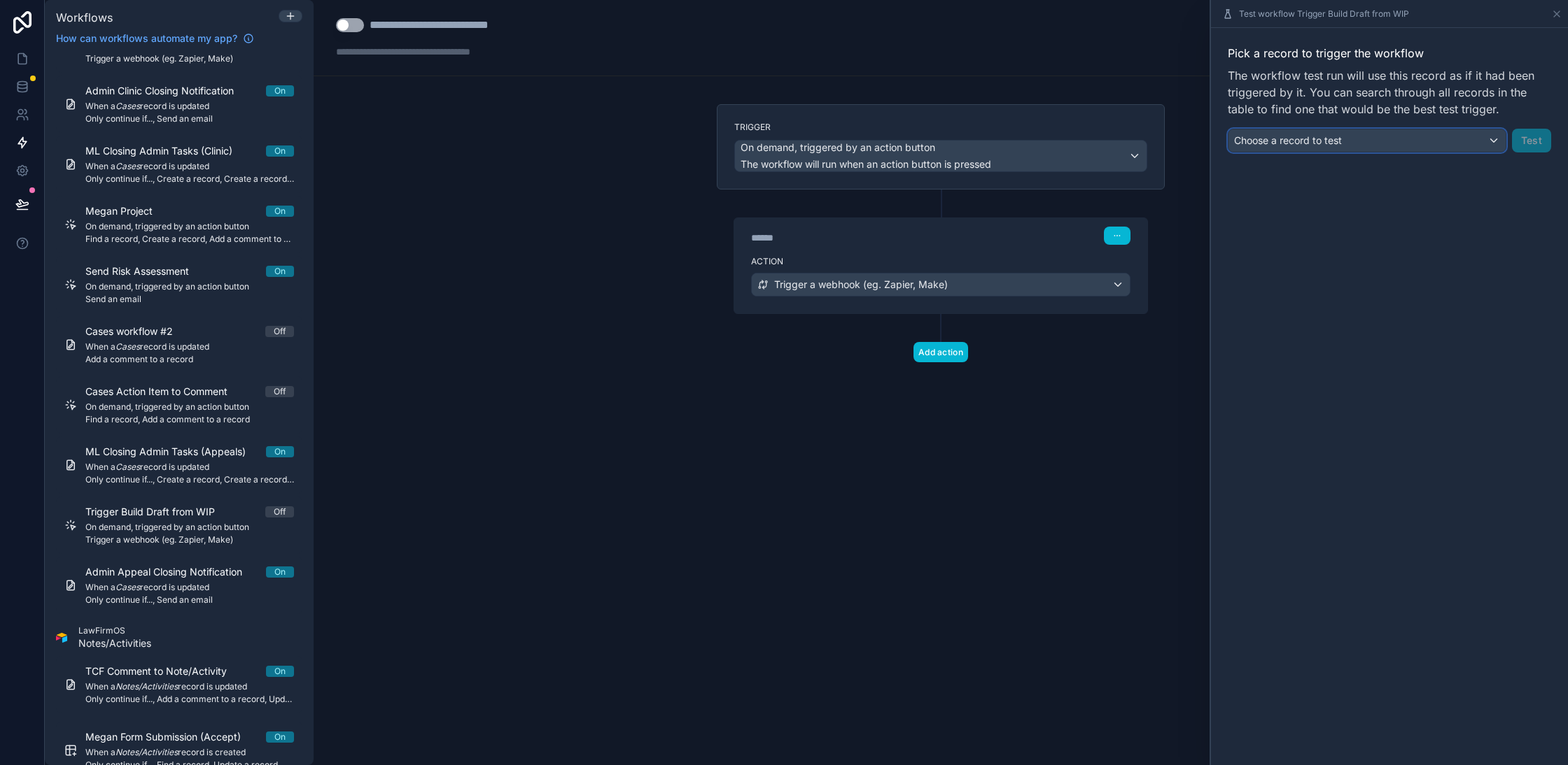
click at [1291, 134] on span "Choose a record to test" at bounding box center [1288, 140] width 108 height 12
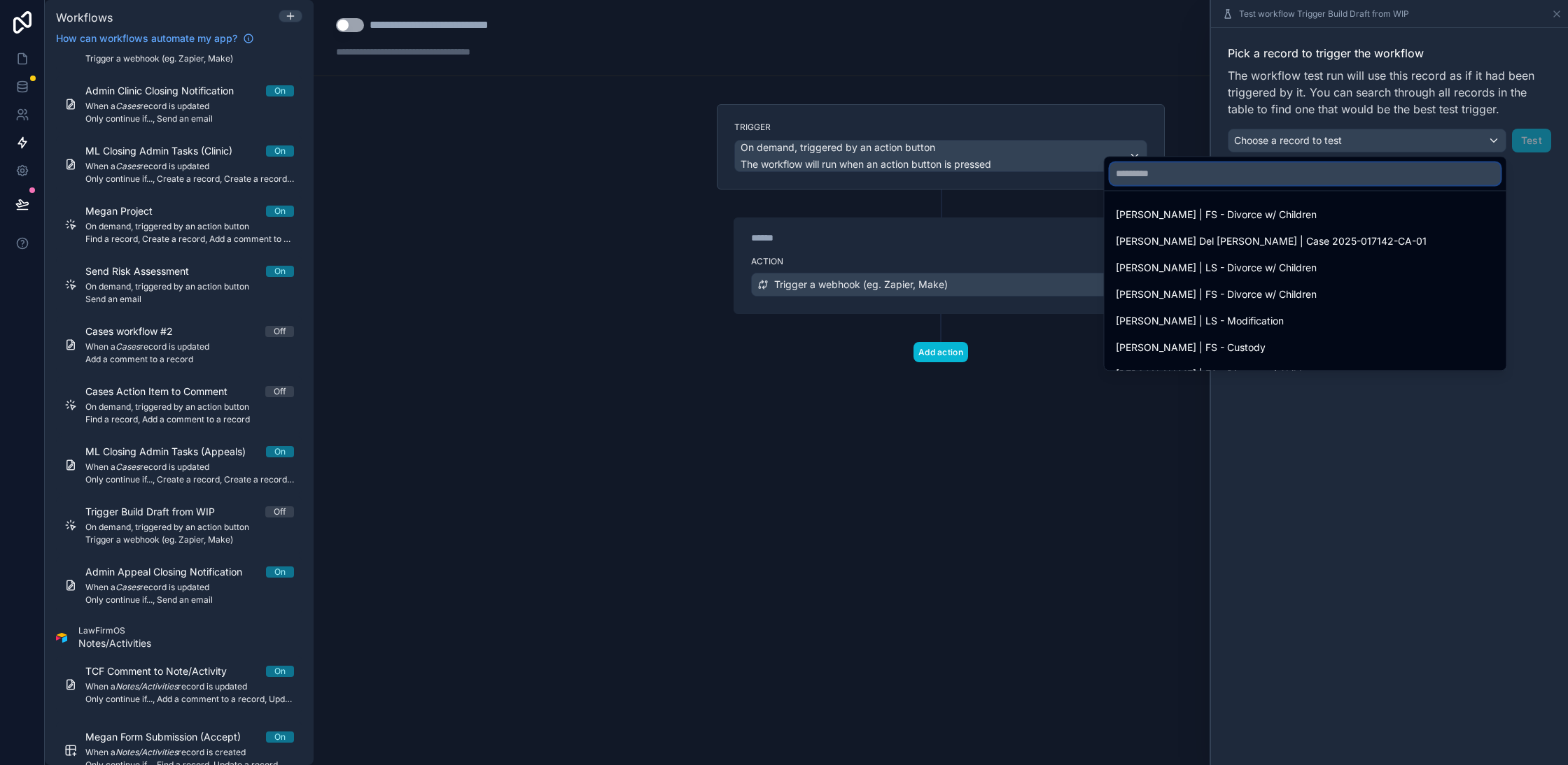
click at [1226, 170] on input "text" at bounding box center [1305, 173] width 391 height 23
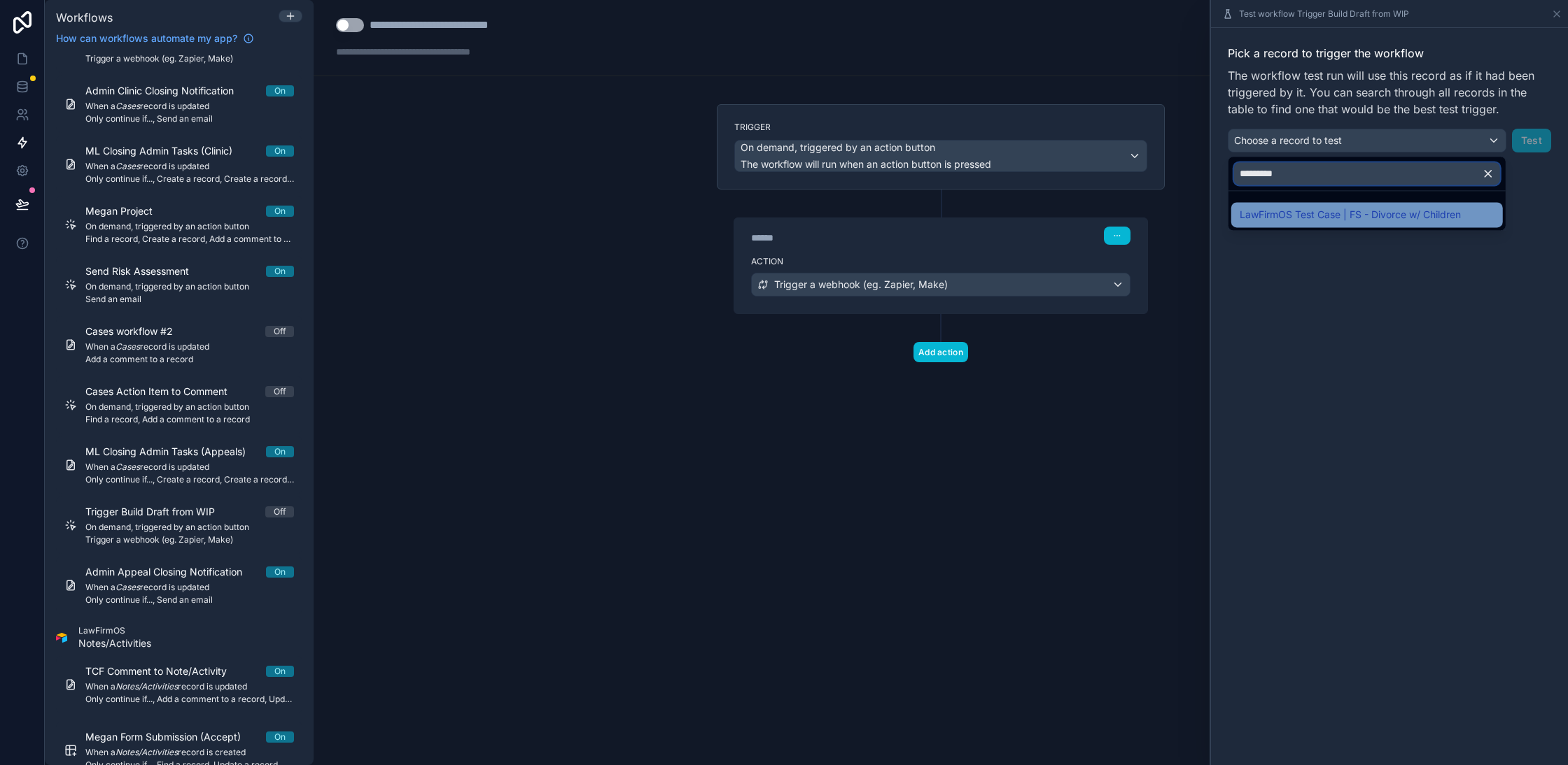
type input "*********"
click at [1309, 212] on span "LawFirmOS Test Case | FS - Divorce w/ Children" at bounding box center [1350, 215] width 221 height 17
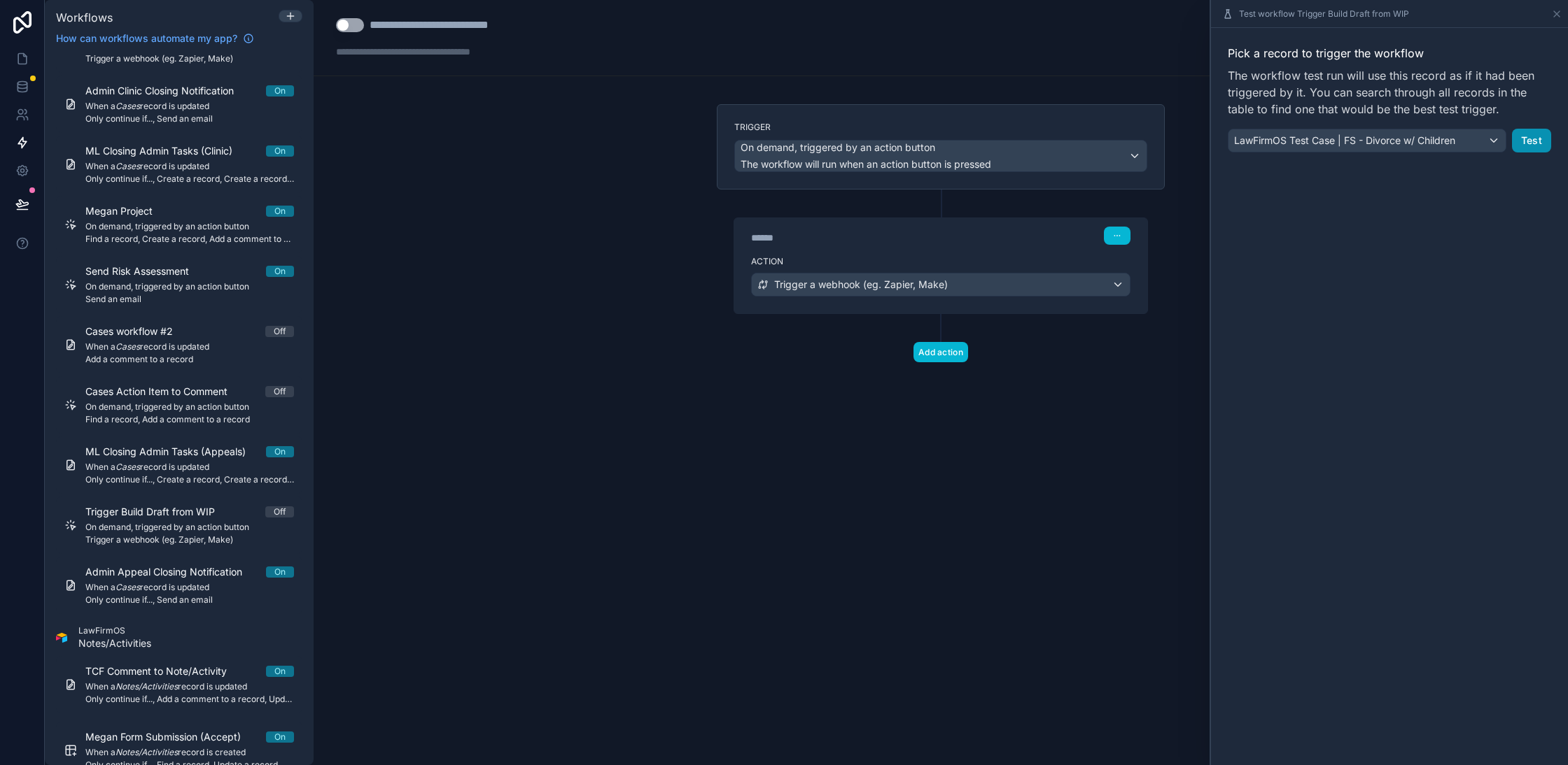
click at [1530, 143] on button "Test" at bounding box center [1532, 140] width 39 height 24
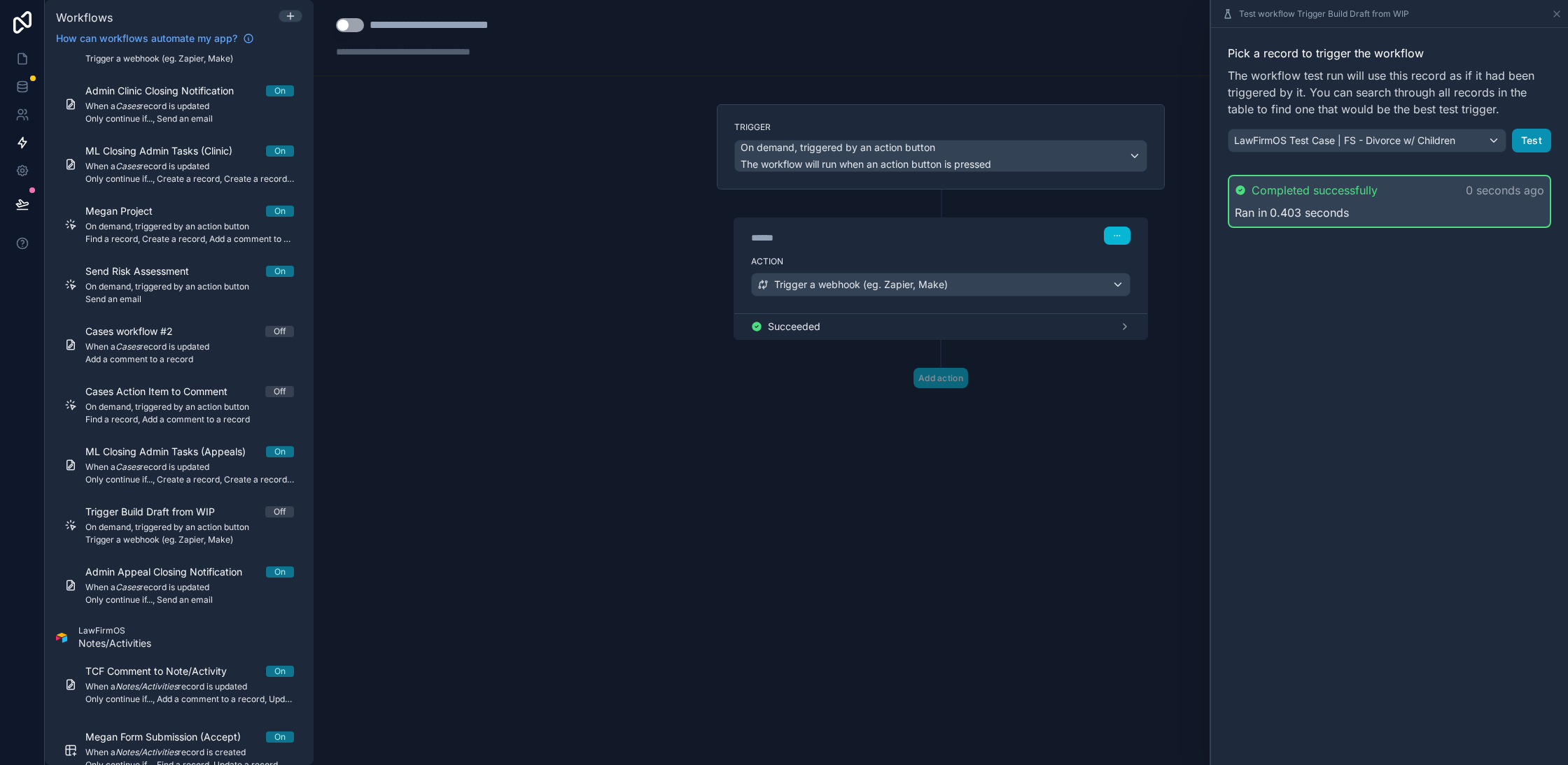
click at [1535, 138] on button "Test" at bounding box center [1532, 140] width 39 height 24
click at [1532, 138] on button "Test" at bounding box center [1532, 140] width 39 height 24
click at [1530, 146] on button "Test" at bounding box center [1532, 140] width 39 height 24
click at [1535, 145] on button "Test" at bounding box center [1532, 140] width 39 height 24
click at [1530, 141] on button "Test" at bounding box center [1532, 140] width 39 height 24
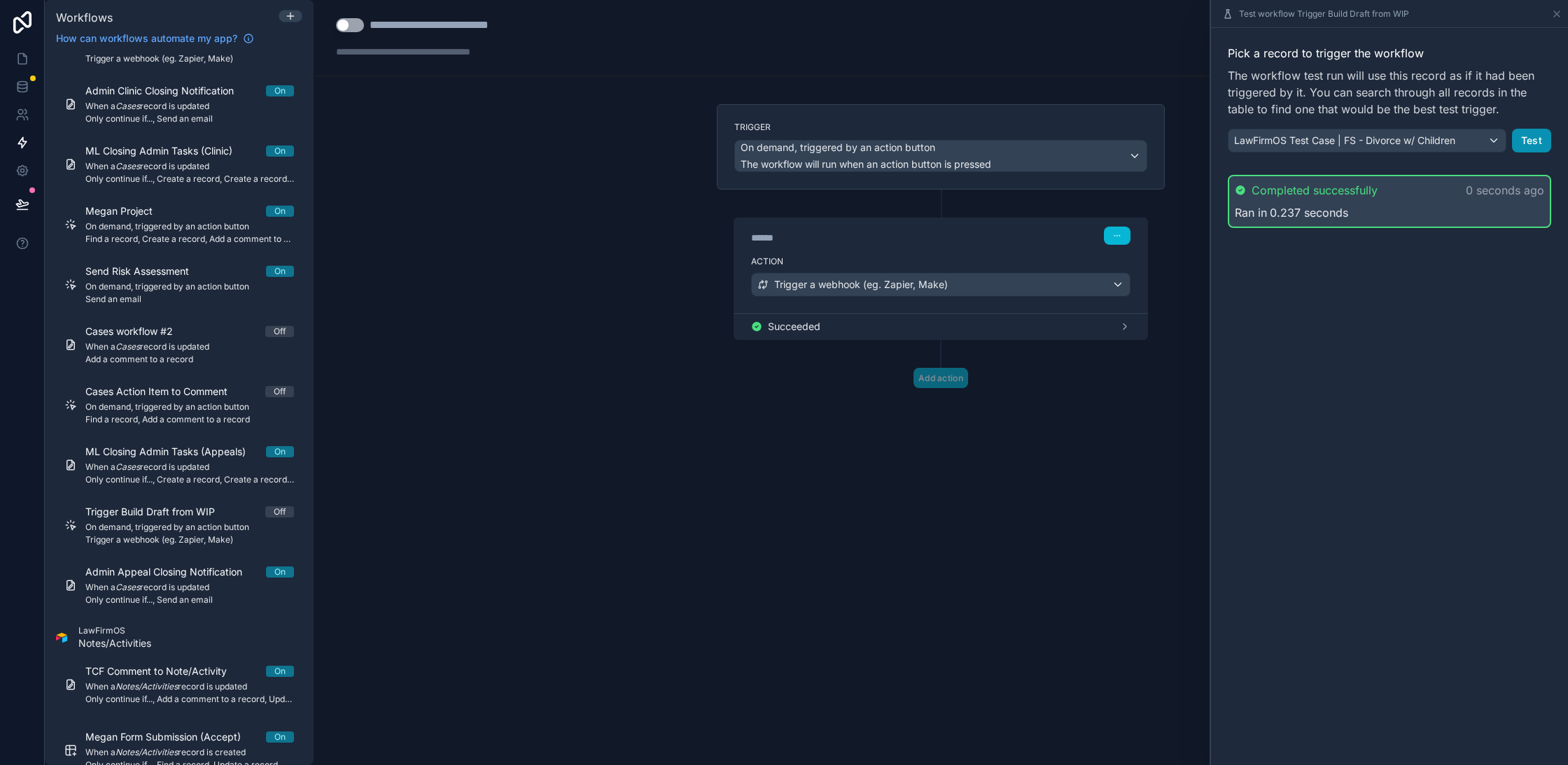
drag, startPoint x: 1528, startPoint y: 137, endPoint x: 1079, endPoint y: 53, distance: 456.8
click at [1528, 137] on button "Test" at bounding box center [1532, 140] width 39 height 24
click at [1538, 145] on button "Test" at bounding box center [1532, 140] width 39 height 24
click at [1537, 138] on button "Test" at bounding box center [1532, 140] width 39 height 24
click at [1538, 143] on button "Test" at bounding box center [1532, 140] width 39 height 24
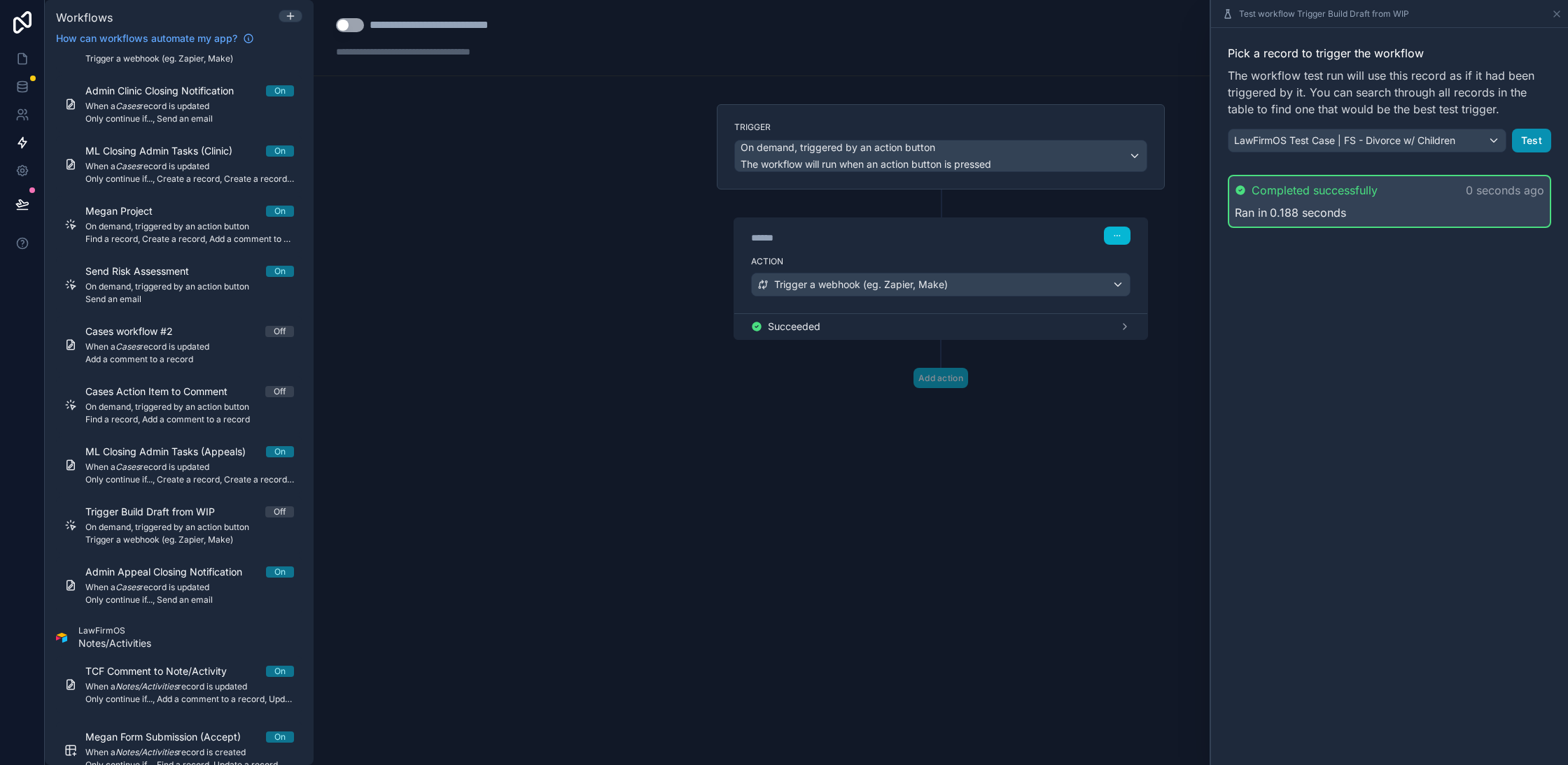
click at [1532, 141] on button "Test" at bounding box center [1532, 140] width 39 height 24
click at [1538, 138] on button "Test" at bounding box center [1532, 140] width 39 height 24
click at [1530, 139] on button "Test" at bounding box center [1532, 140] width 39 height 24
click at [1349, 136] on span "LawFirmOS Test Case | FS - Divorce w/ Children" at bounding box center [1345, 140] width 221 height 14
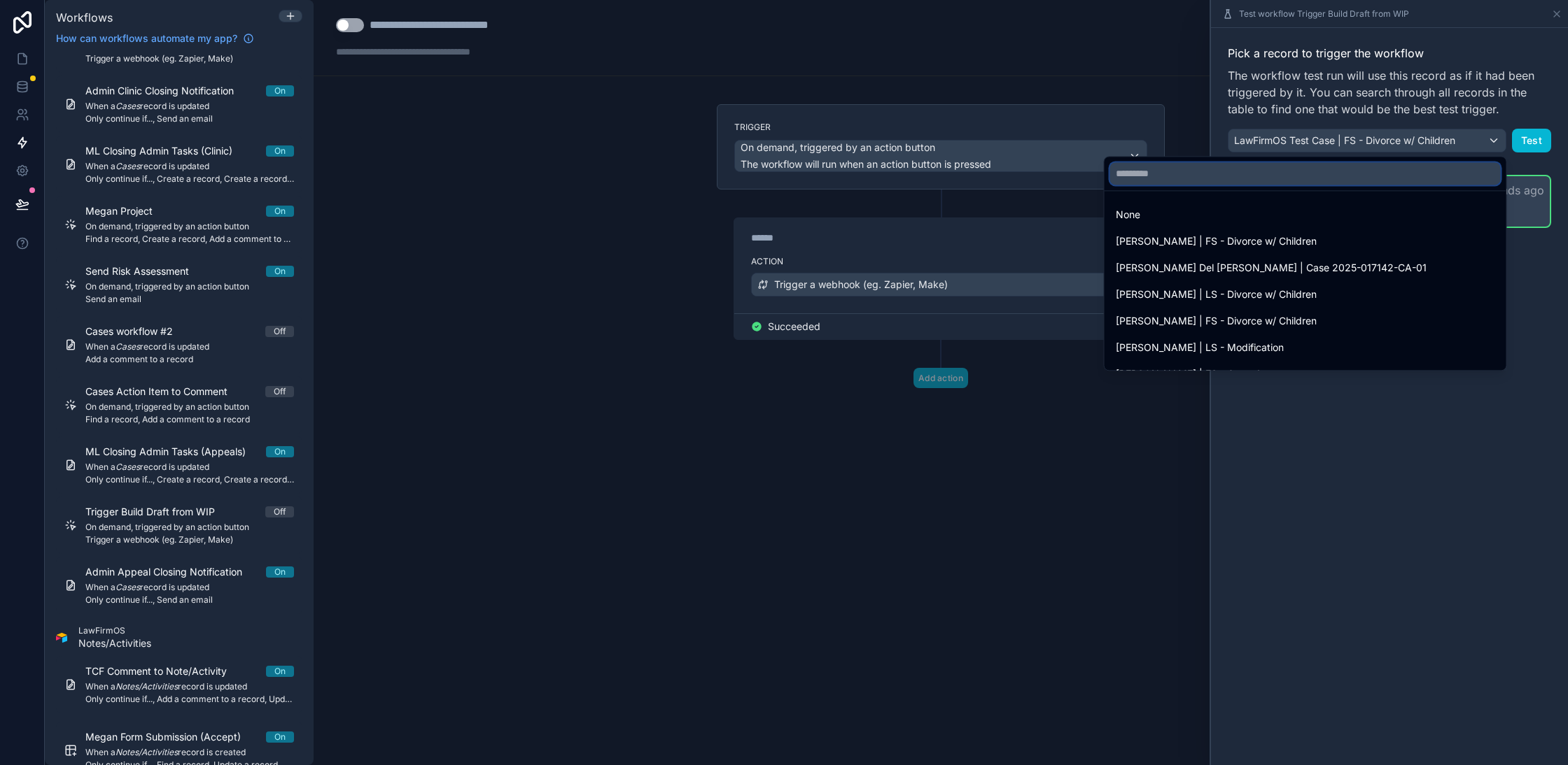
click at [1276, 174] on input "text" at bounding box center [1305, 173] width 391 height 23
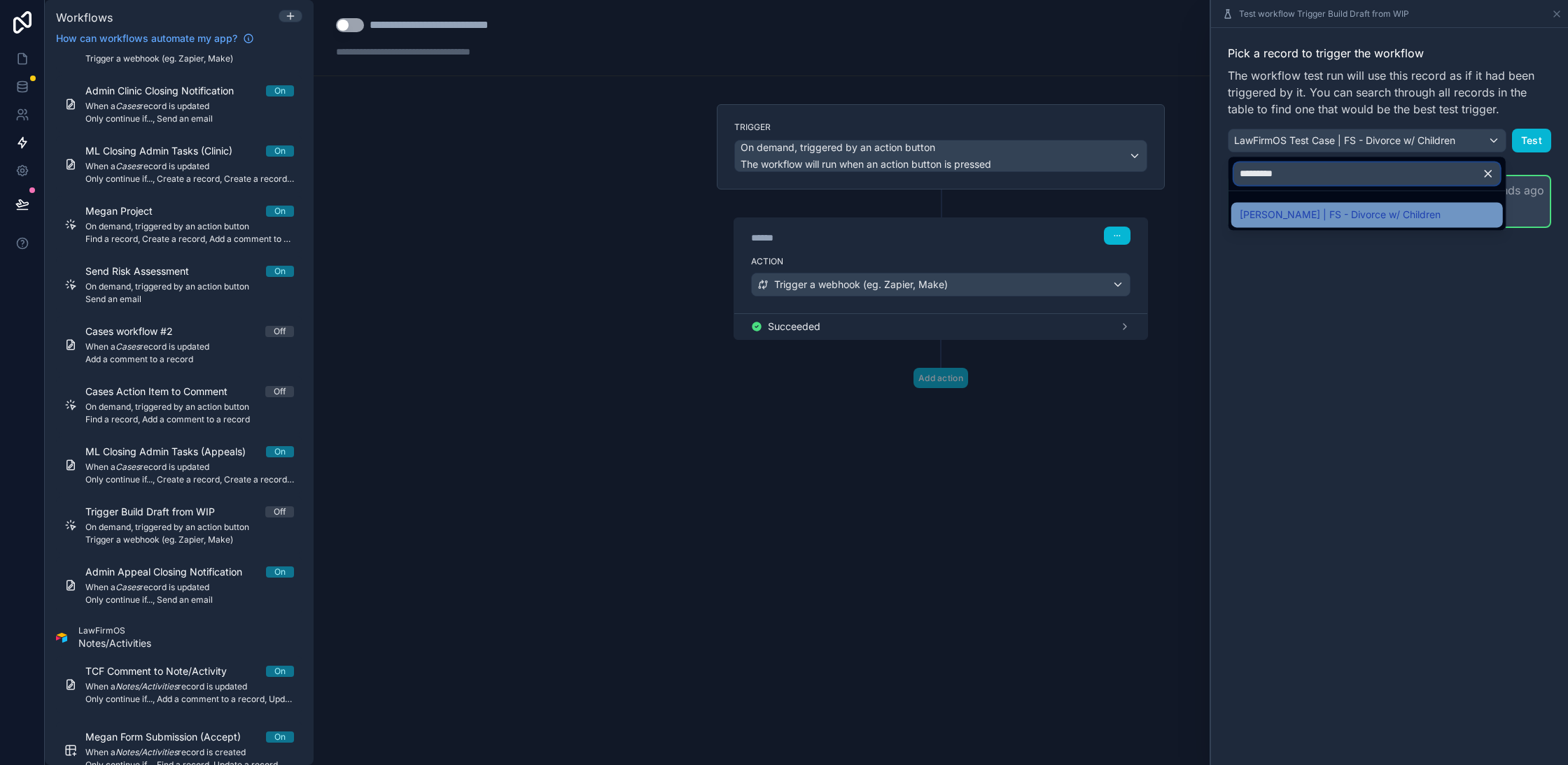
type input "*********"
click at [1344, 219] on span "[PERSON_NAME] | FS - Divorce w/ Children" at bounding box center [1340, 215] width 201 height 17
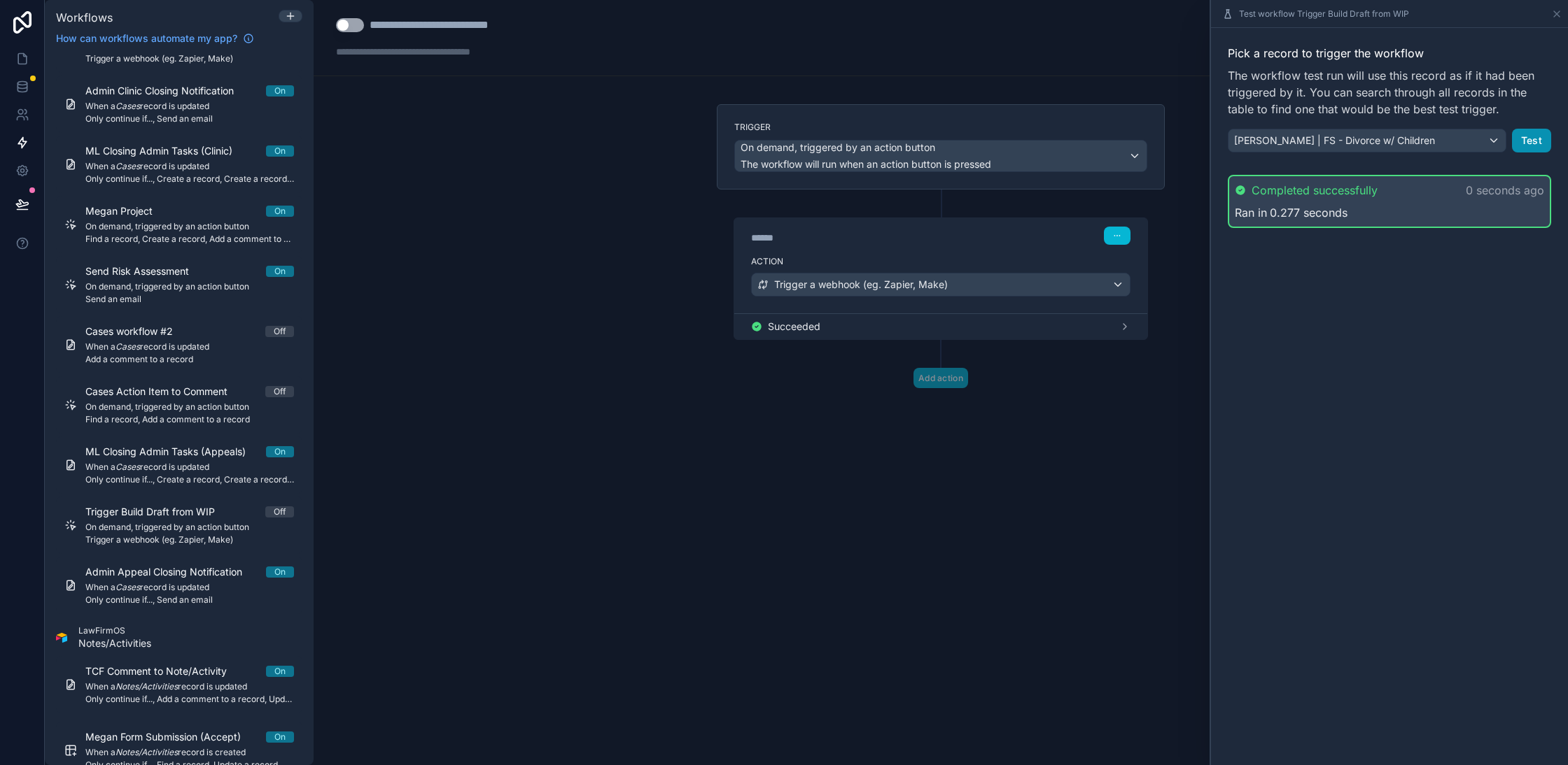
click at [1527, 140] on button "Test" at bounding box center [1532, 140] width 39 height 24
click at [1426, 147] on span "[PERSON_NAME] | FS - Divorce w/ Children" at bounding box center [1334, 140] width 201 height 14
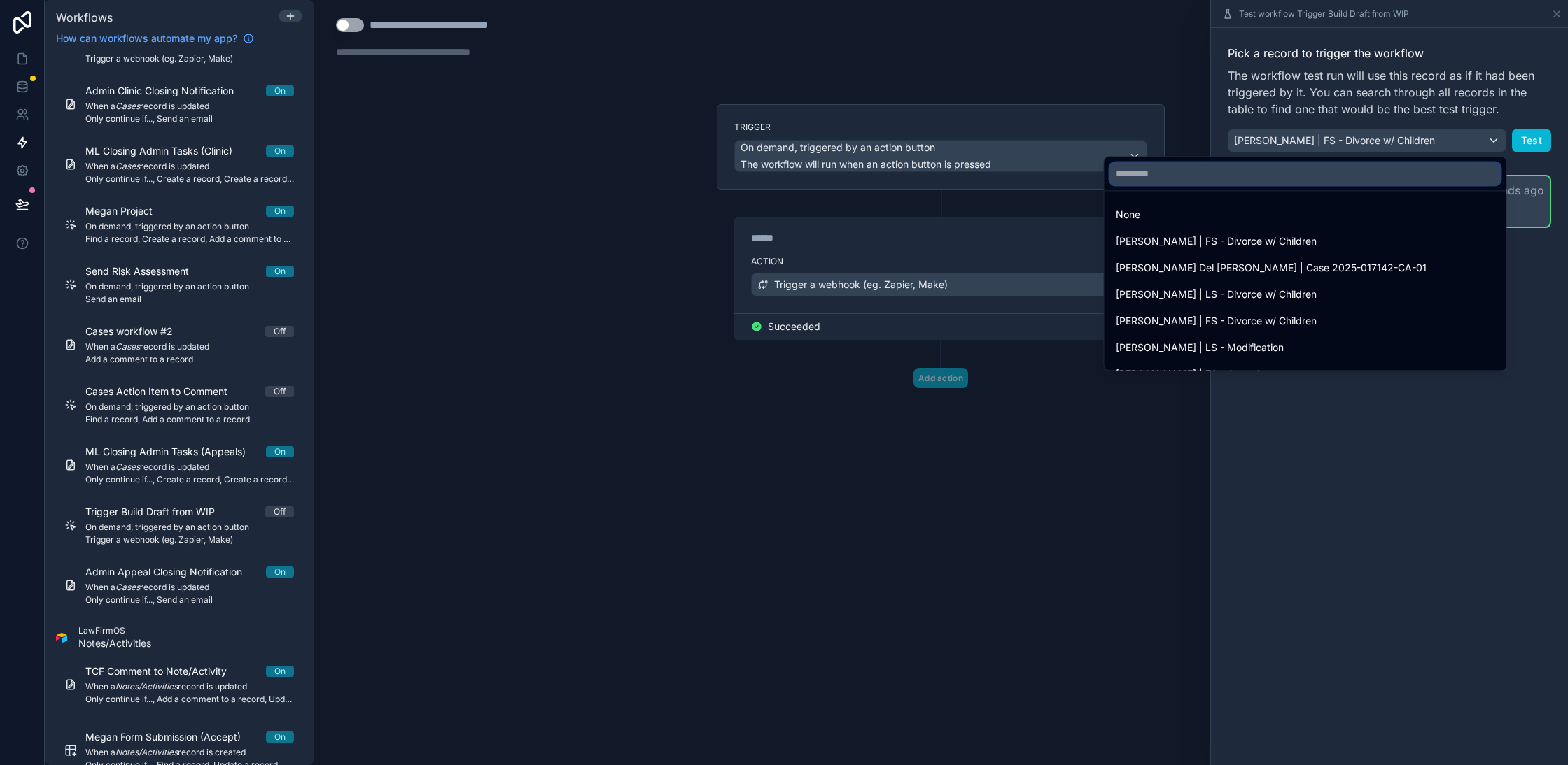
click at [1378, 180] on input "text" at bounding box center [1305, 173] width 391 height 23
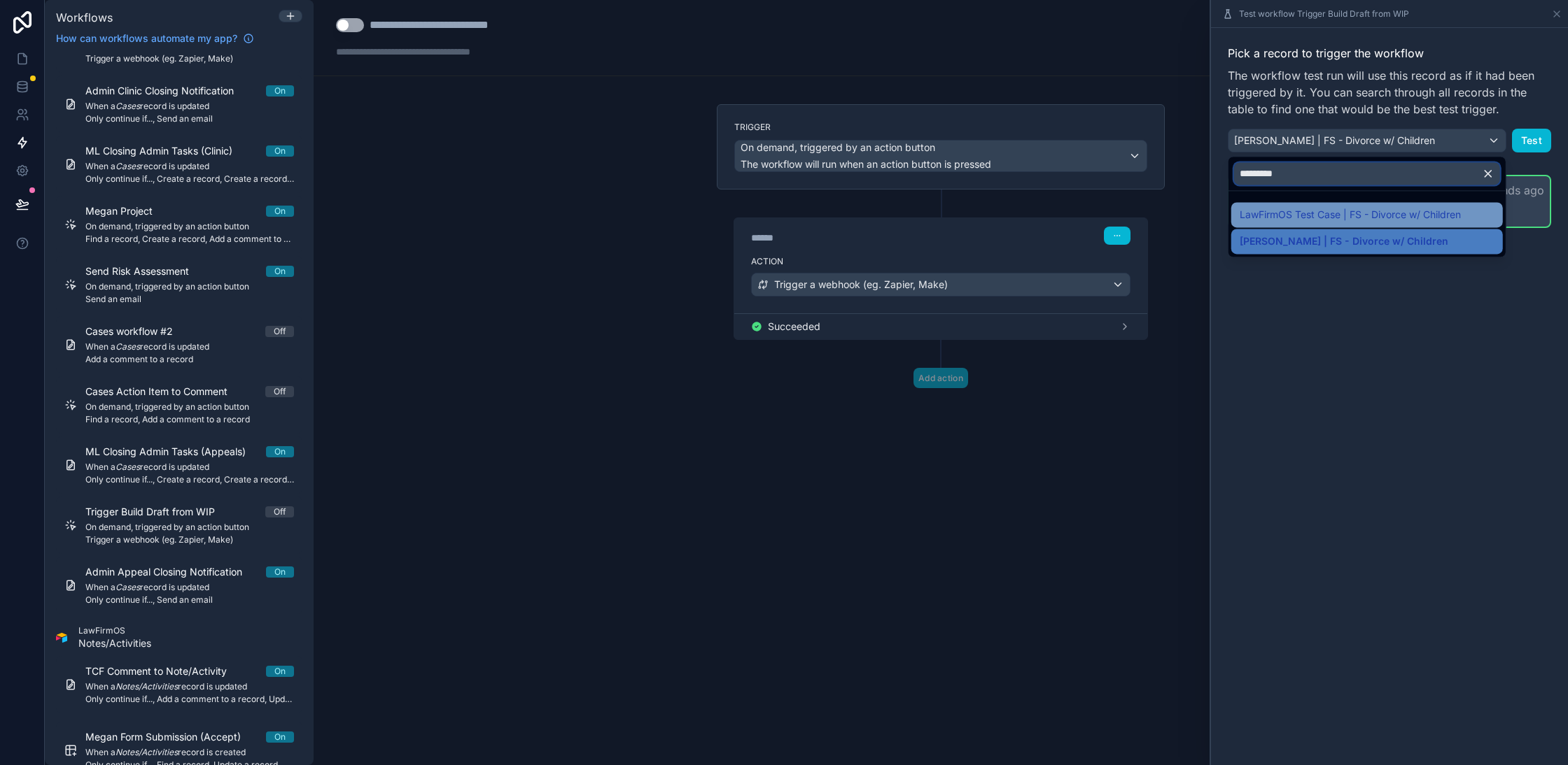
type input "*********"
click at [1386, 211] on span "LawFirmOS Test Case | FS - Divorce w/ Children" at bounding box center [1350, 215] width 221 height 17
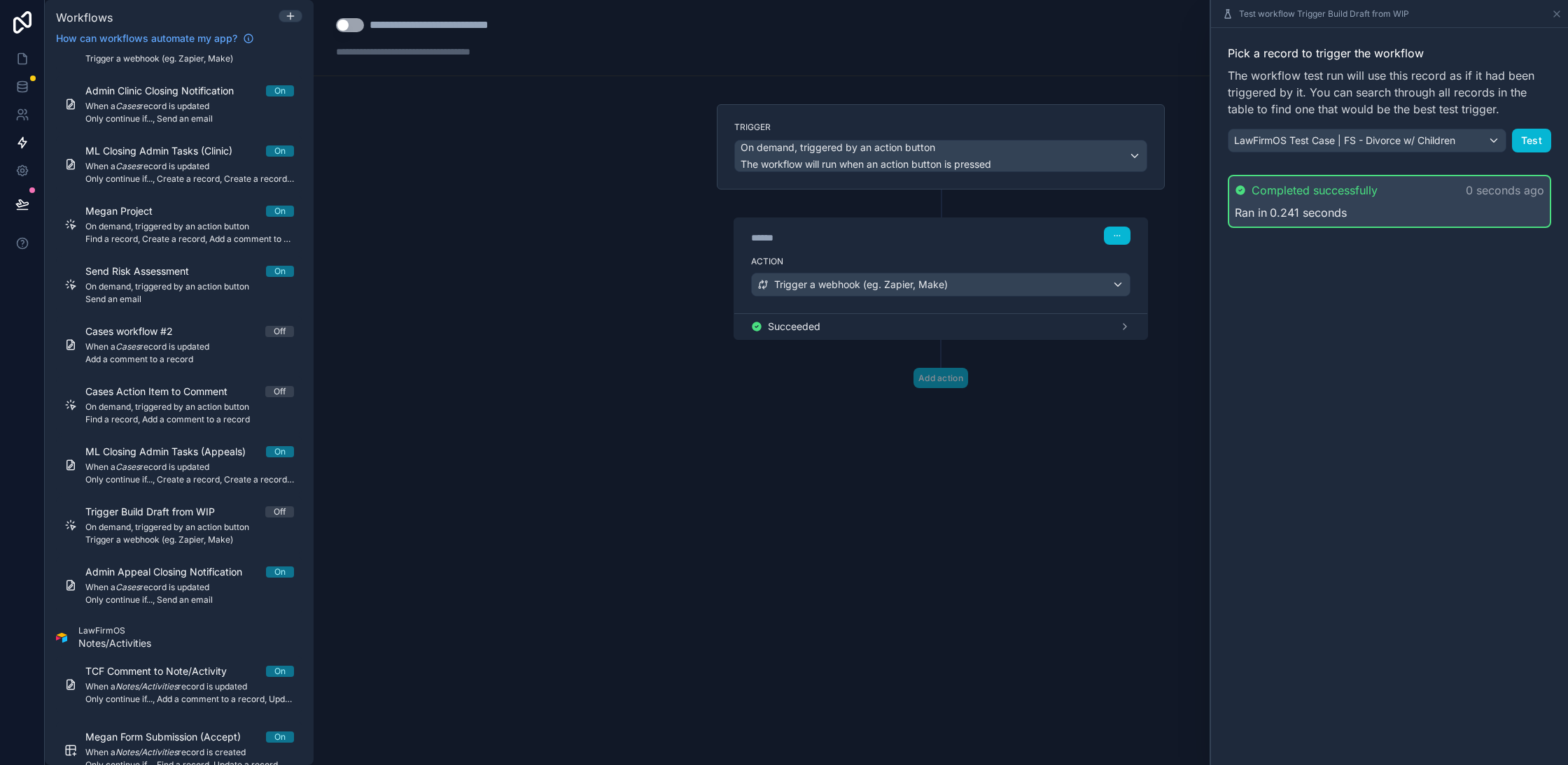
click at [1357, 556] on div "Pick a record to trigger the workflow The workflow test run will use this recor…" at bounding box center [1390, 397] width 357 height 738
click at [1530, 141] on button "Test" at bounding box center [1532, 140] width 39 height 24
click at [1557, 9] on icon at bounding box center [1556, 14] width 11 height 11
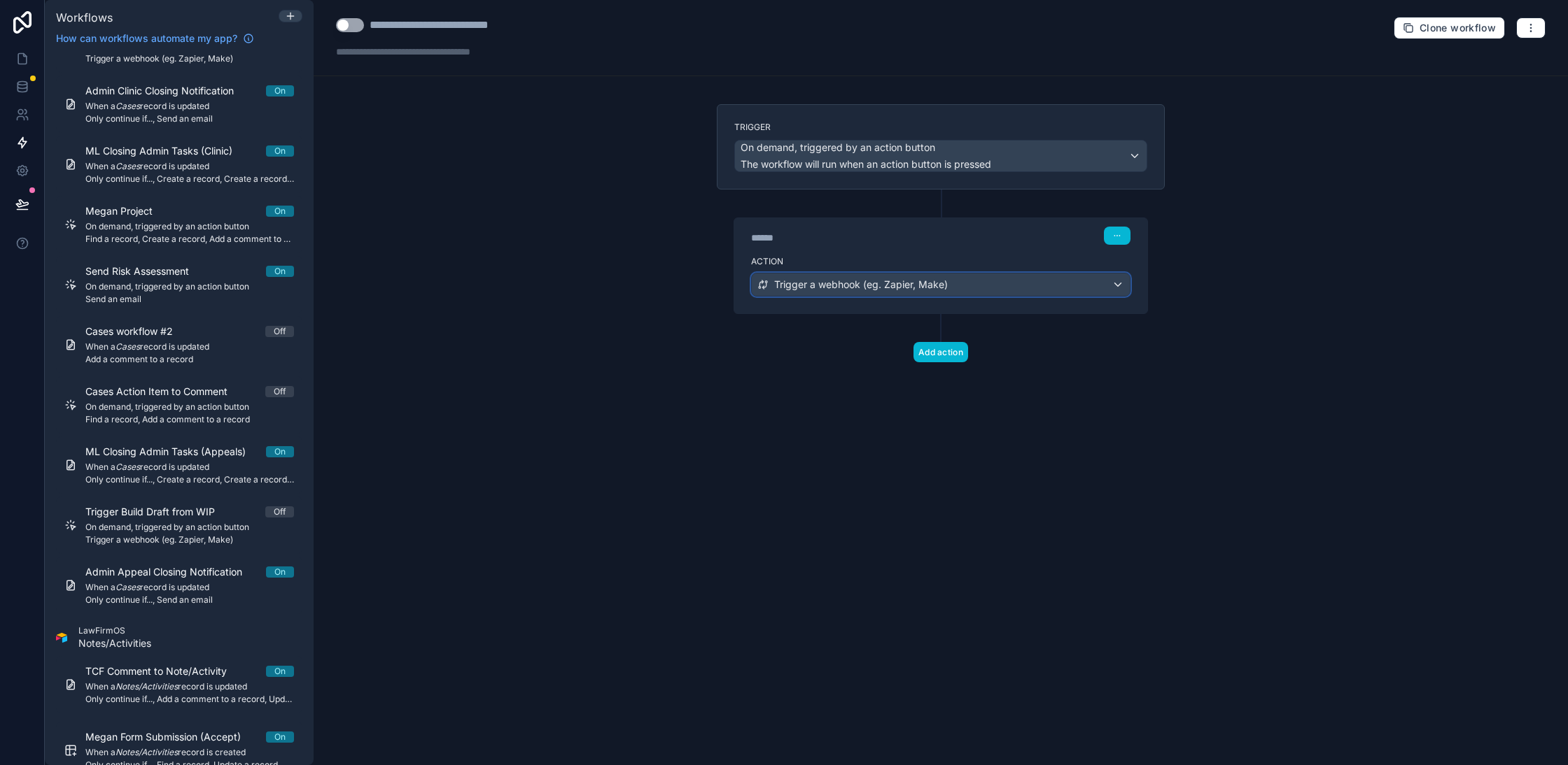
click at [906, 280] on span "Trigger a webhook (eg. Zapier, Make)" at bounding box center [860, 285] width 173 height 14
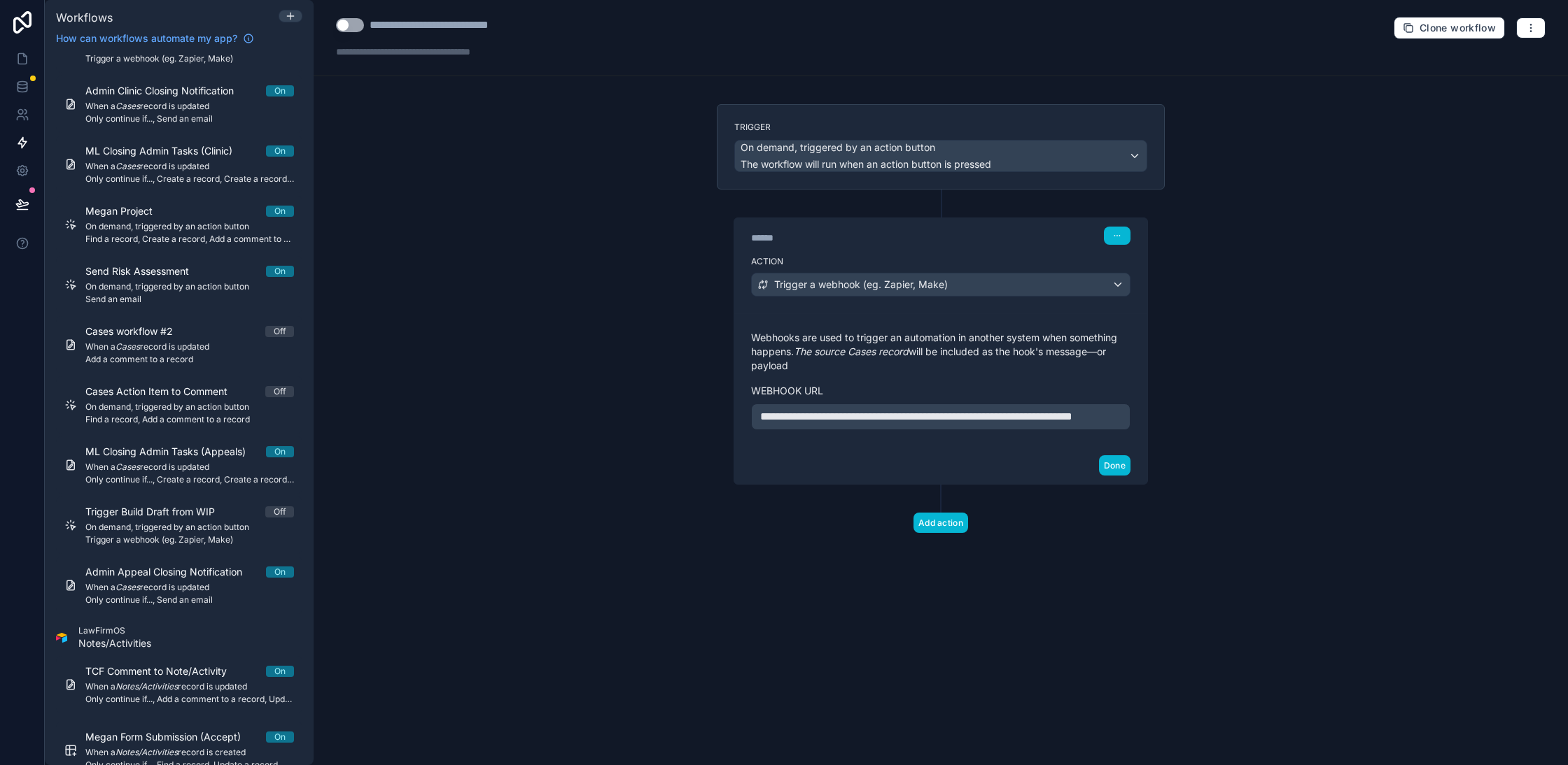
click at [907, 425] on p "**********" at bounding box center [941, 416] width 362 height 17
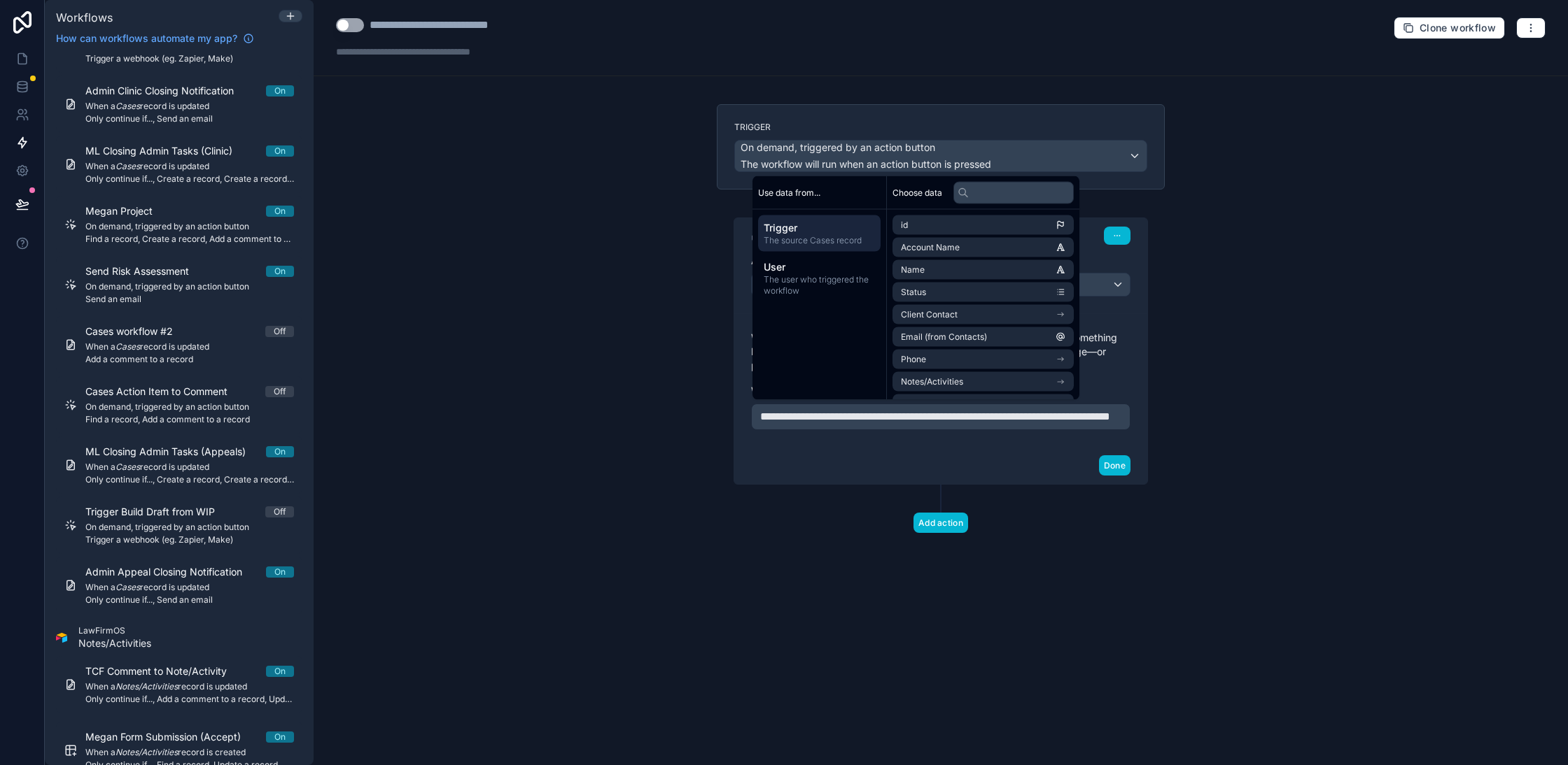
click at [826, 233] on span "Trigger" at bounding box center [819, 228] width 112 height 14
click at [839, 285] on span "The user who triggered the workflow" at bounding box center [819, 285] width 112 height 23
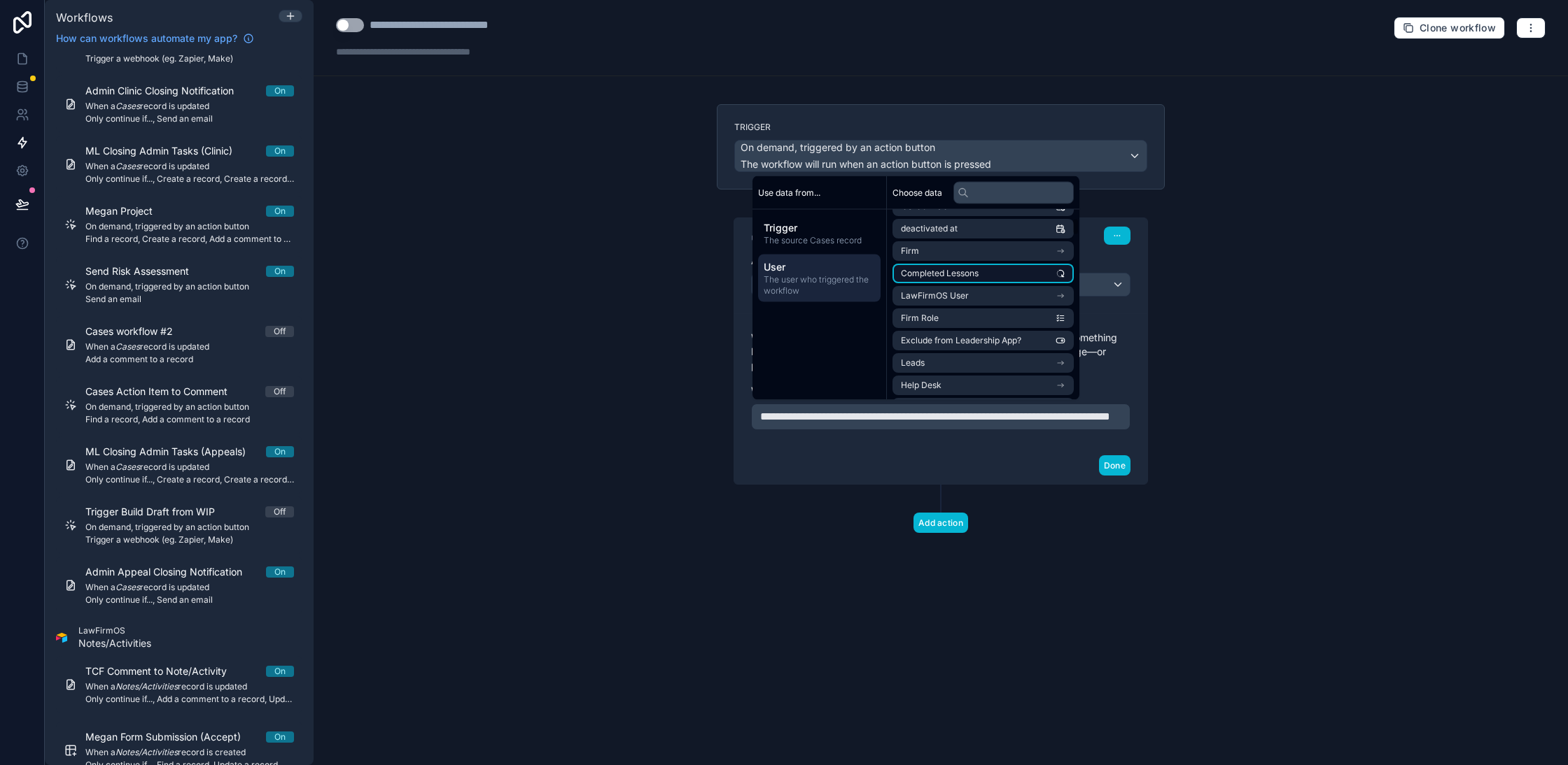
scroll to position [243, 0]
click at [1010, 299] on li "LawFirmOS User" at bounding box center [983, 296] width 181 height 20
click at [1022, 192] on input "text" at bounding box center [1013, 192] width 121 height 23
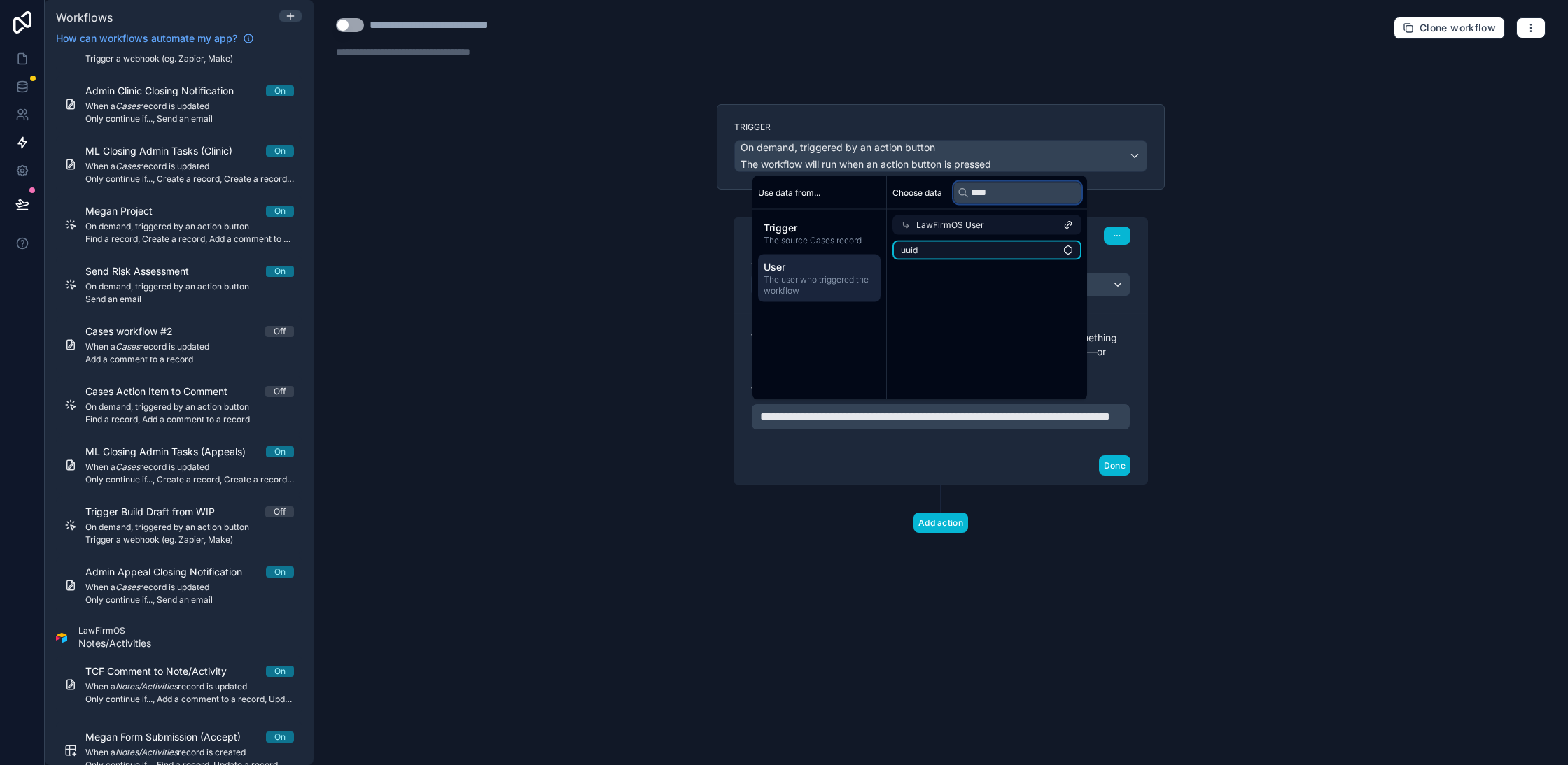
type input "****"
click at [1034, 249] on li "uuid" at bounding box center [987, 251] width 189 height 20
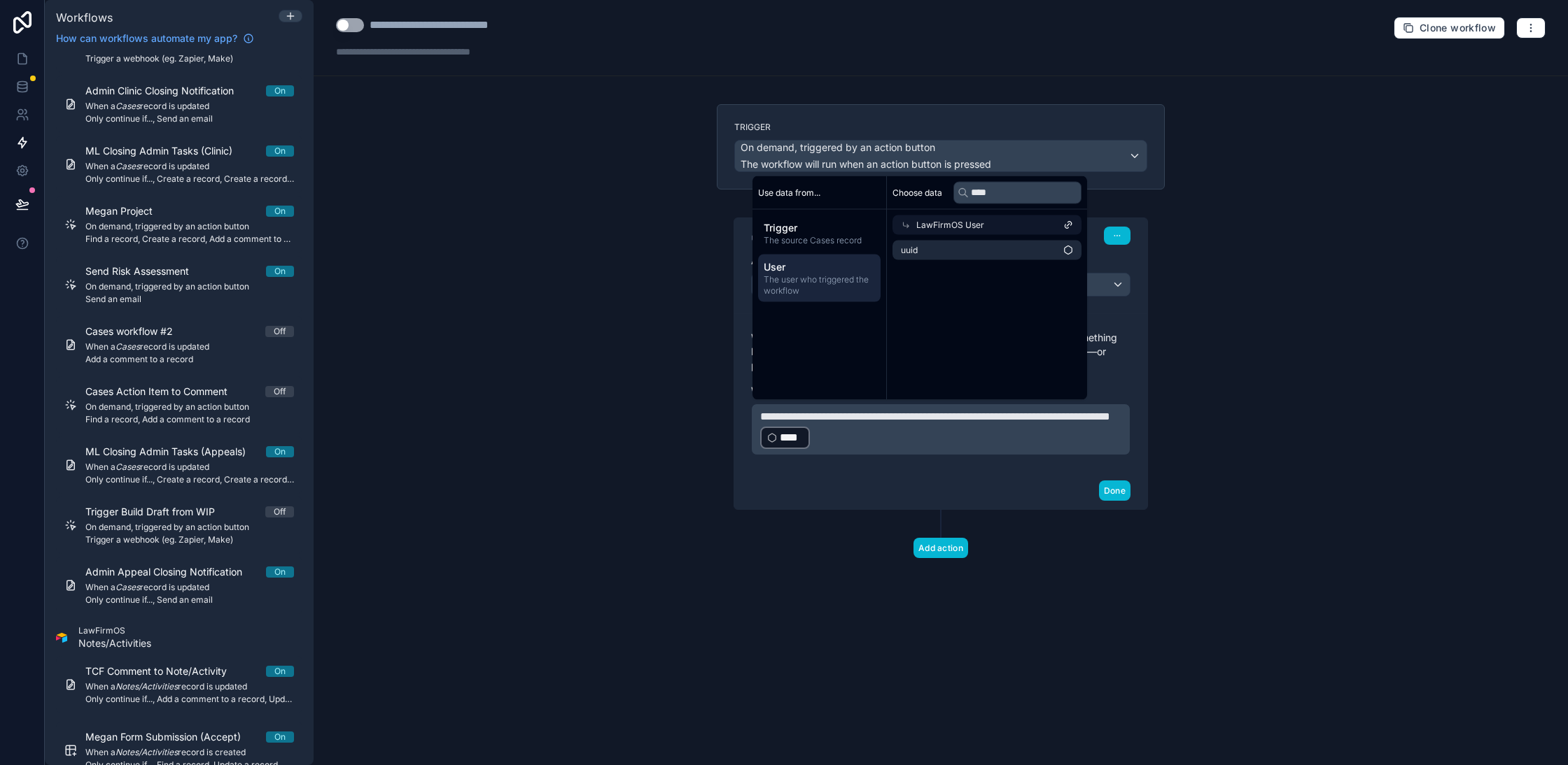
click at [1040, 596] on div "**********" at bounding box center [941, 353] width 470 height 499
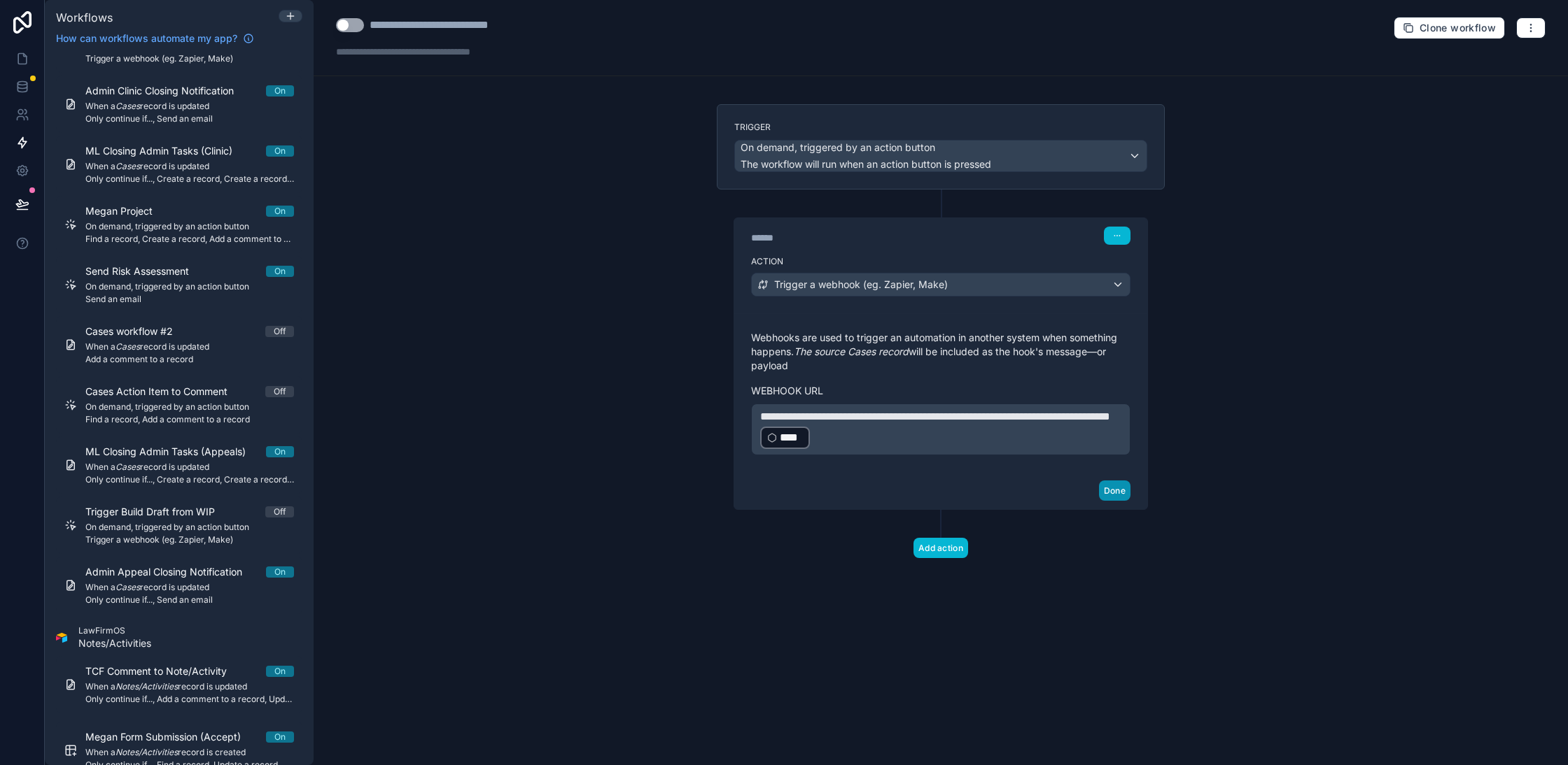
click at [1113, 493] on button "Done" at bounding box center [1114, 491] width 31 height 21
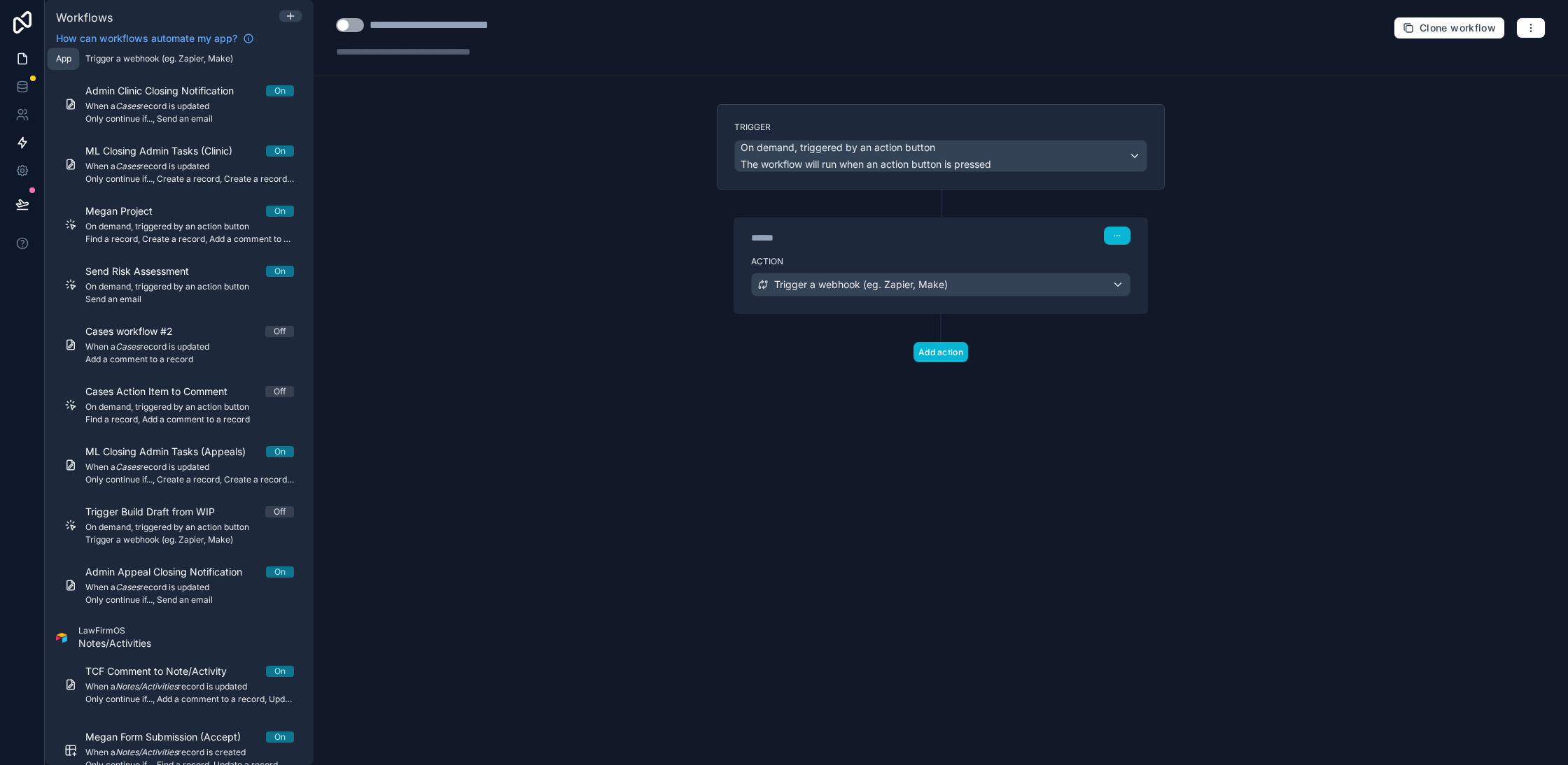
click at [13, 55] on link at bounding box center [22, 59] width 44 height 28
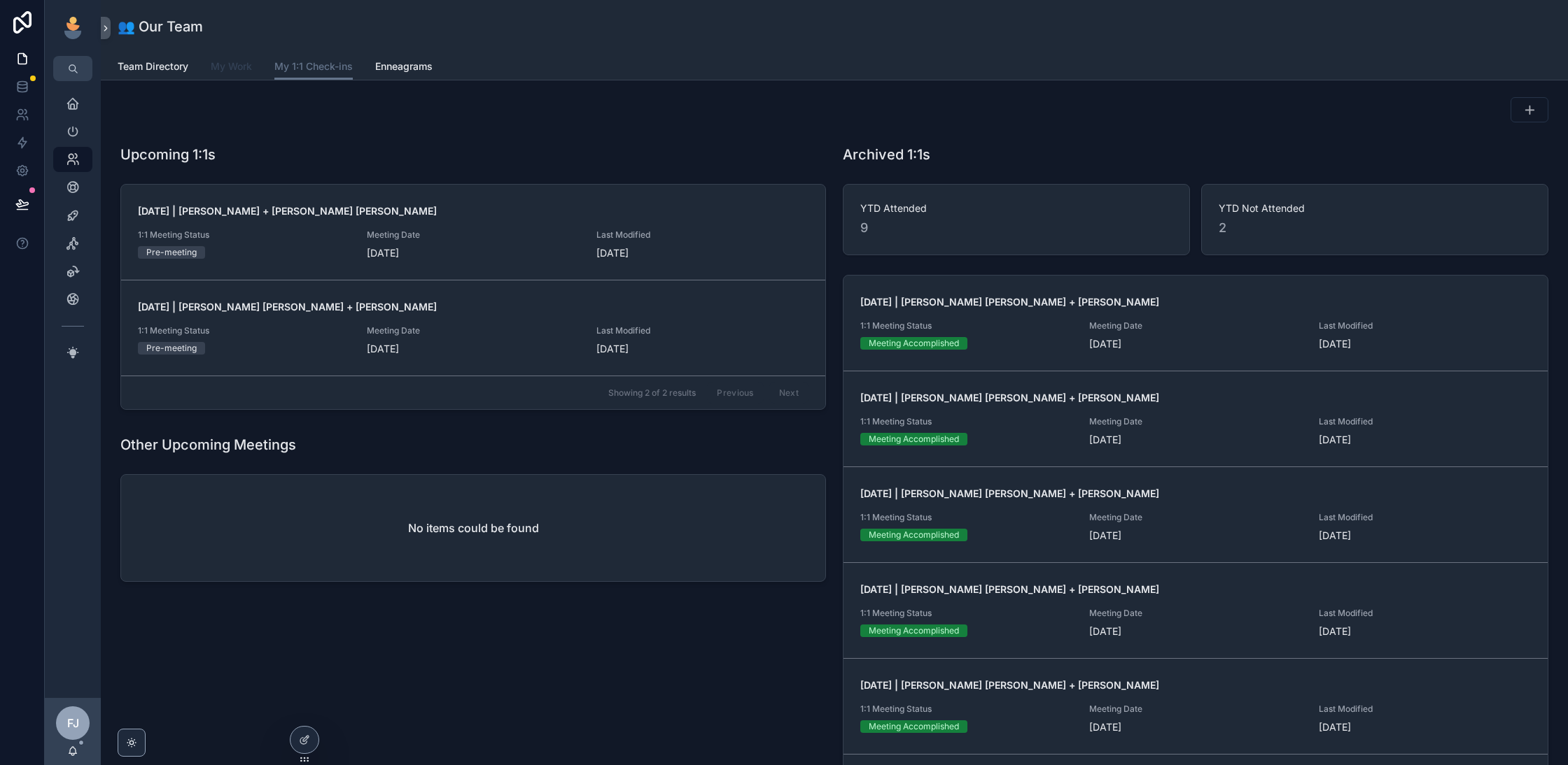
click at [234, 67] on span "My Work" at bounding box center [231, 67] width 41 height 14
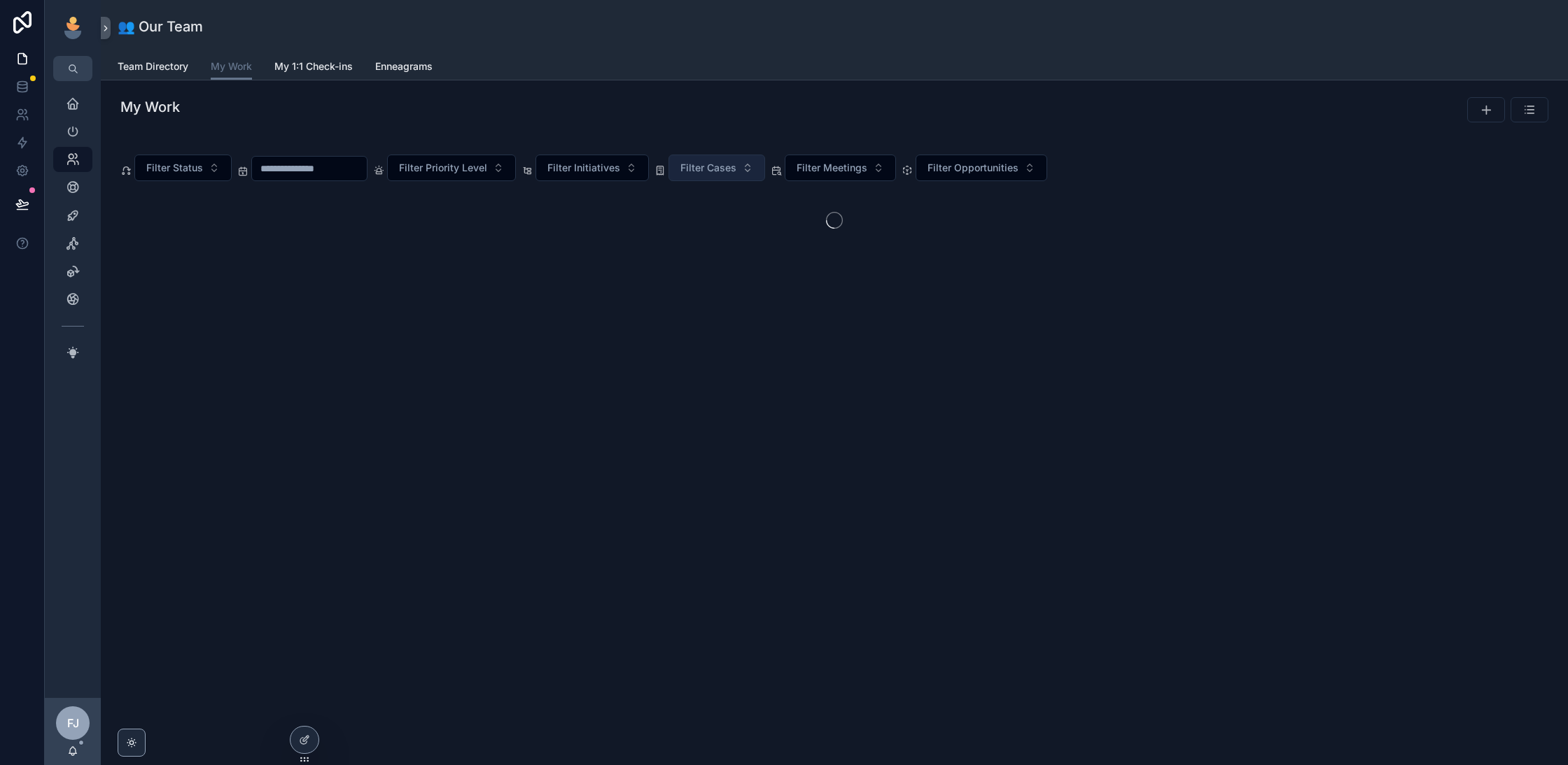
click at [729, 170] on span "Filter Cases" at bounding box center [708, 167] width 56 height 14
click at [731, 169] on span "Filter Cases" at bounding box center [708, 167] width 56 height 14
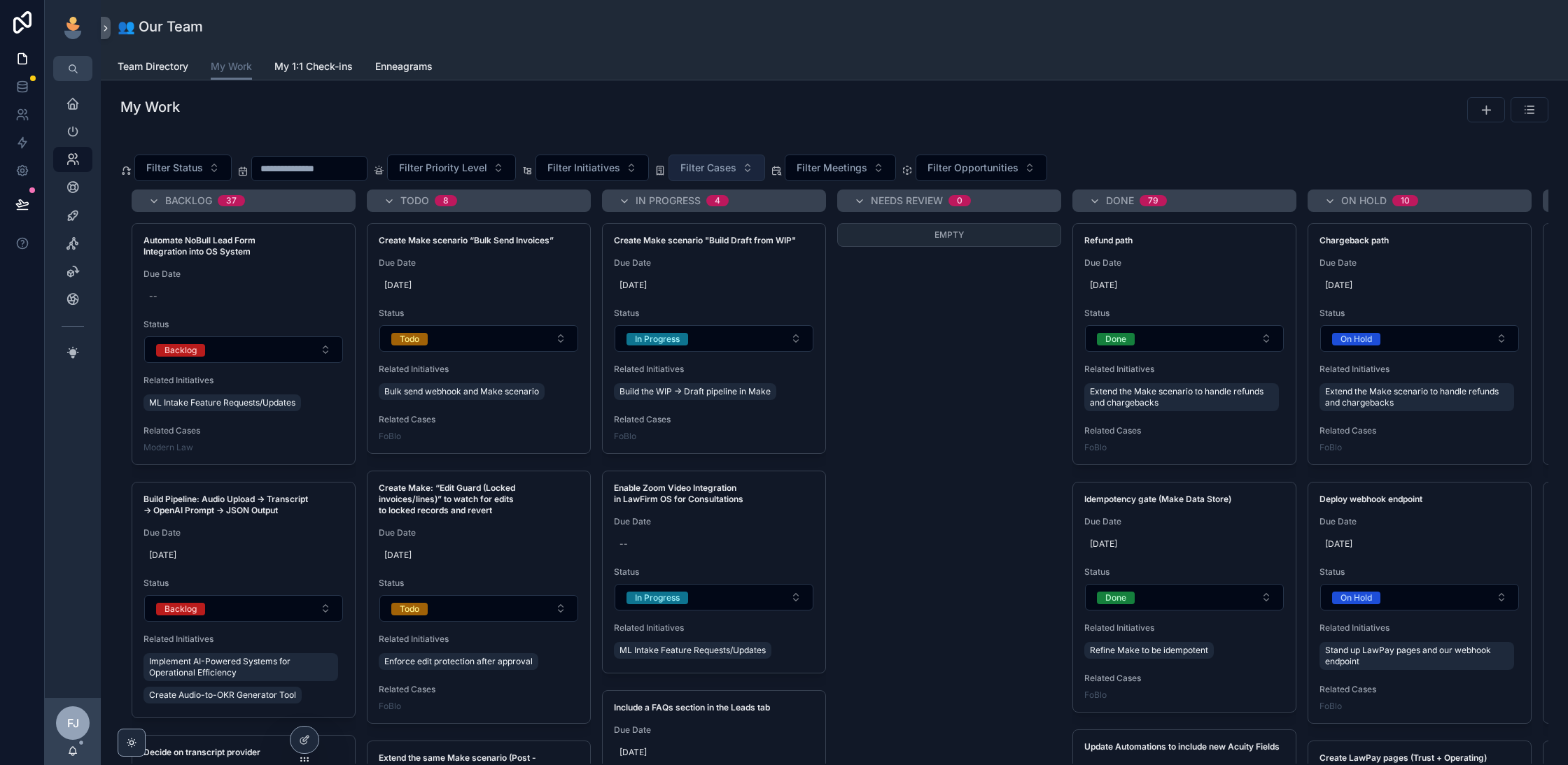
click at [728, 172] on span "Filter Cases" at bounding box center [708, 167] width 56 height 14
click at [703, 194] on input "scrollable content" at bounding box center [732, 197] width 140 height 25
type input "*****"
click at [687, 223] on div "FoBlo" at bounding box center [724, 223] width 168 height 23
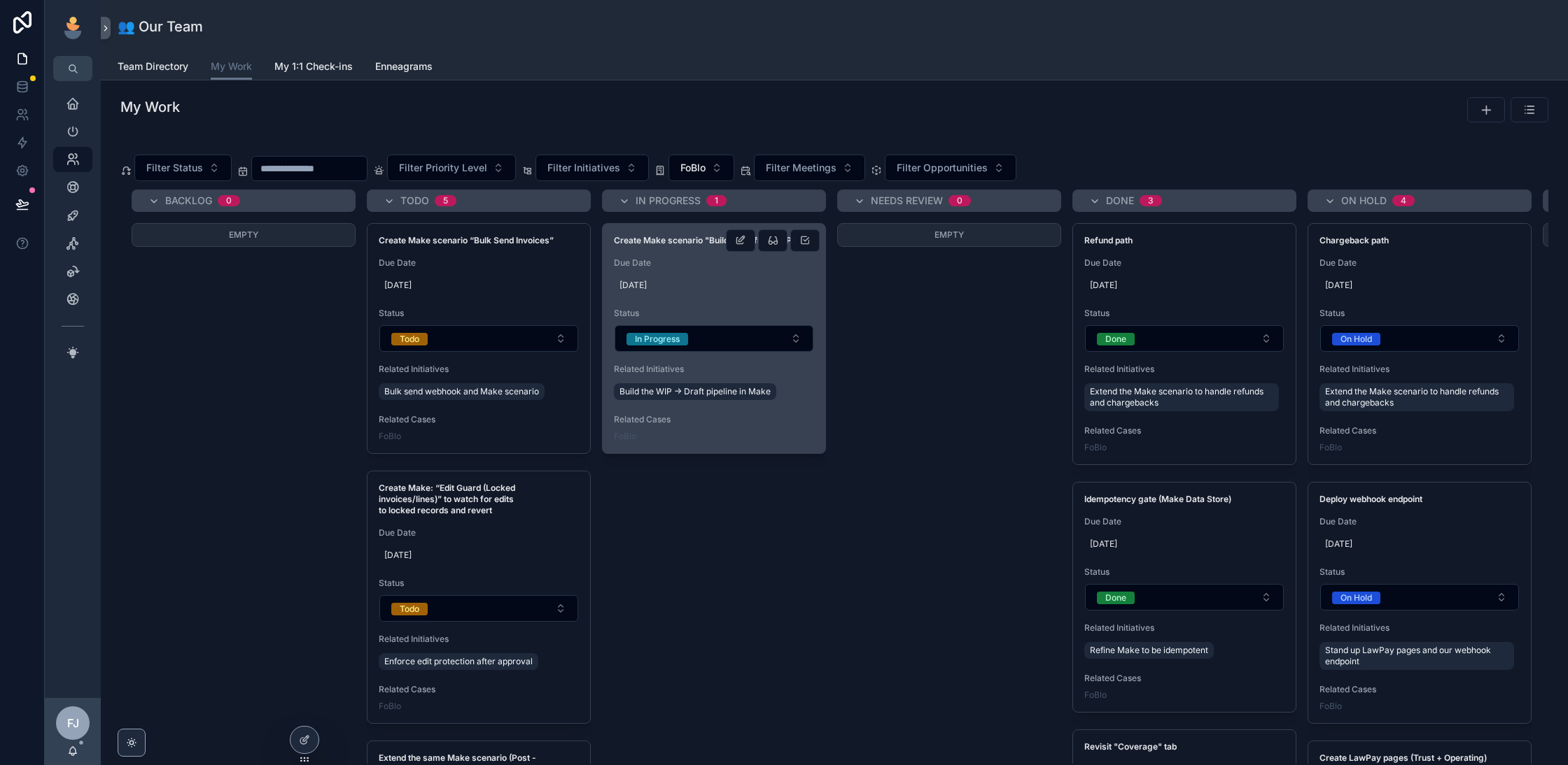
click at [705, 287] on span "[DATE]" at bounding box center [713, 285] width 189 height 11
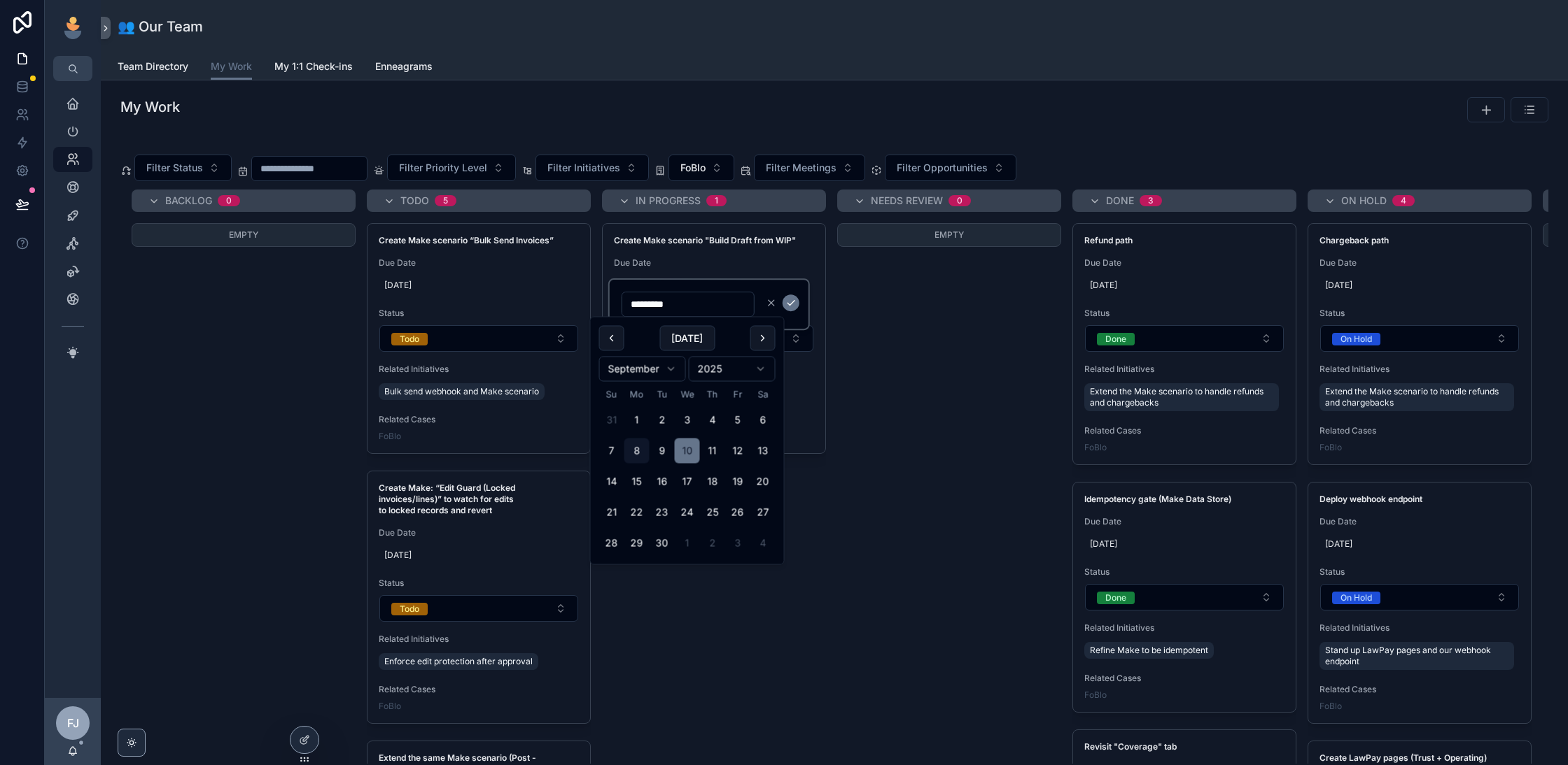
click at [693, 265] on span "Due Date" at bounding box center [713, 263] width 200 height 11
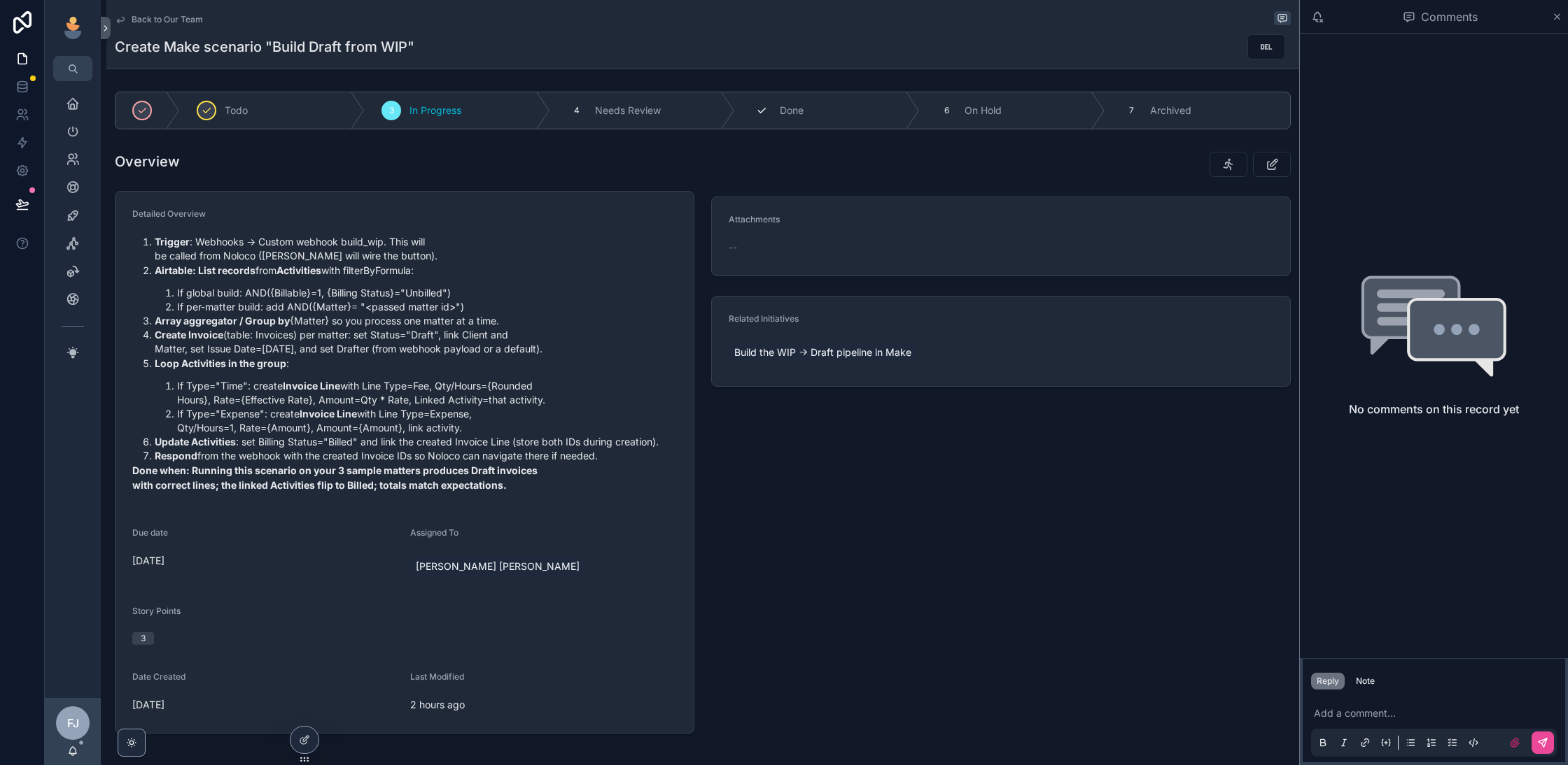
click at [829, 114] on div "5 Done" at bounding box center [827, 110] width 185 height 36
click at [177, 18] on span "Back to Our Team" at bounding box center [167, 19] width 72 height 11
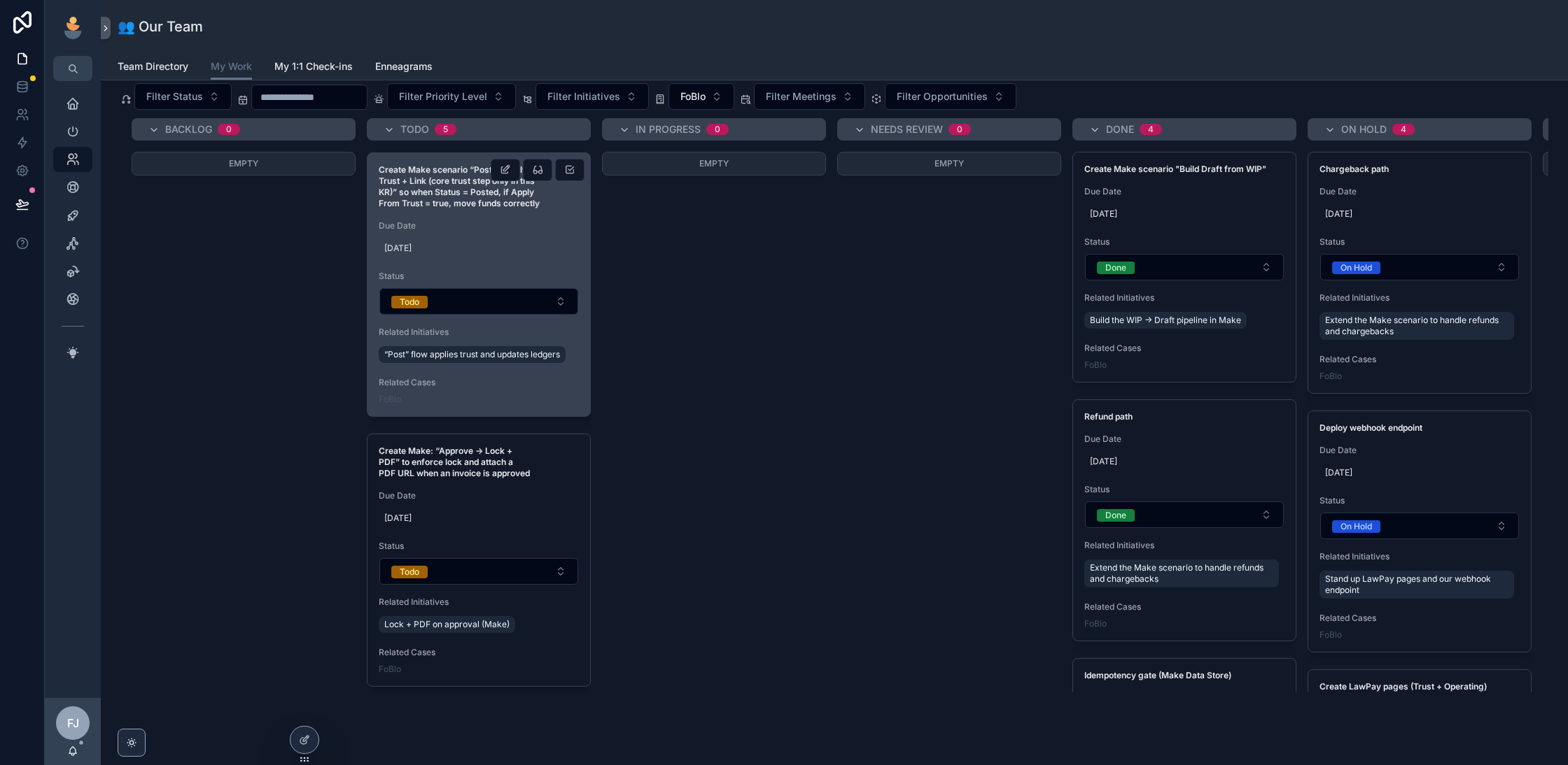
scroll to position [86, 0]
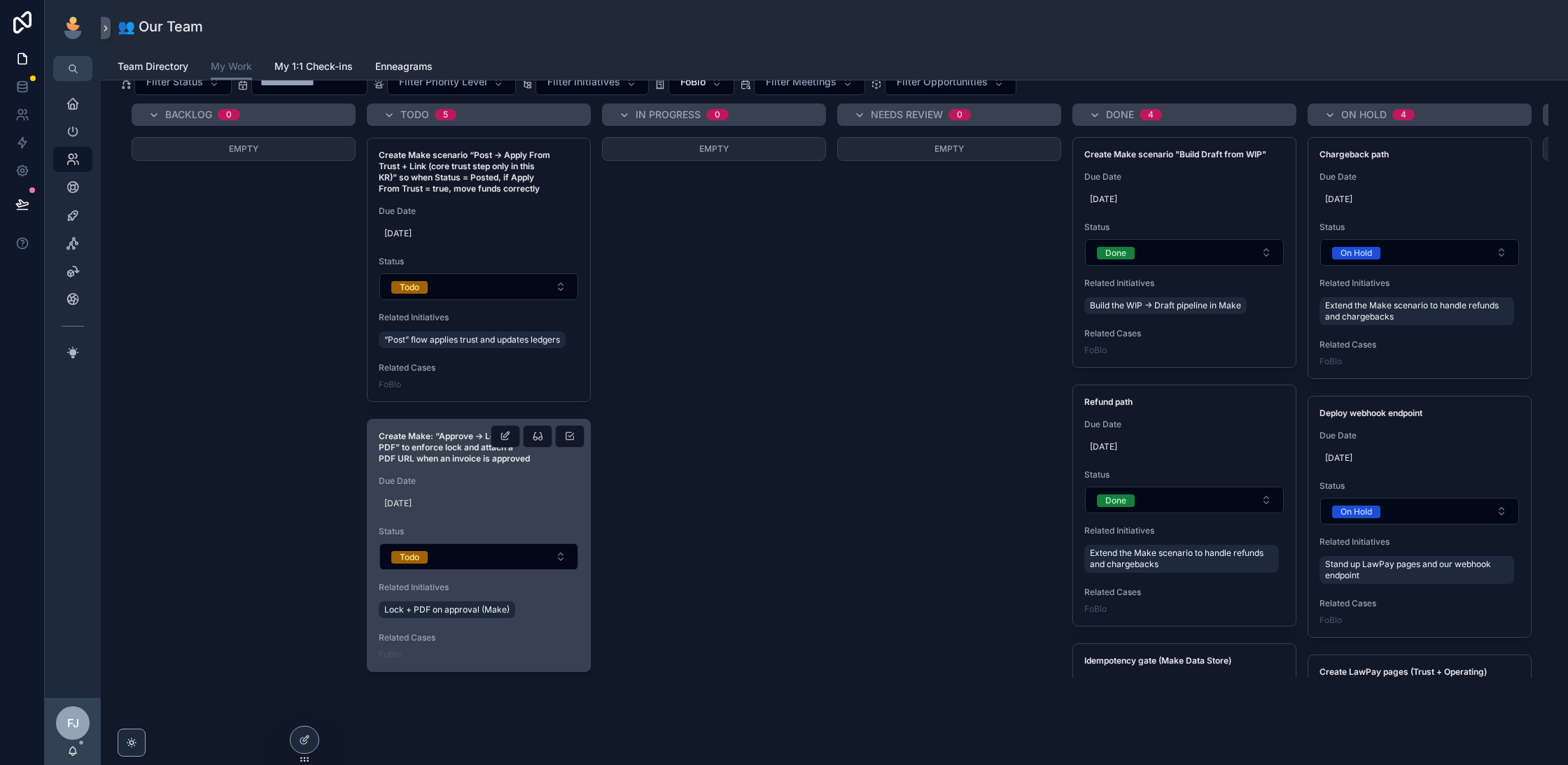
click at [538, 500] on span "[DATE]" at bounding box center [478, 503] width 189 height 11
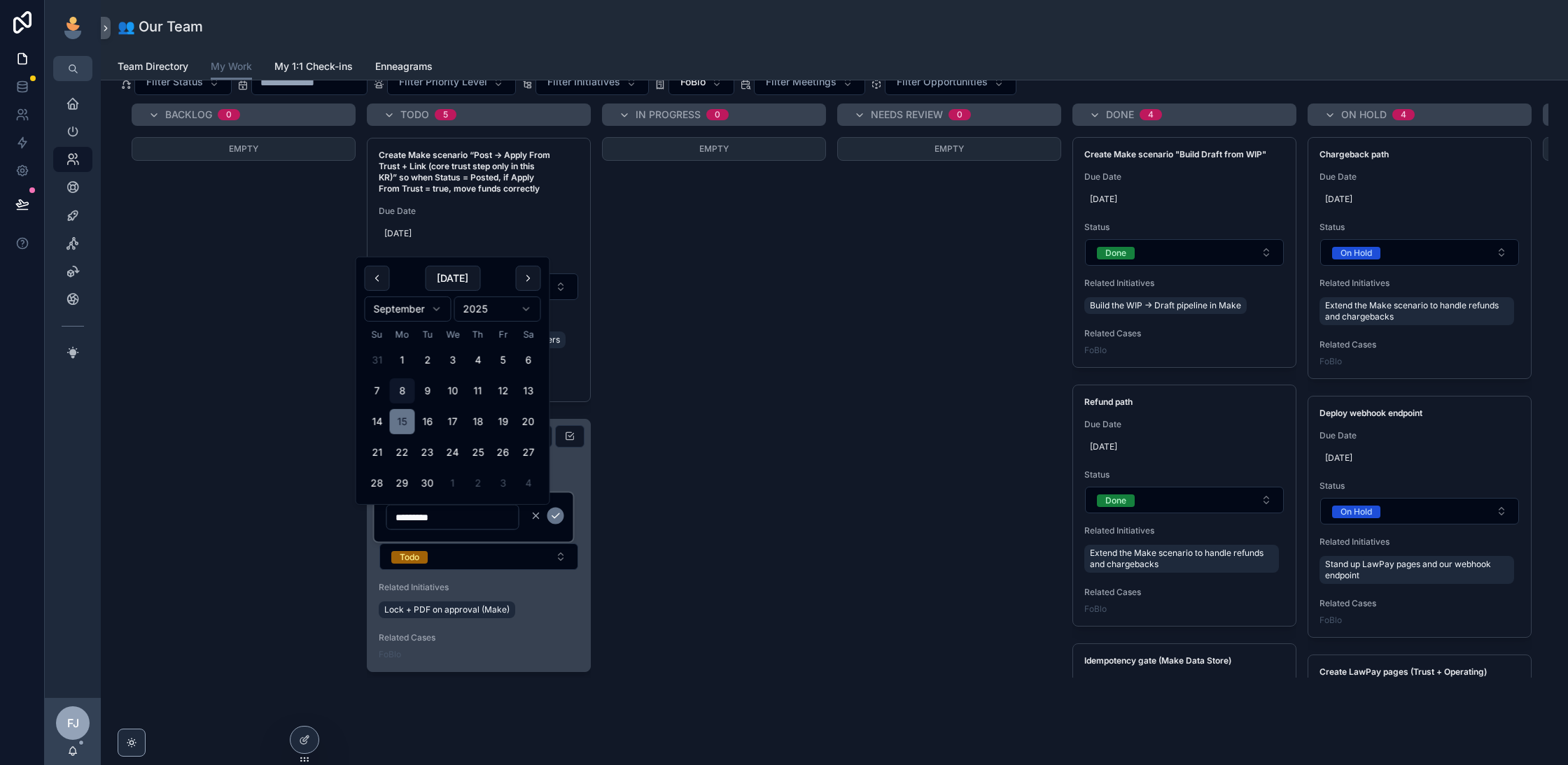
click at [574, 452] on span "Create Make: “Approve → Lock + PDF” to enforce lock and attach a PDF URL when a…" at bounding box center [478, 448] width 200 height 33
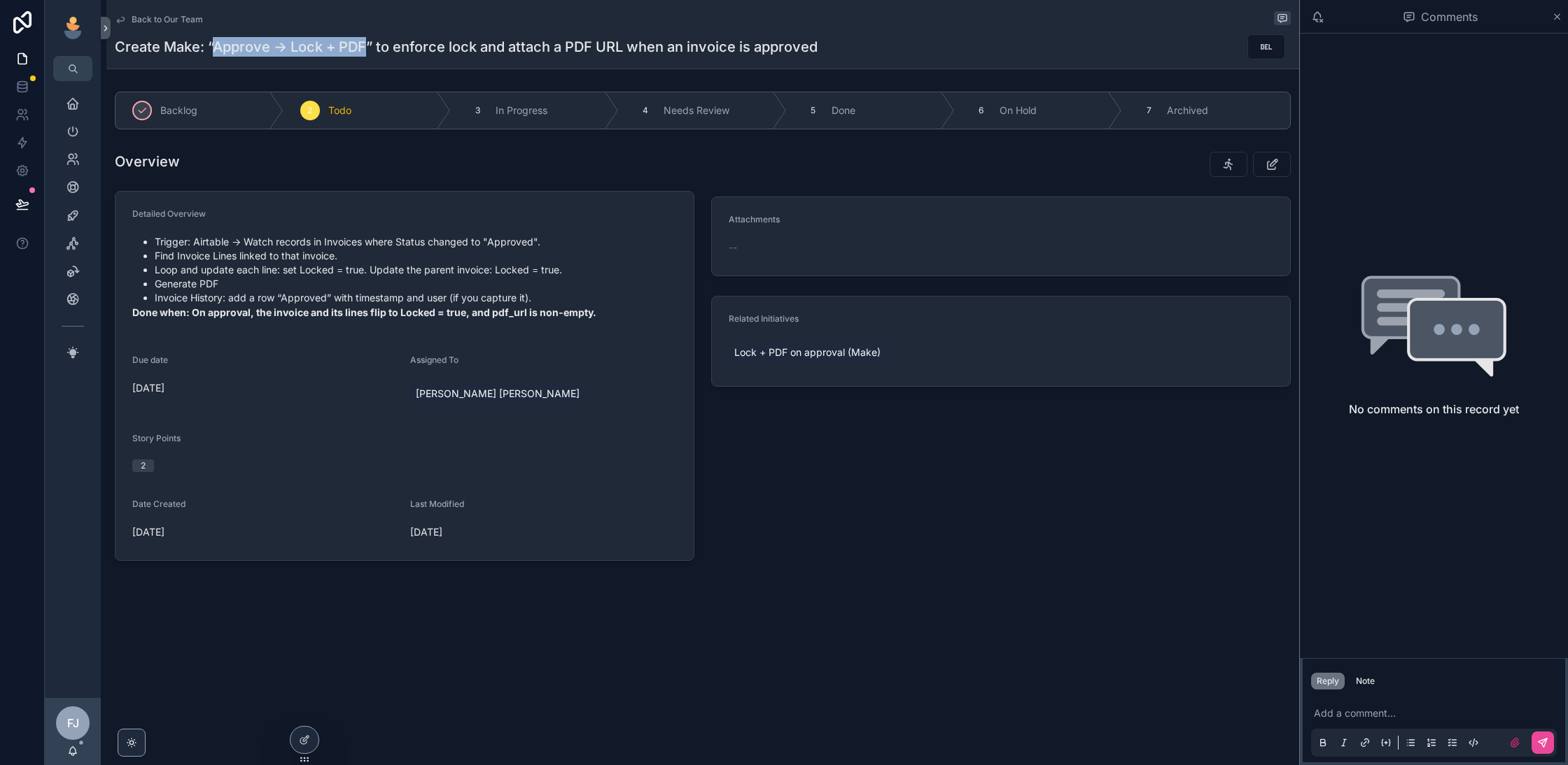
drag, startPoint x: 213, startPoint y: 46, endPoint x: 366, endPoint y: 52, distance: 153.1
click at [366, 52] on h1 "Create Make: “Approve → Lock + PDF” to enforce lock and attach a PDF URL when a…" at bounding box center [466, 47] width 703 height 20
copy h1 "Approve → Lock + PDF"
click at [330, 264] on li "Loop and update each line: set Locked = true. Update the parent invoice: Locked…" at bounding box center [416, 270] width 522 height 14
click at [398, 301] on li "Invoice History: add a row “Approved” with timestamp and user (if you capture i…" at bounding box center [416, 298] width 522 height 14
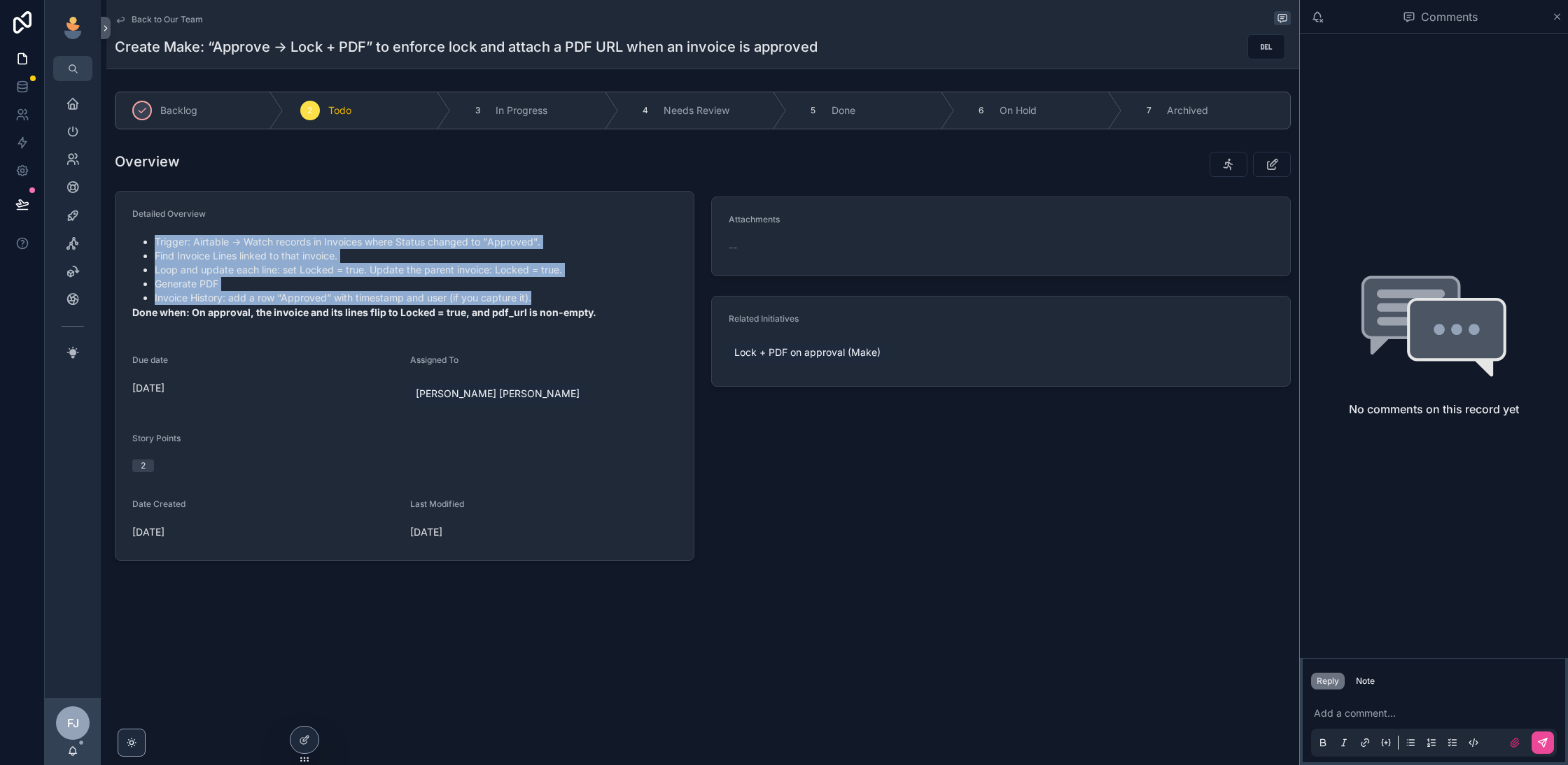
drag, startPoint x: 619, startPoint y: 300, endPoint x: 123, endPoint y: 239, distance: 499.7
click at [123, 239] on form "Detailed Overview Trigger: Airtable → Watch records in Invoices where Status ch…" at bounding box center [405, 376] width 578 height 368
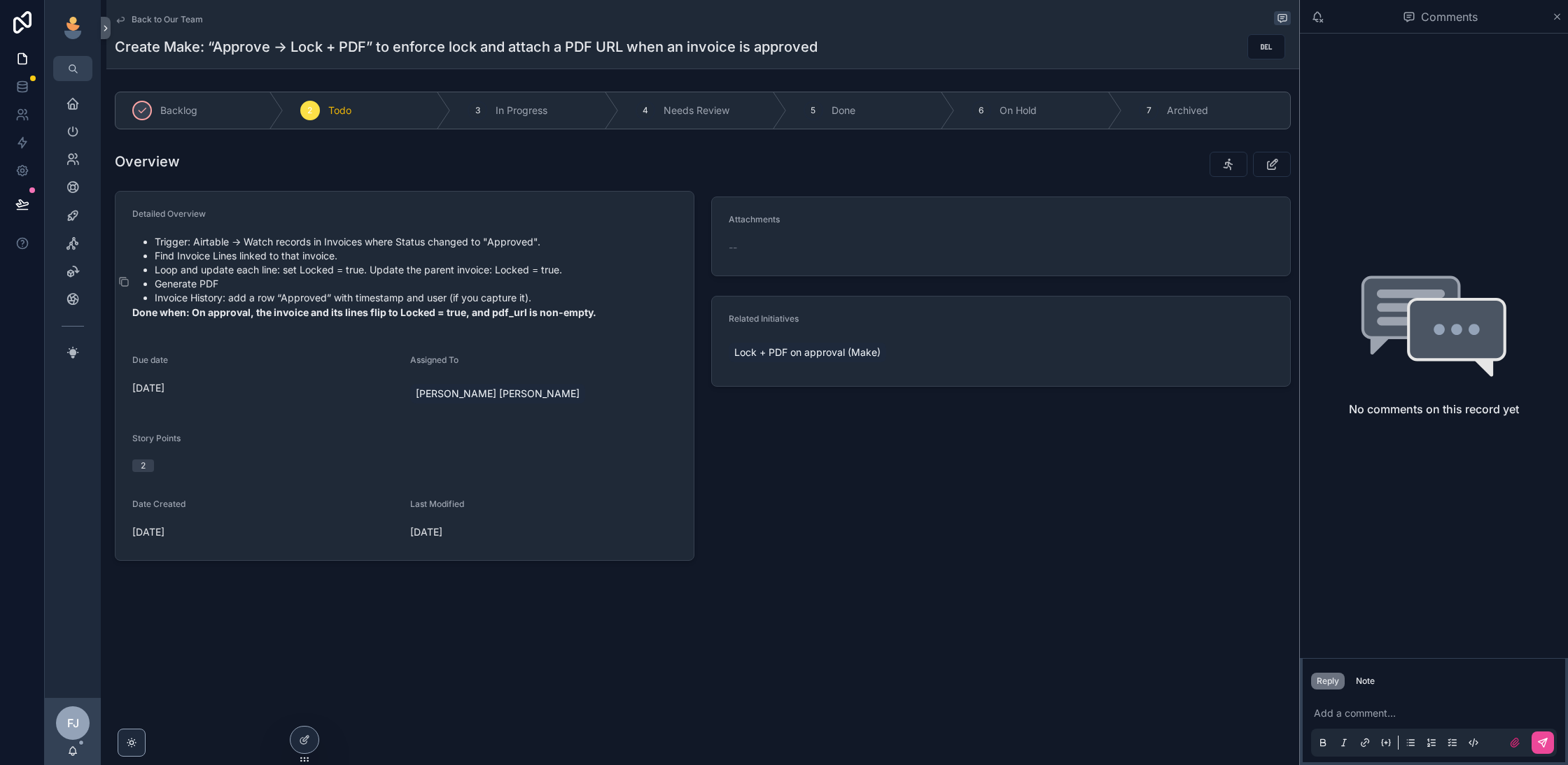
click at [455, 317] on p "Done when: On approval, the invoice and its lines flip to Locked = true, and pd…" at bounding box center [405, 311] width 545 height 15
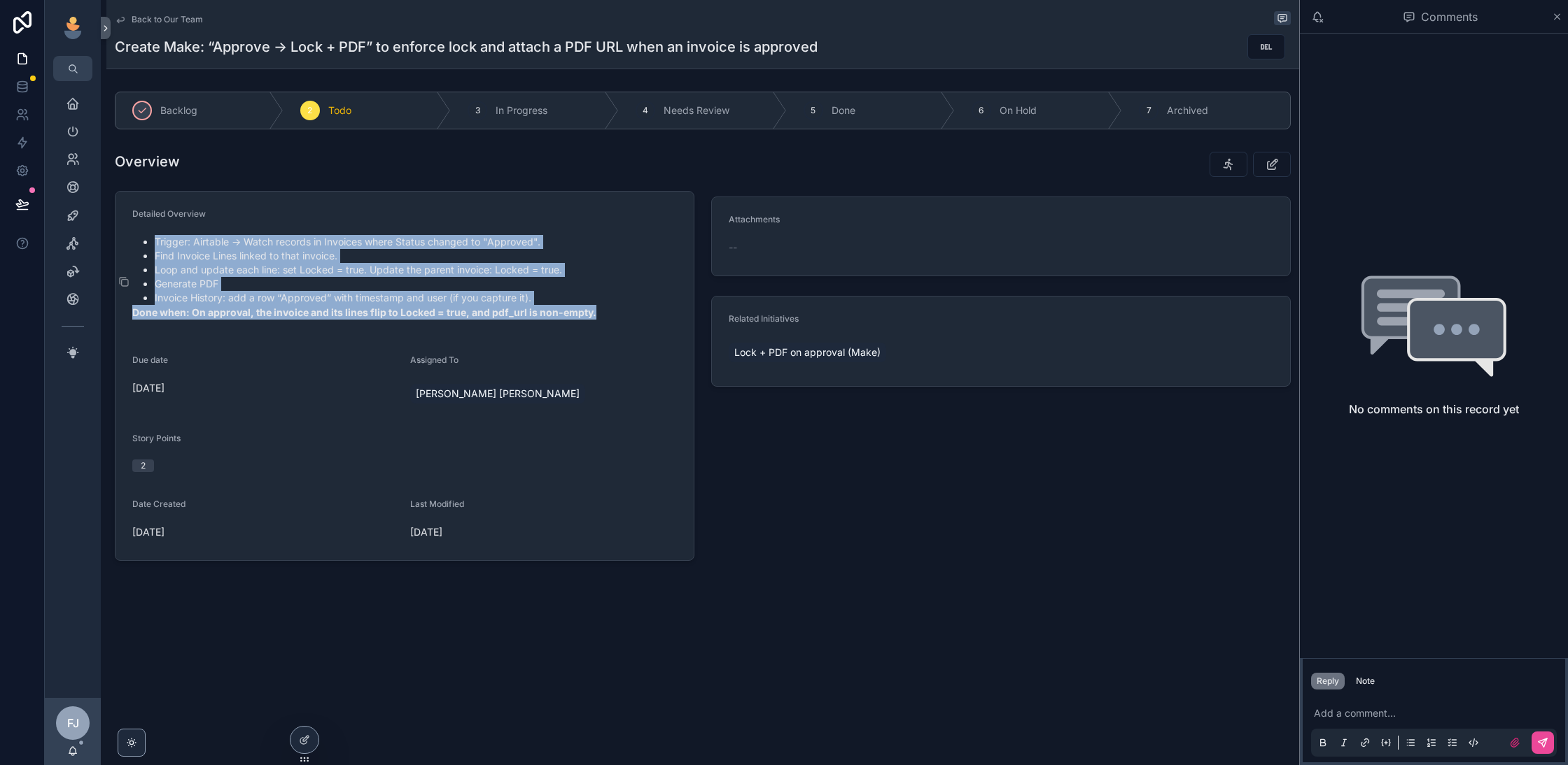
drag, startPoint x: 632, startPoint y: 318, endPoint x: 143, endPoint y: 243, distance: 494.7
click at [143, 243] on div "Trigger: Airtable → Watch records in Invoices where Status changed to "Approved…" at bounding box center [405, 277] width 545 height 84
copy div "Trigger: Airtable → Watch records in Invoices where Status changed to "Approved…"
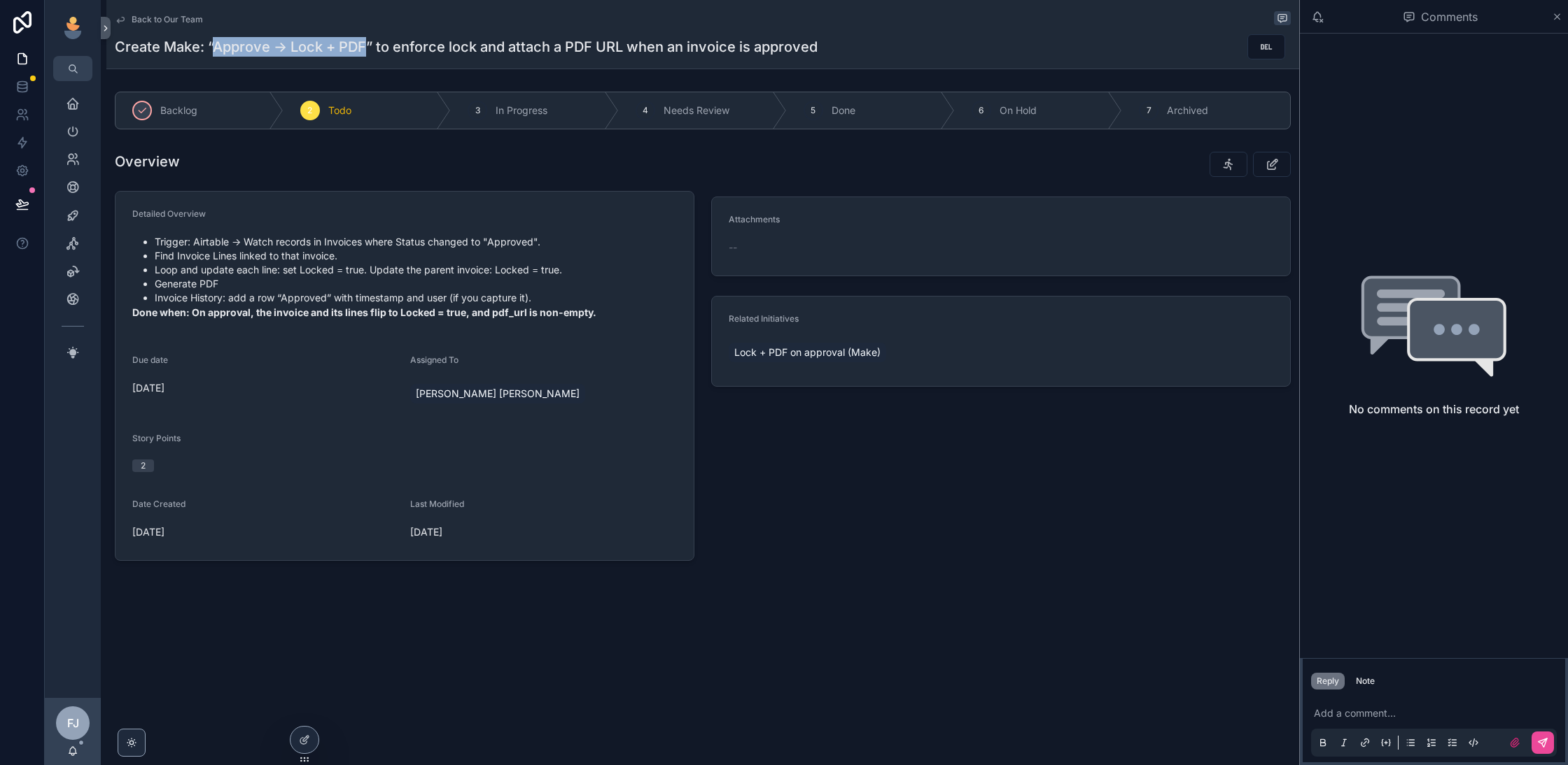
drag, startPoint x: 215, startPoint y: 50, endPoint x: 364, endPoint y: 49, distance: 149.0
click at [364, 49] on h1 "Create Make: “Approve → Lock + PDF” to enforce lock and attach a PDF URL when a…" at bounding box center [466, 47] width 703 height 20
copy h1 "Approve → Lock + PDF"
click at [923, 585] on div "Back to Our Team Create Make: “Approve → Lock + PDF” to enforce lock and attach…" at bounding box center [703, 328] width 1193 height 656
click at [172, 18] on span "Back to Our Team" at bounding box center [167, 19] width 72 height 11
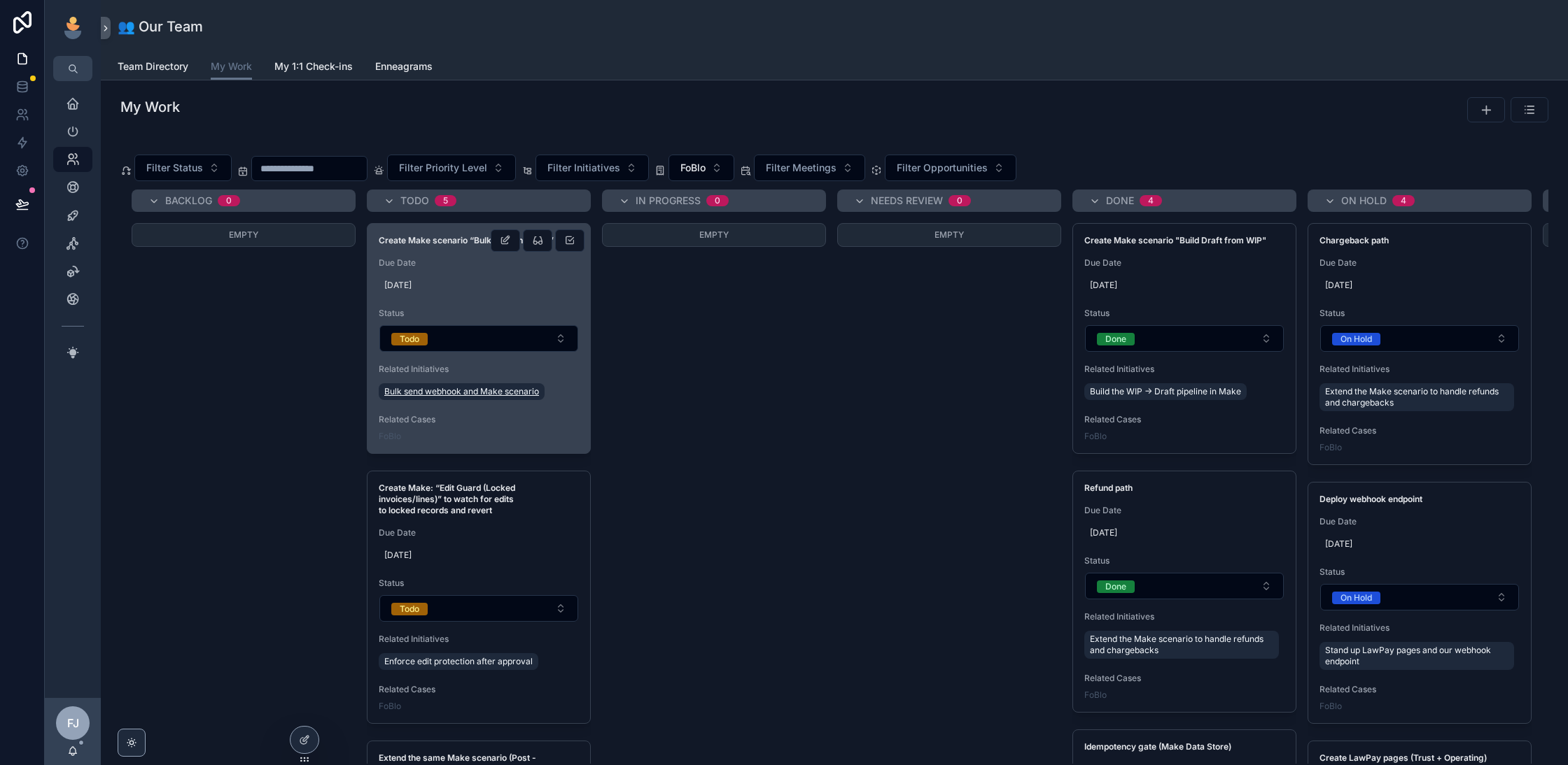
click at [474, 388] on span "Bulk send webhook and Make scenario" at bounding box center [462, 391] width 155 height 11
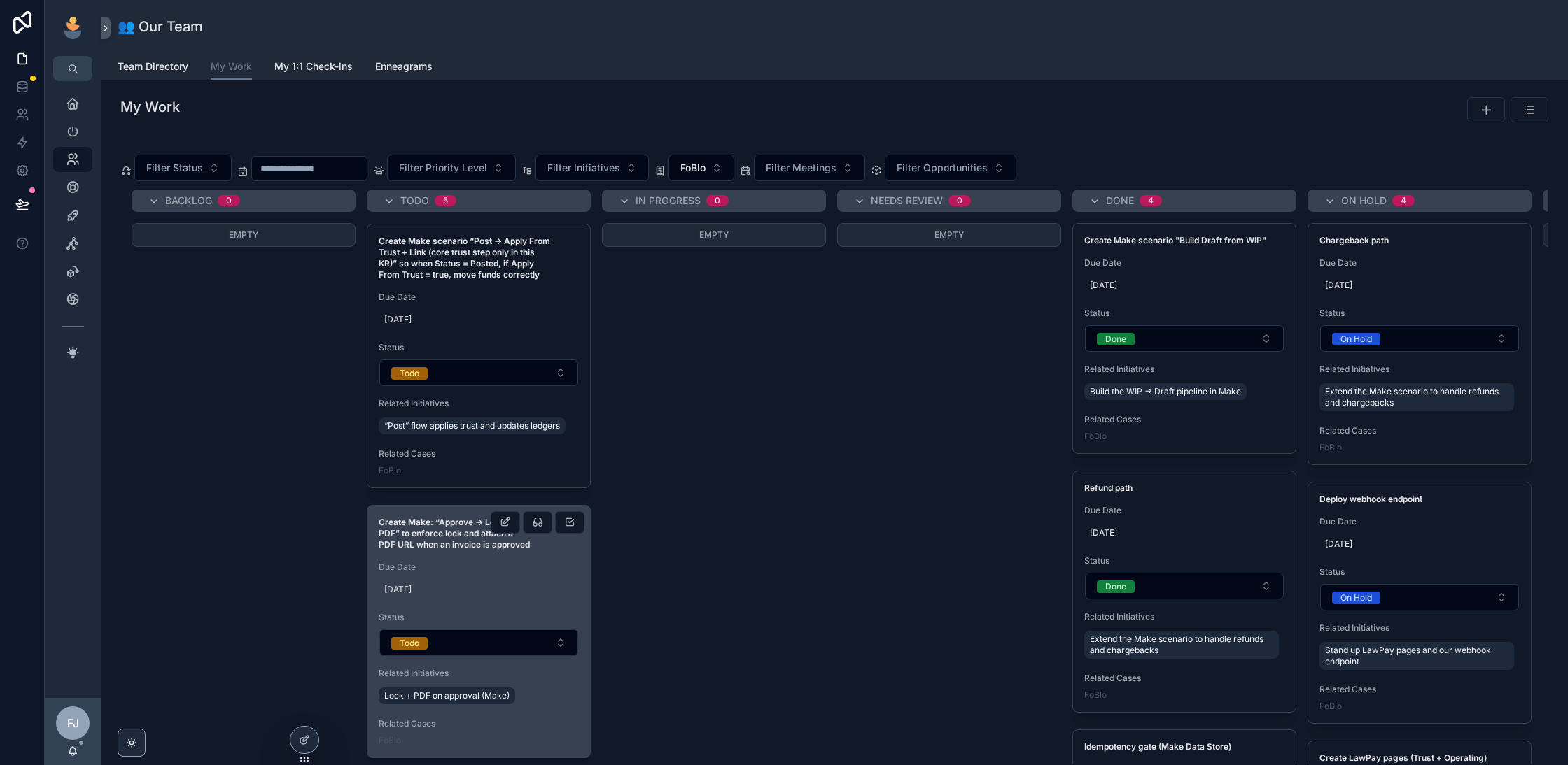
scroll to position [92, 0]
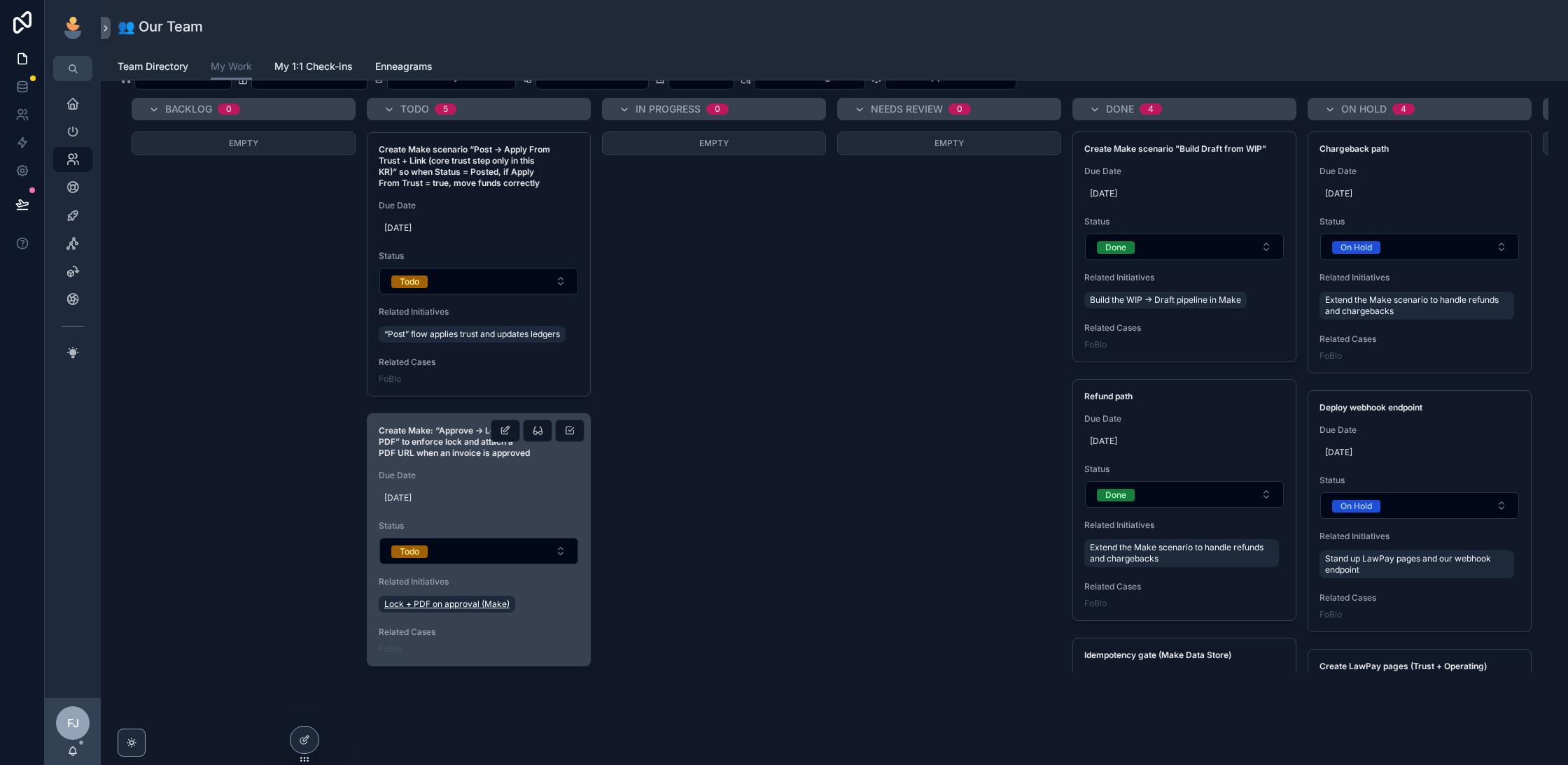
click at [432, 598] on span "Lock + PDF on approval (Make)" at bounding box center [447, 603] width 125 height 11
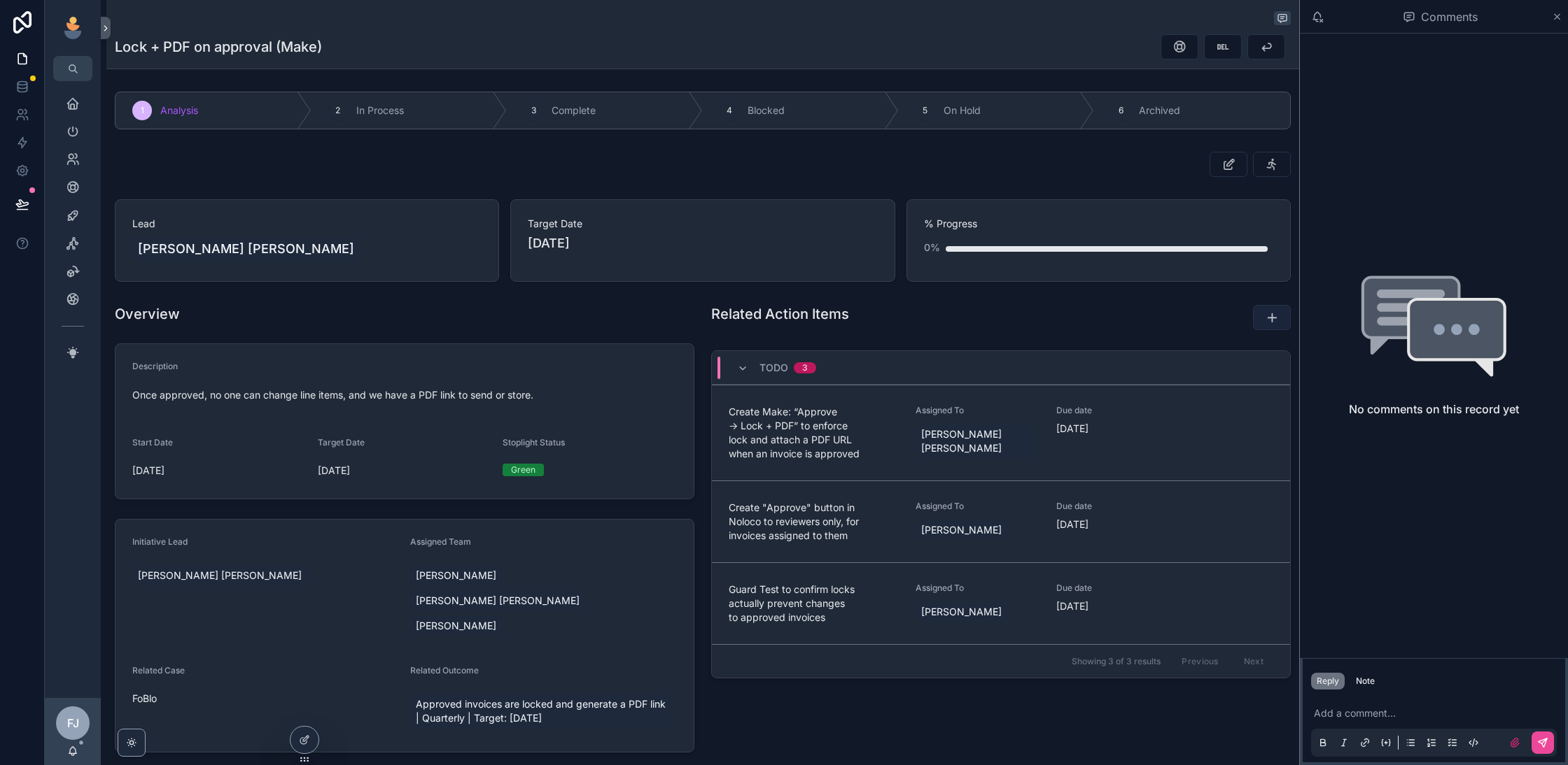
click at [1266, 304] on div "Home Leadership Our Team Help Desk Sales Navigator Client Center Marketing Hub …" at bounding box center [807, 382] width 1523 height 765
click at [1280, 319] on button "scrollable content" at bounding box center [1272, 317] width 38 height 25
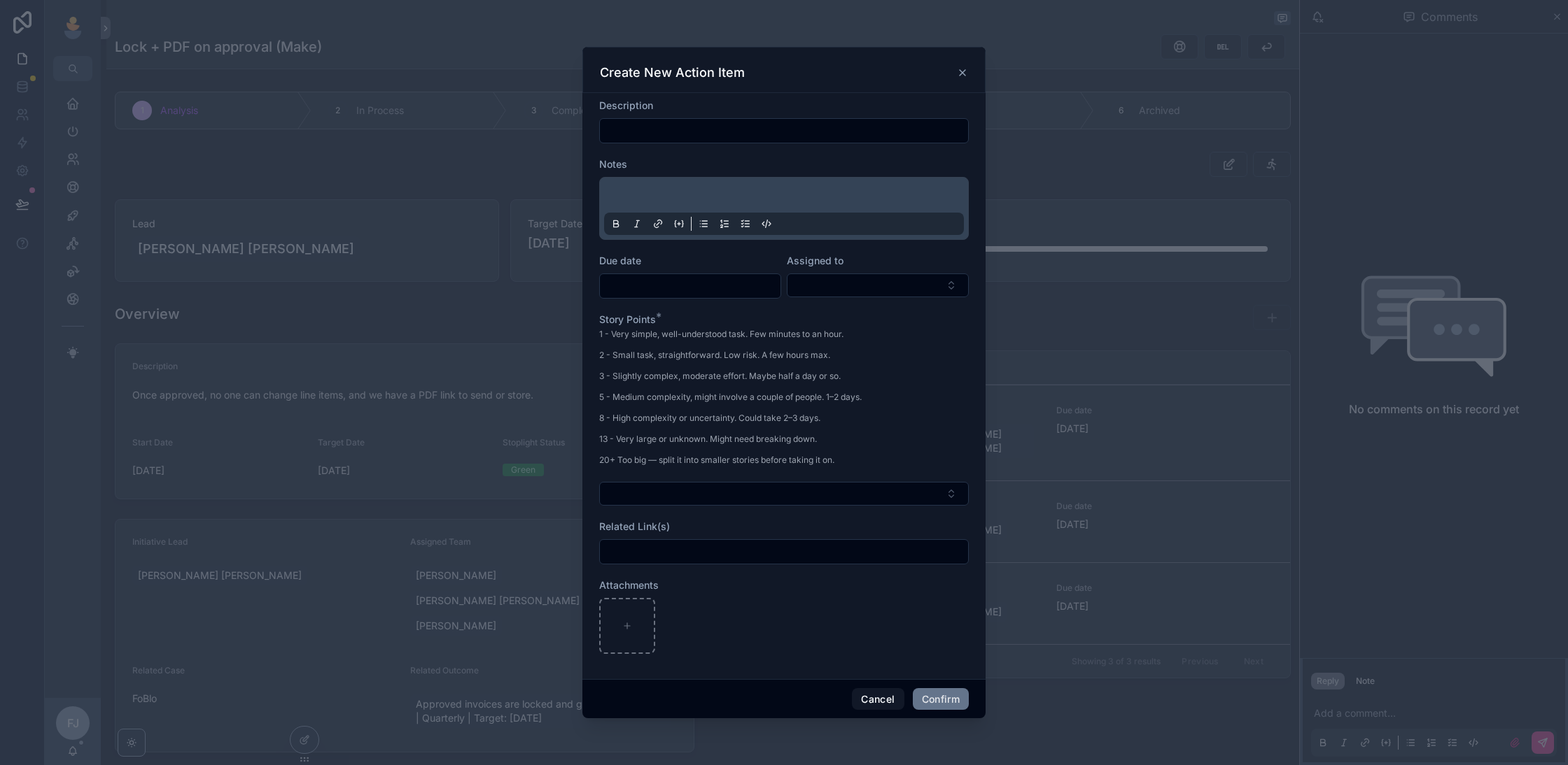
click at [788, 136] on input "text" at bounding box center [784, 131] width 368 height 20
type input "**********"
click at [718, 279] on input "text" at bounding box center [690, 286] width 180 height 20
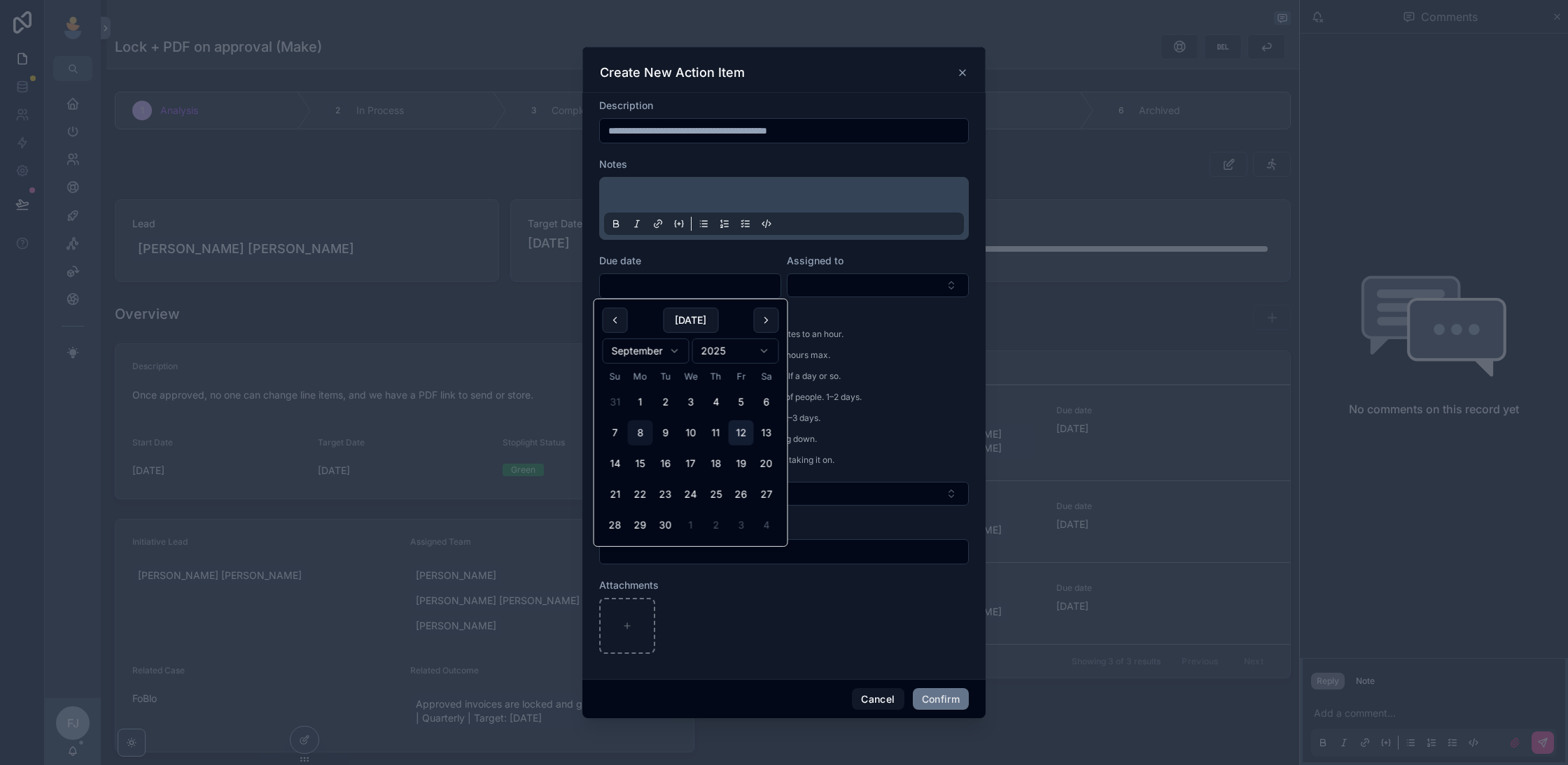
click at [746, 437] on button "12" at bounding box center [742, 433] width 25 height 25
type input "*********"
click at [836, 268] on div "Assigned to" at bounding box center [878, 276] width 182 height 45
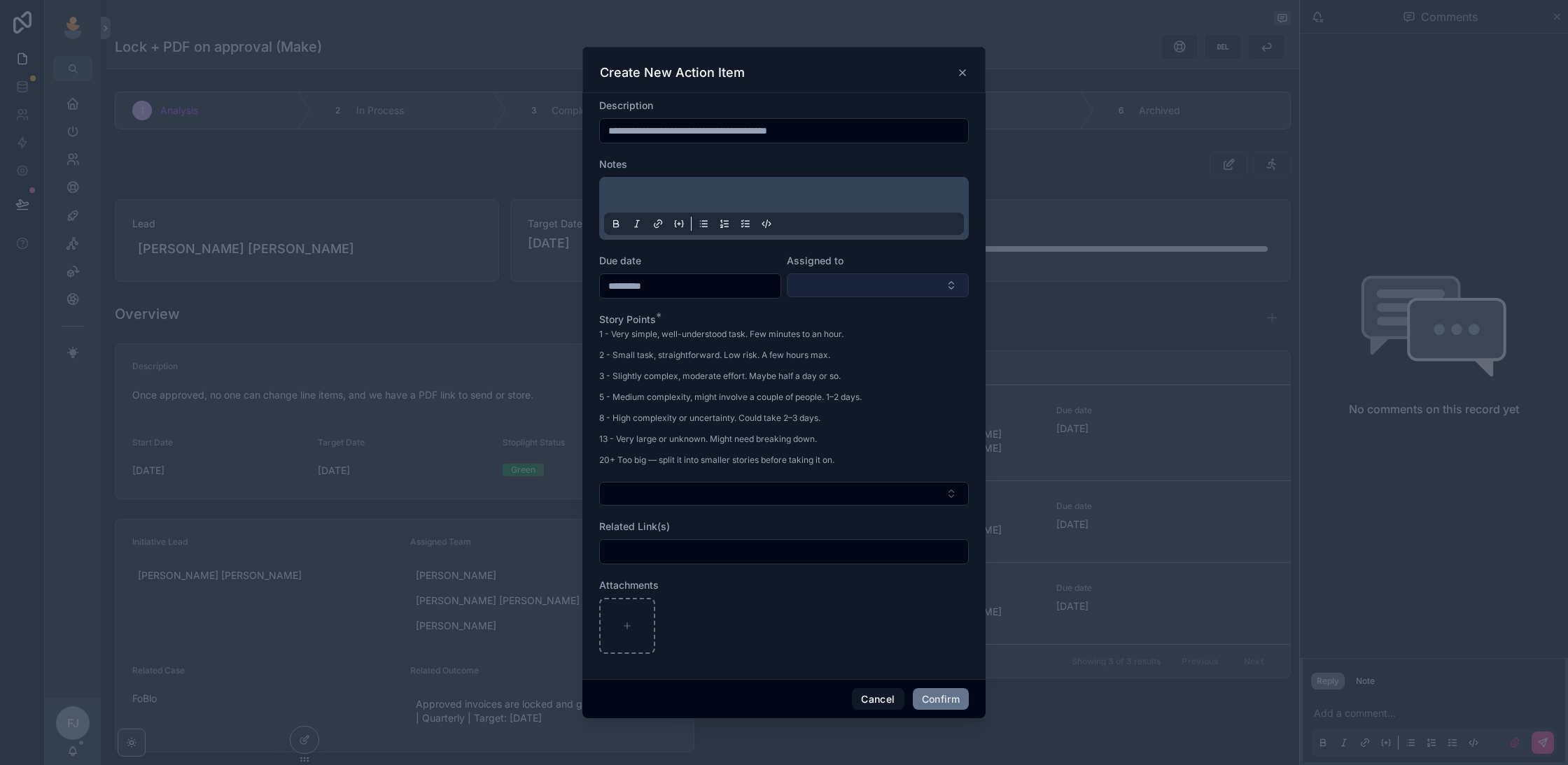
click at [834, 285] on button "Select Button" at bounding box center [878, 285] width 182 height 24
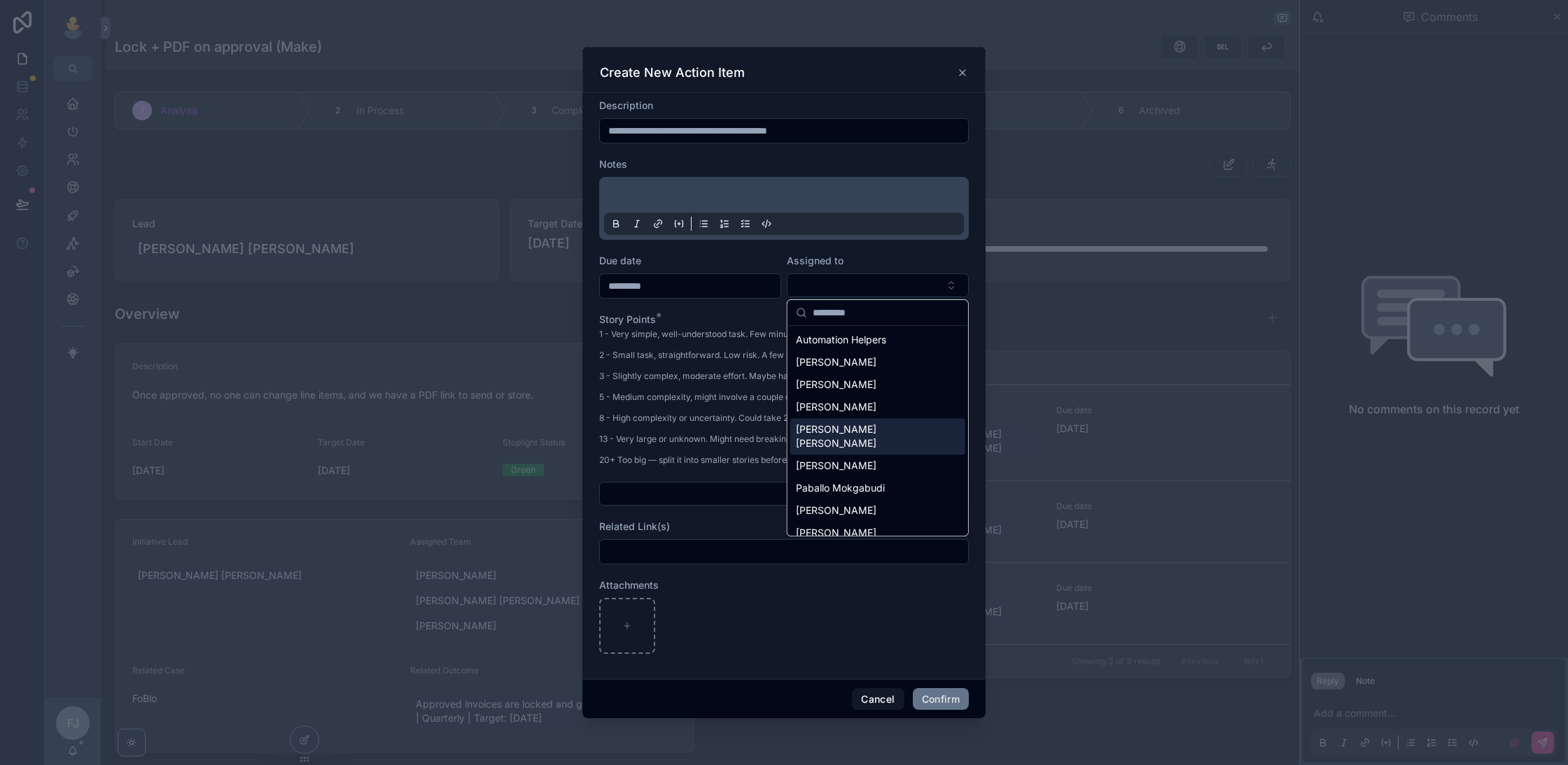
click at [824, 427] on span "[PERSON_NAME] [PERSON_NAME]" at bounding box center [869, 436] width 147 height 28
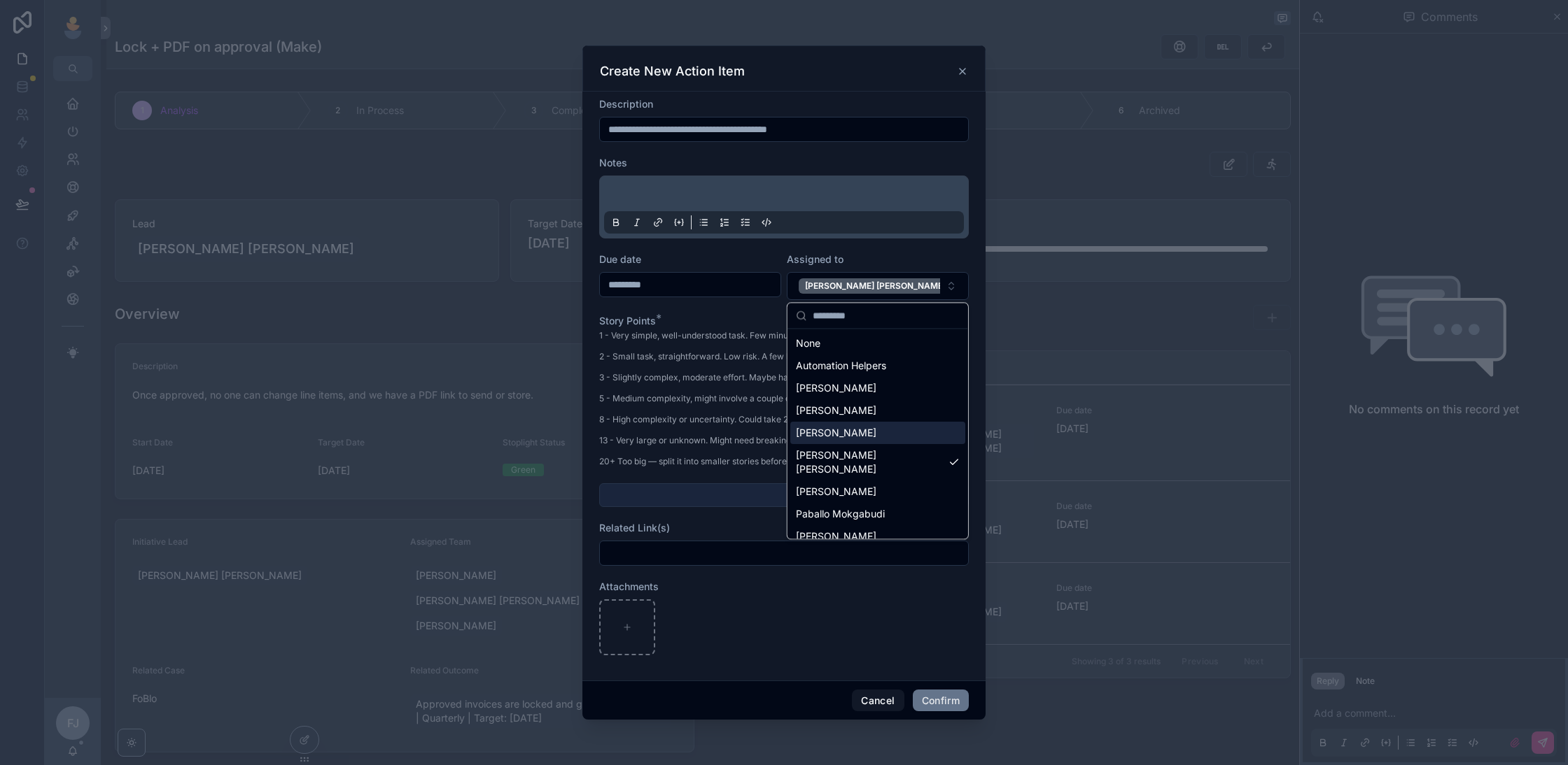
click at [660, 502] on button "Select Button" at bounding box center [783, 496] width 369 height 24
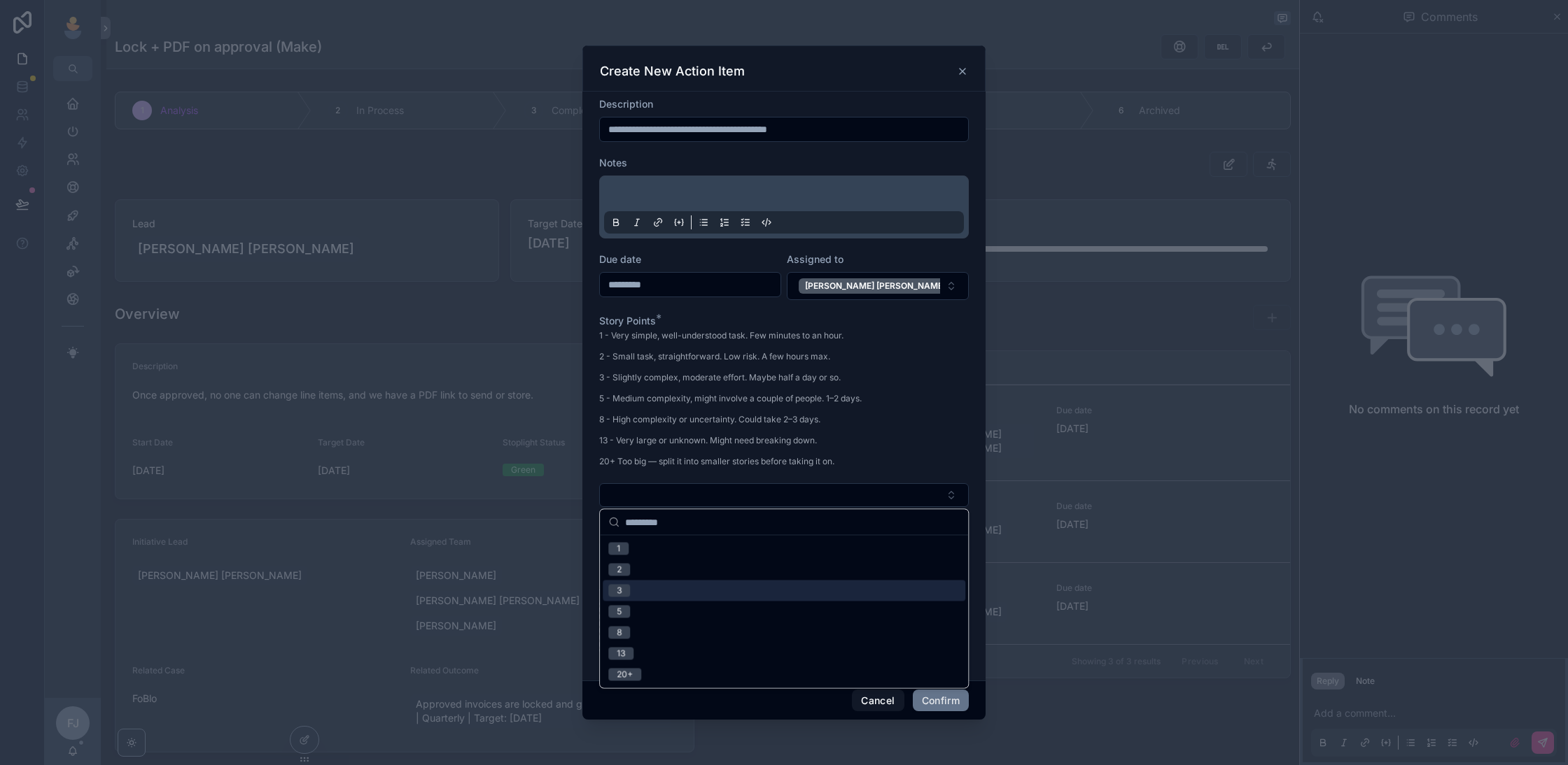
click at [748, 583] on div "3" at bounding box center [784, 591] width 363 height 21
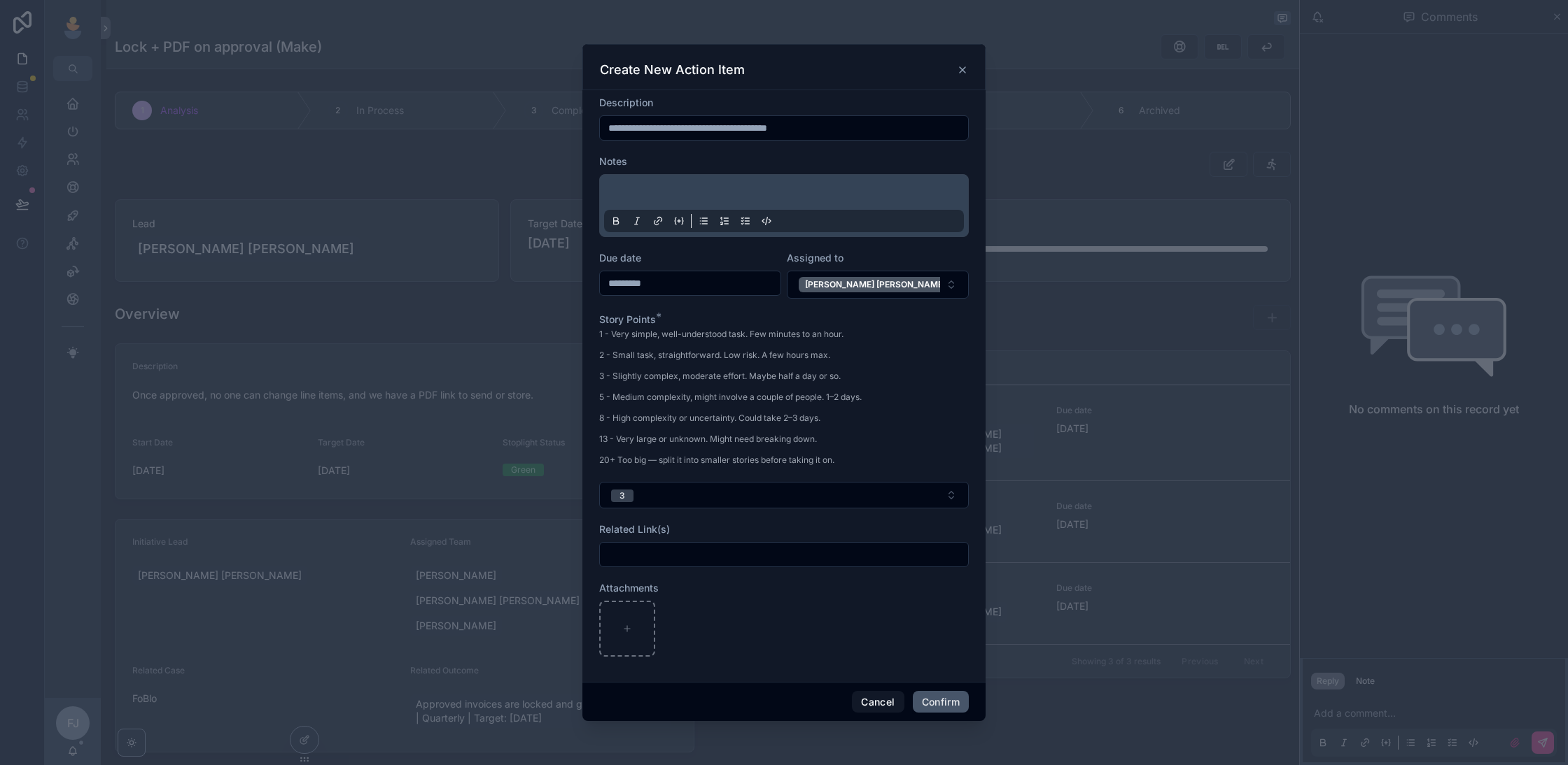
click at [936, 697] on button "Confirm" at bounding box center [940, 702] width 56 height 23
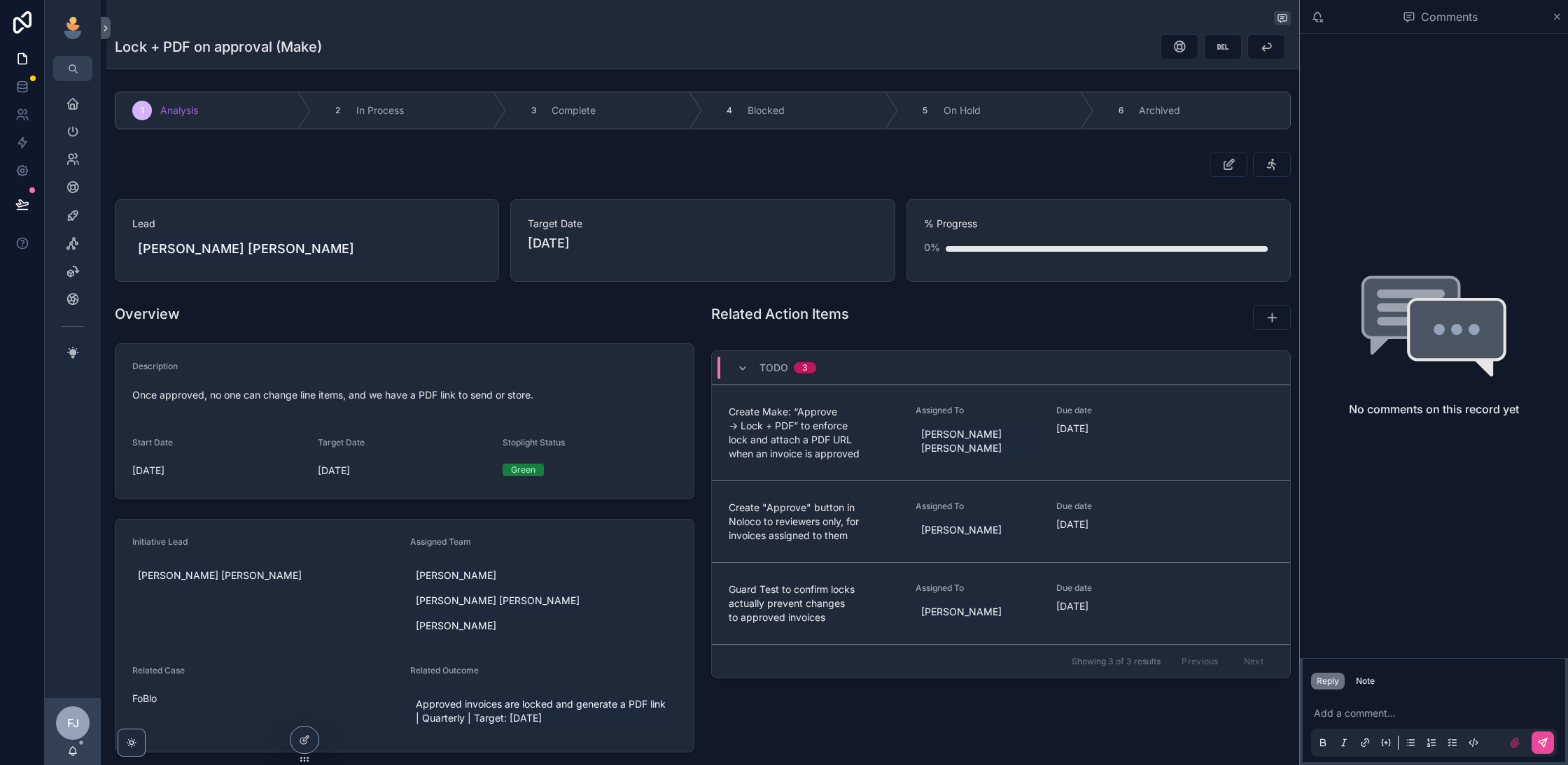
click at [1095, 332] on div "Related Action Items" at bounding box center [925, 317] width 445 height 38
click at [352, 106] on div "2 In Process" at bounding box center [410, 110] width 196 height 36
